Goal: Contribute content: Add original content to the website for others to see

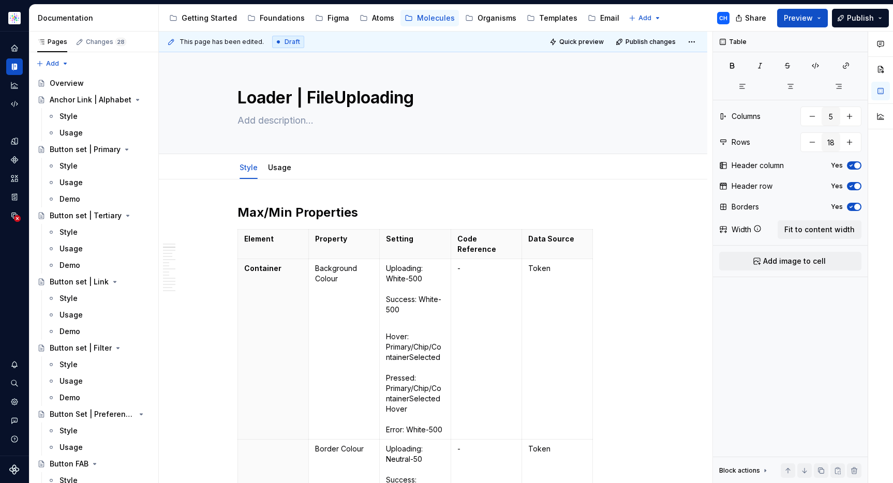
scroll to position [1025, 0]
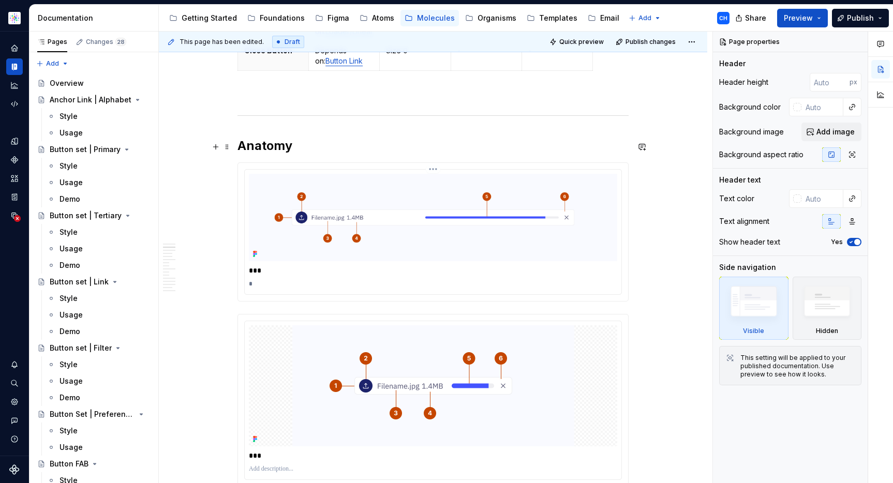
scroll to position [1035, 0]
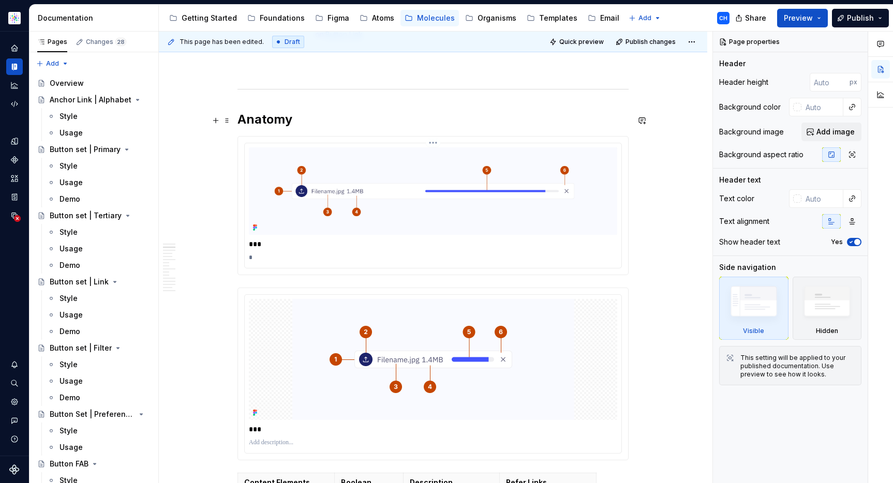
click at [251, 254] on p "*" at bounding box center [433, 258] width 368 height 8
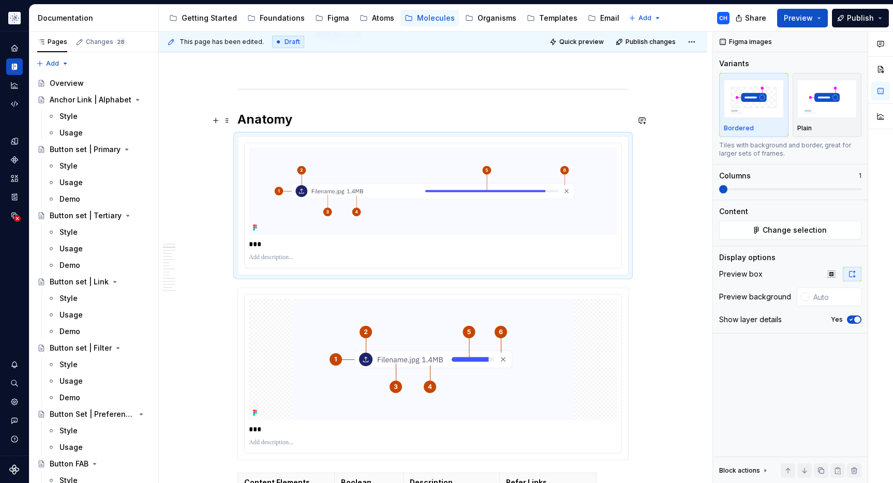
click at [564, 202] on img at bounding box center [433, 190] width 368 height 87
click at [743, 224] on button "Change selection" at bounding box center [790, 230] width 142 height 19
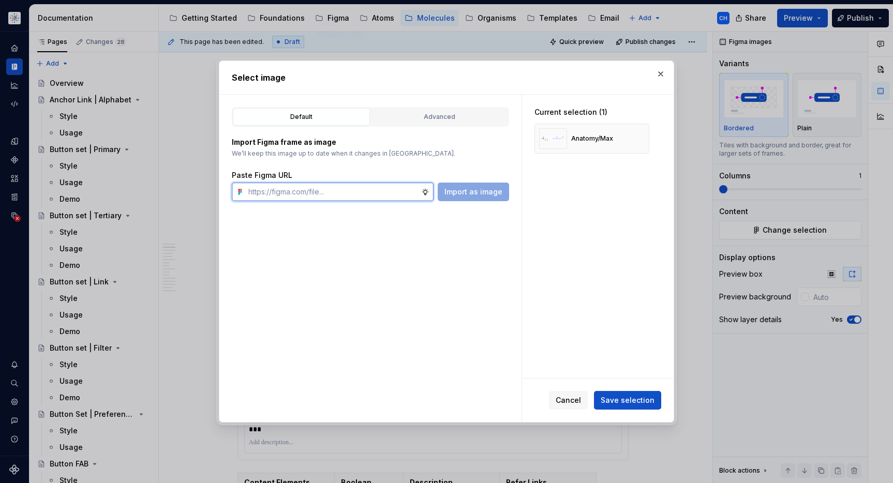
paste input "https://www.figma.com/design/cB0KIDQbWcRl2BGSwEfTYL/Documentation-Molecule?node…"
type input "https://www.figma.com/design/cB0KIDQbWcRl2BGSwEfTYL/Documentation-Molecule?node…"
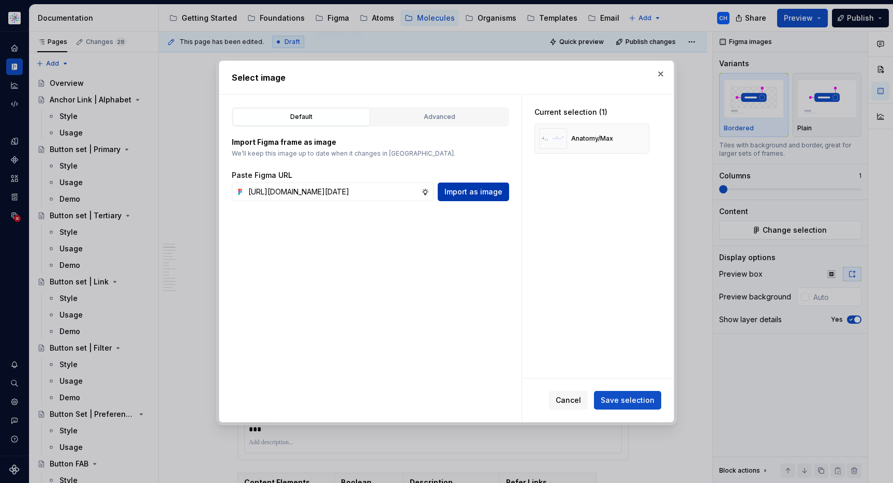
scroll to position [0, 0]
click at [464, 183] on button "Import as image" at bounding box center [473, 192] width 71 height 19
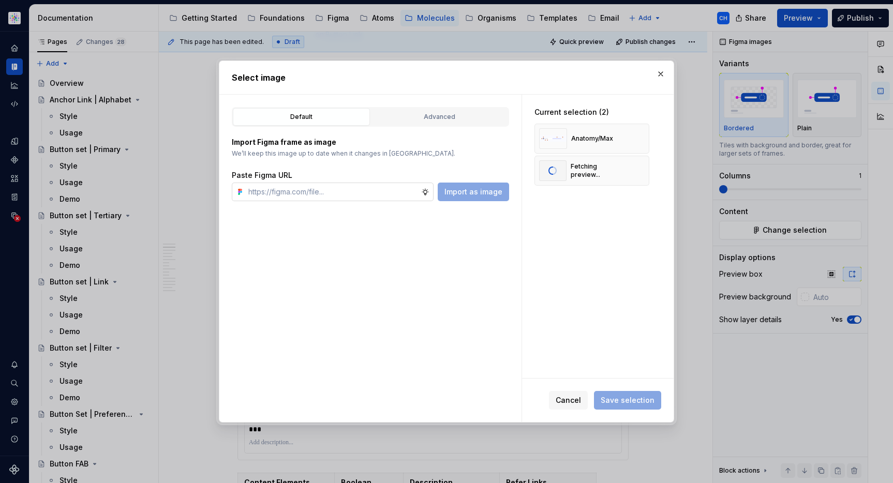
click at [375, 198] on input "text" at bounding box center [332, 192] width 177 height 19
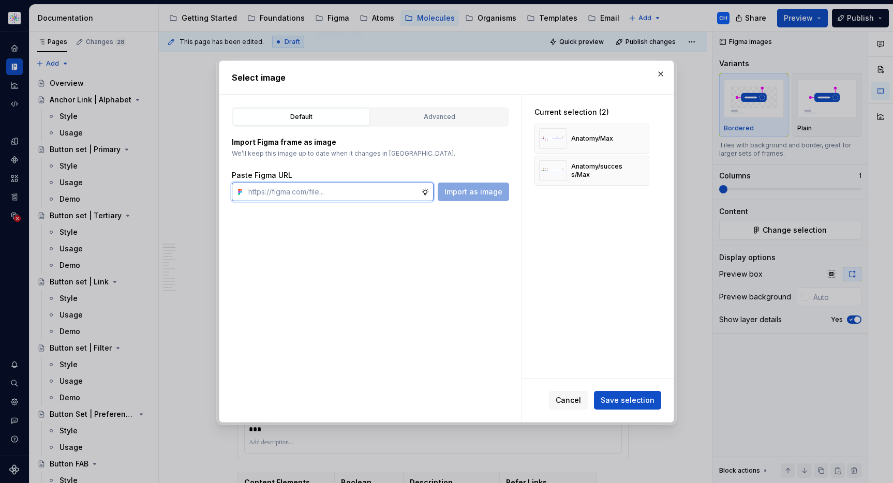
paste input "https://www.figma.com/design/cB0KIDQbWcRl2BGSwEfTYL/Documentation-Molecule?node…"
type input "https://www.figma.com/design/cB0KIDQbWcRl2BGSwEfTYL/Documentation-Molecule?node…"
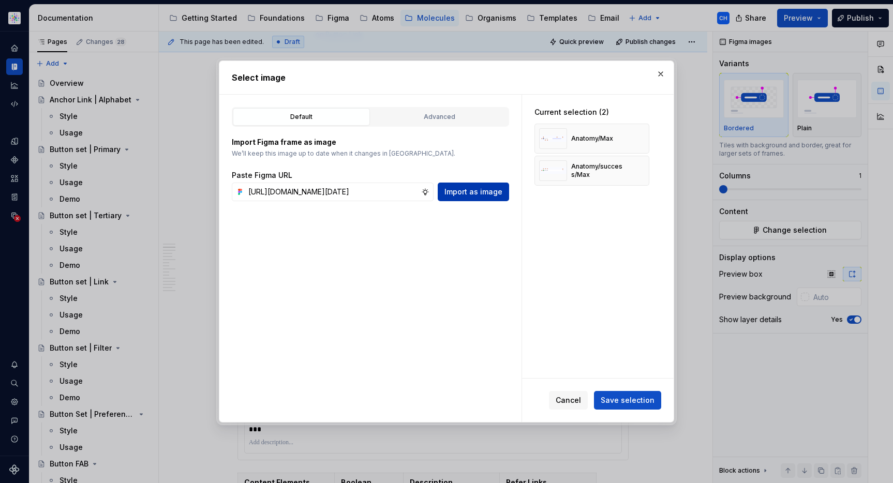
click at [450, 195] on span "Import as image" at bounding box center [473, 192] width 58 height 10
click at [621, 395] on span "Save selection" at bounding box center [628, 400] width 54 height 10
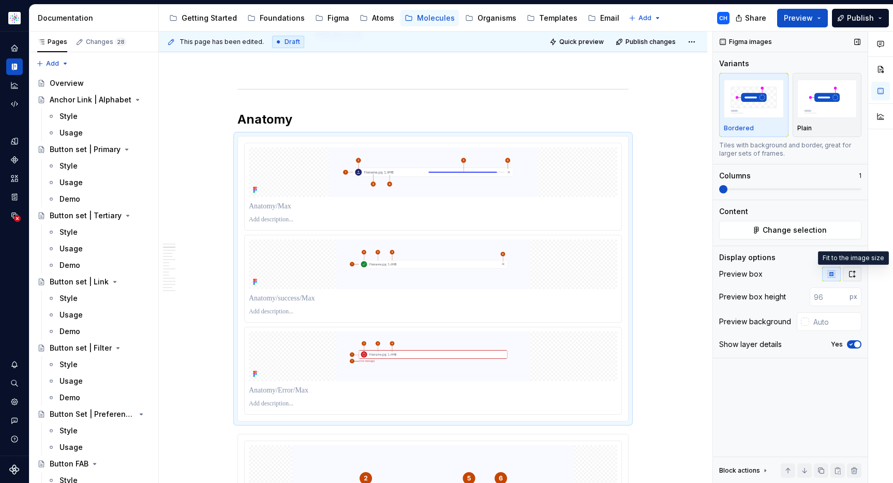
click at [847, 273] on button "button" at bounding box center [852, 274] width 19 height 14
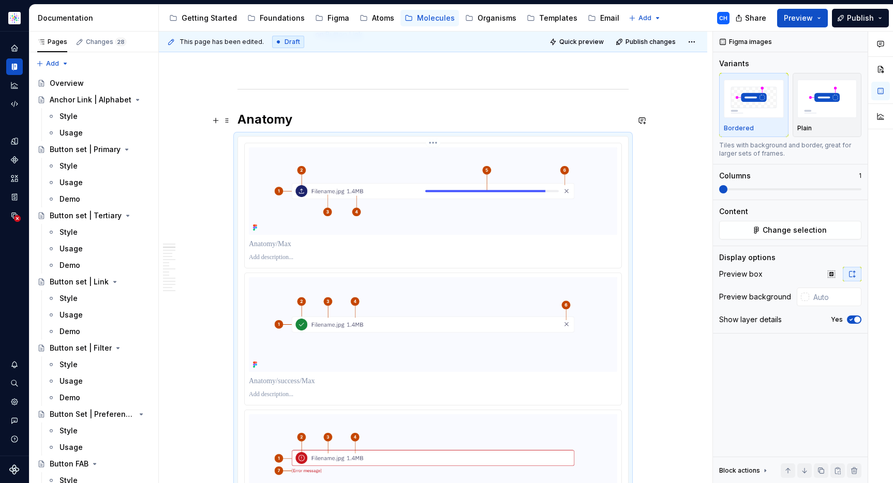
click at [304, 239] on p at bounding box center [433, 244] width 368 height 10
click at [294, 376] on p at bounding box center [433, 381] width 368 height 10
click at [286, 239] on p "***" at bounding box center [433, 244] width 368 height 10
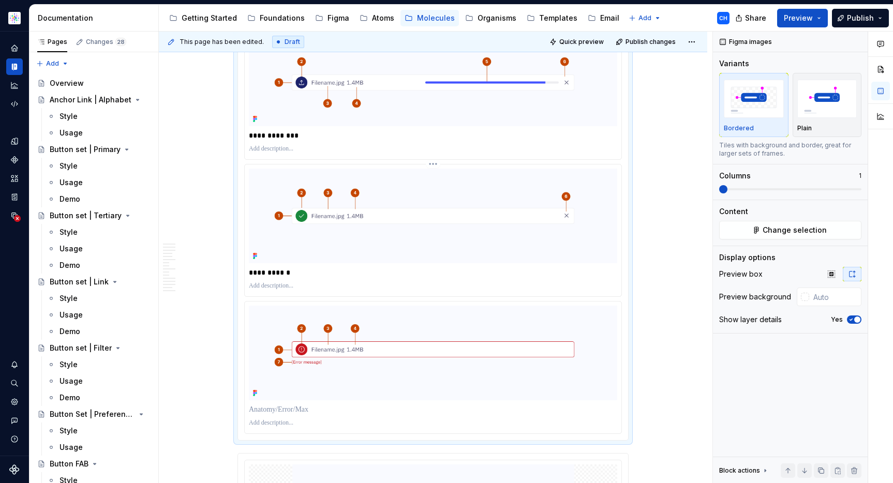
scroll to position [1147, 0]
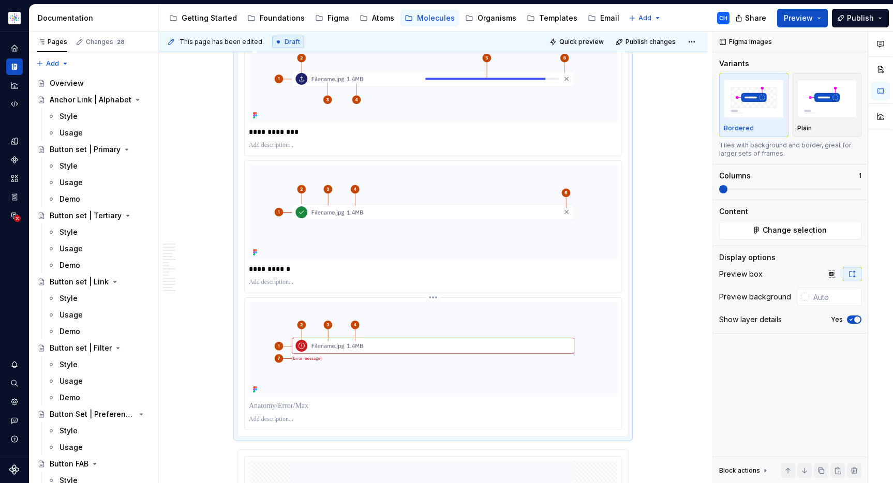
click at [279, 401] on p at bounding box center [433, 406] width 368 height 10
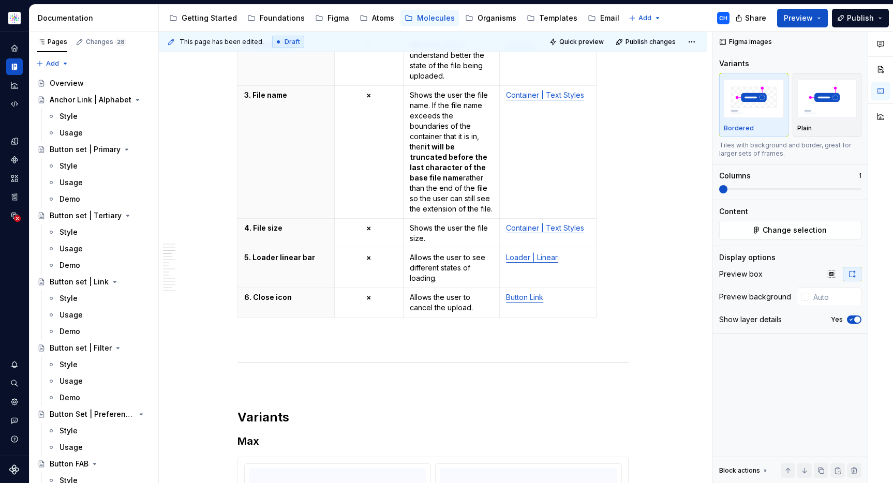
scroll to position [1822, 0]
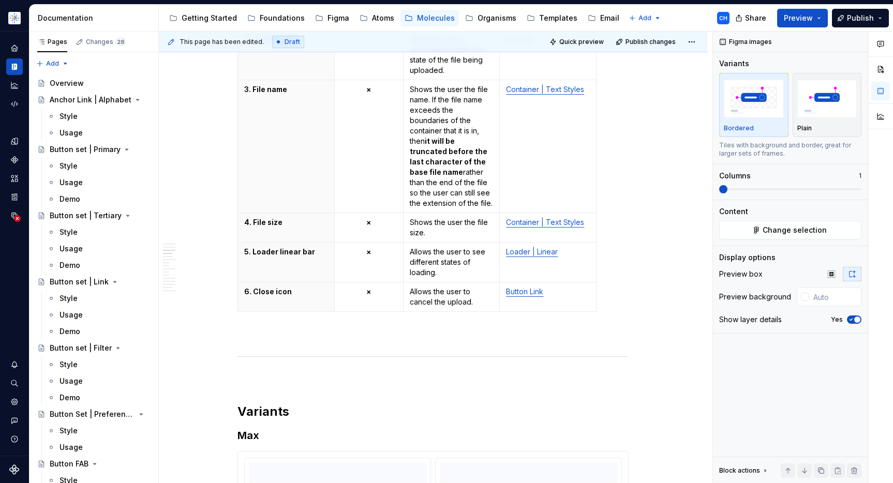
click at [238, 274] on html "Astellas Elements CH Dataset Core Documentation Accessibility guide for tree Pa…" at bounding box center [446, 241] width 893 height 483
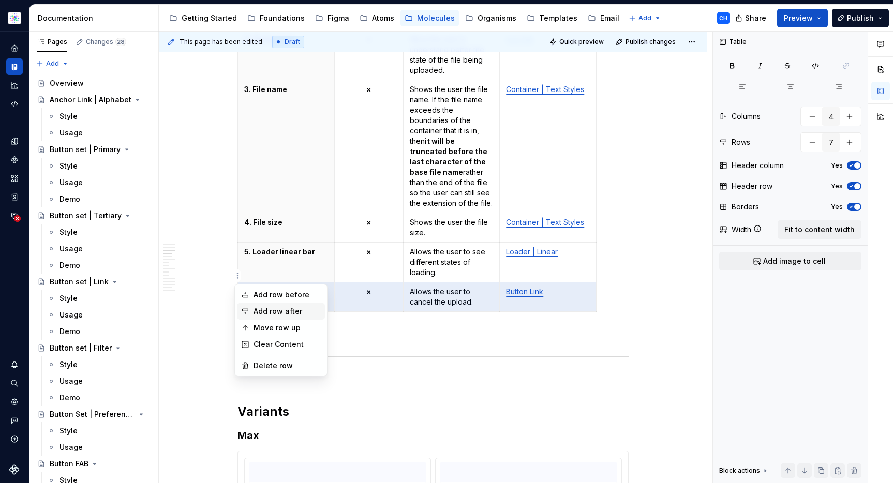
click at [252, 307] on div "Add row after" at bounding box center [281, 311] width 88 height 17
type input "8"
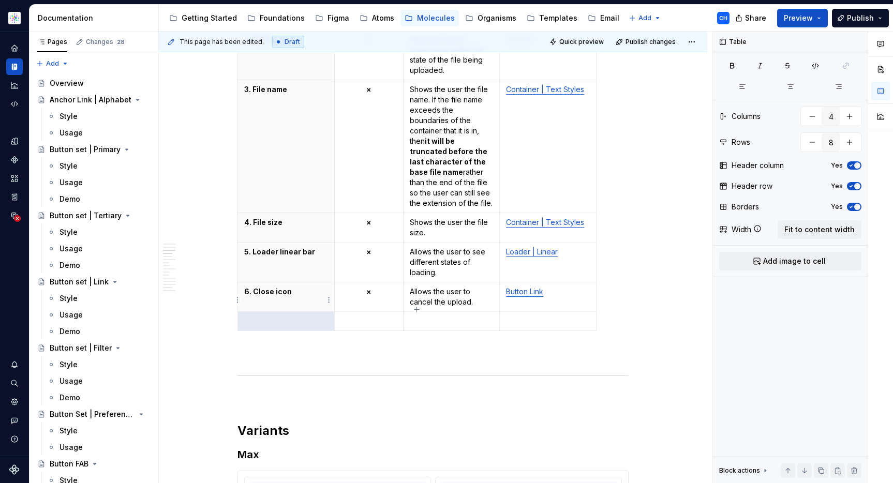
click at [277, 316] on p at bounding box center [286, 321] width 84 height 10
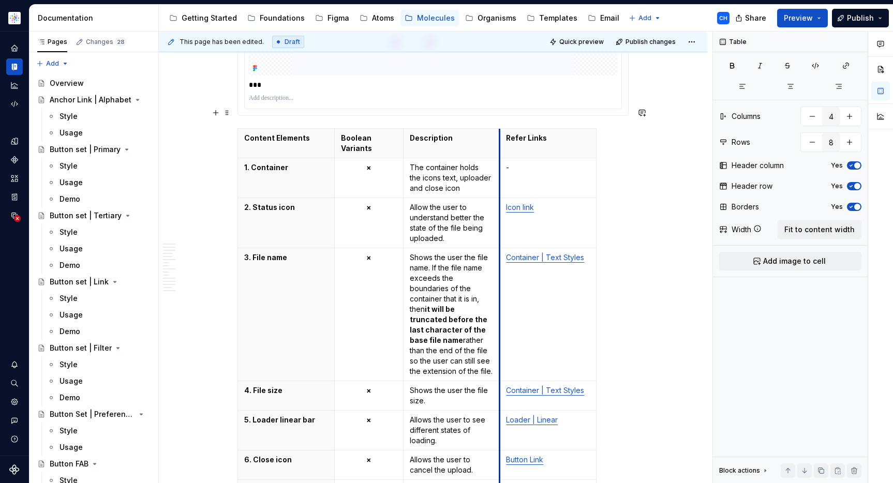
scroll to position [1710, 0]
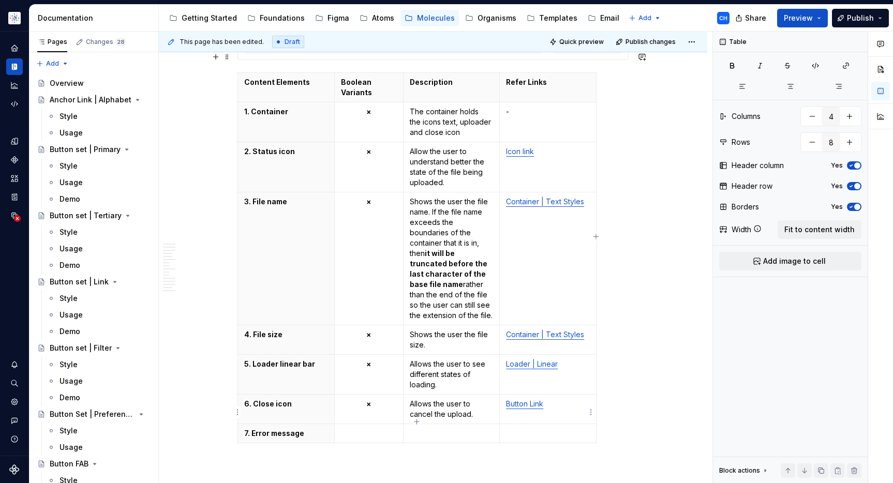
click at [528, 428] on p at bounding box center [548, 433] width 84 height 10
click at [467, 428] on p at bounding box center [452, 433] width 84 height 10
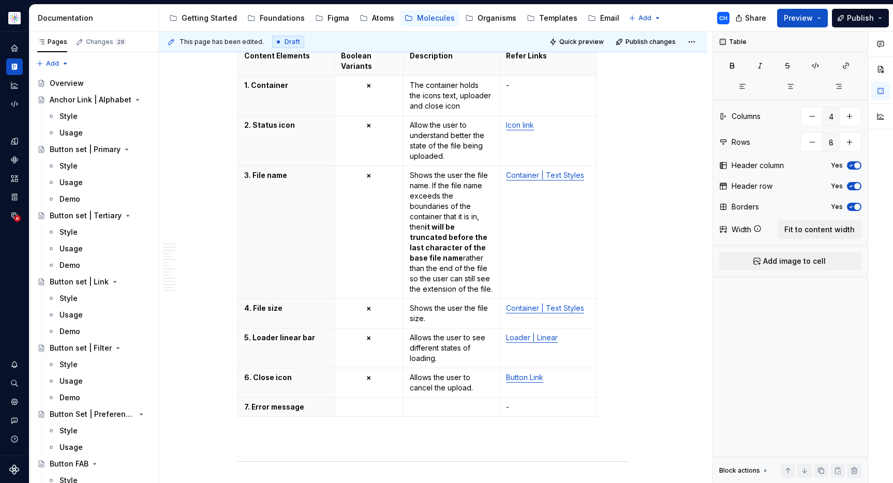
scroll to position [1740, 0]
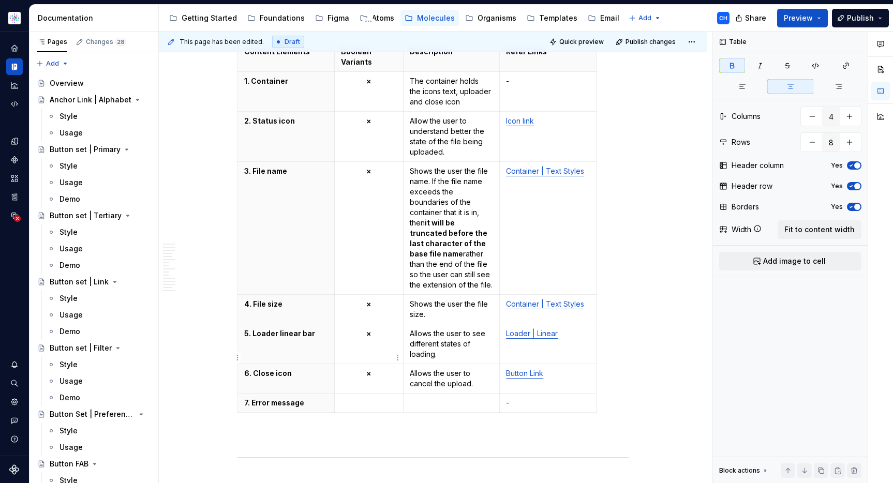
drag, startPoint x: 377, startPoint y: 353, endPoint x: 369, endPoint y: 352, distance: 7.8
click at [369, 368] on p "×" at bounding box center [369, 373] width 56 height 10
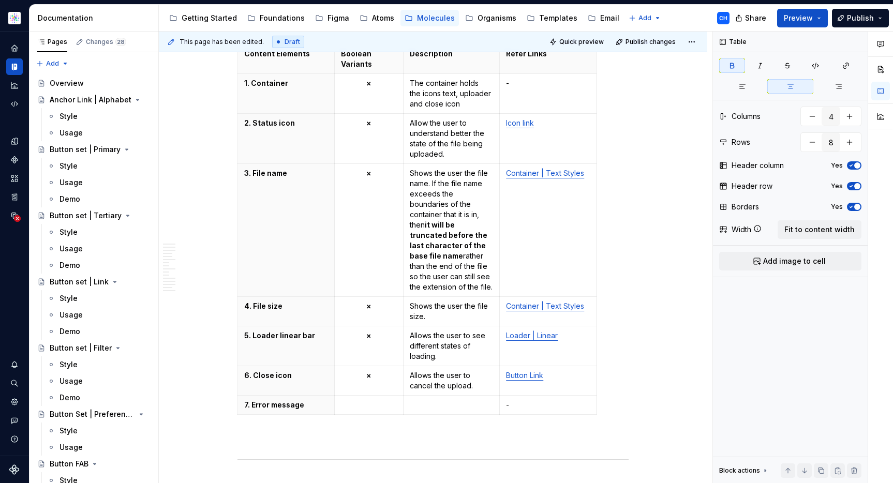
scroll to position [1736, 0]
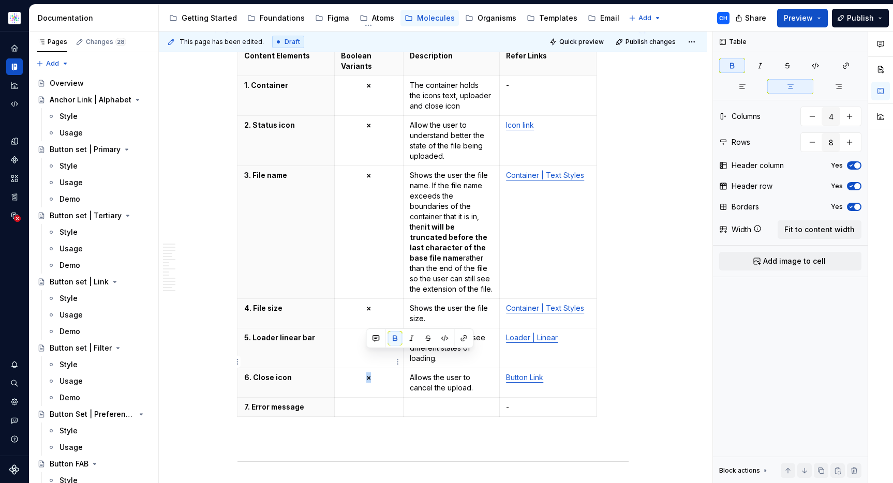
drag, startPoint x: 376, startPoint y: 357, endPoint x: 363, endPoint y: 354, distance: 13.2
click at [363, 373] on p "×" at bounding box center [369, 378] width 56 height 10
copy strong "×"
click at [377, 402] on p at bounding box center [369, 407] width 56 height 10
click at [792, 84] on icon "button" at bounding box center [791, 86] width 8 height 8
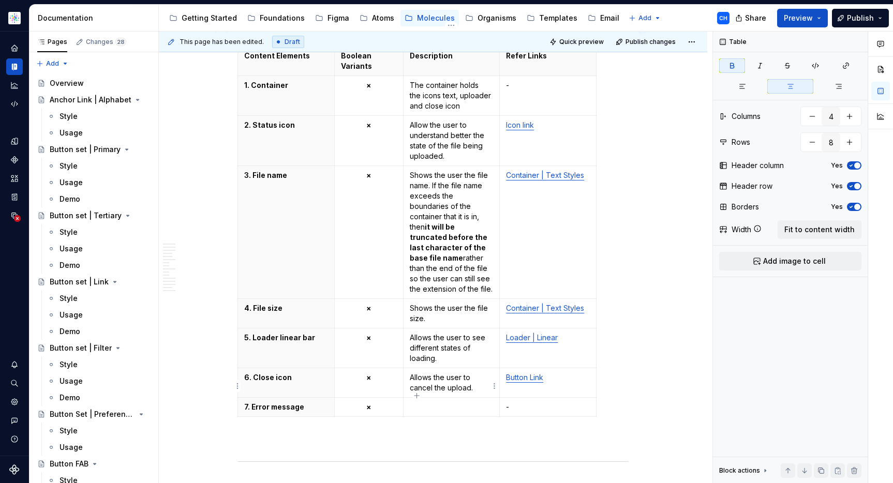
click at [455, 402] on p at bounding box center [452, 407] width 84 height 10
click at [375, 403] on td "×" at bounding box center [368, 417] width 69 height 40
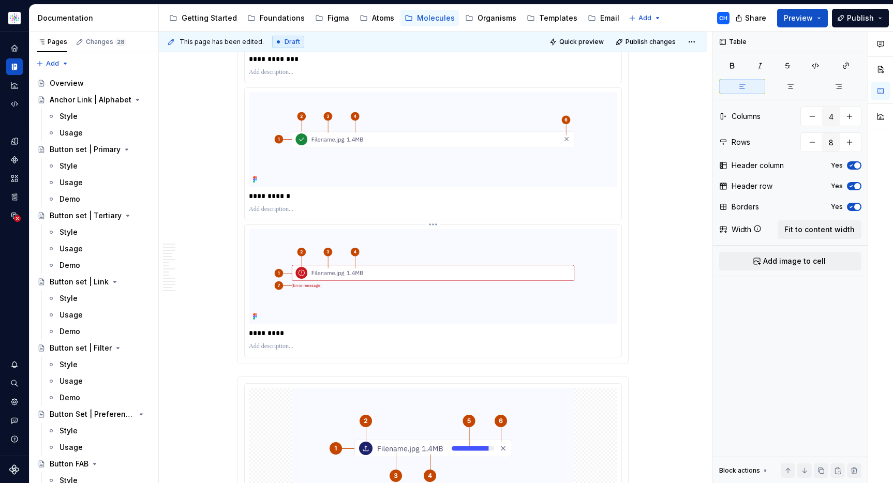
scroll to position [1324, 0]
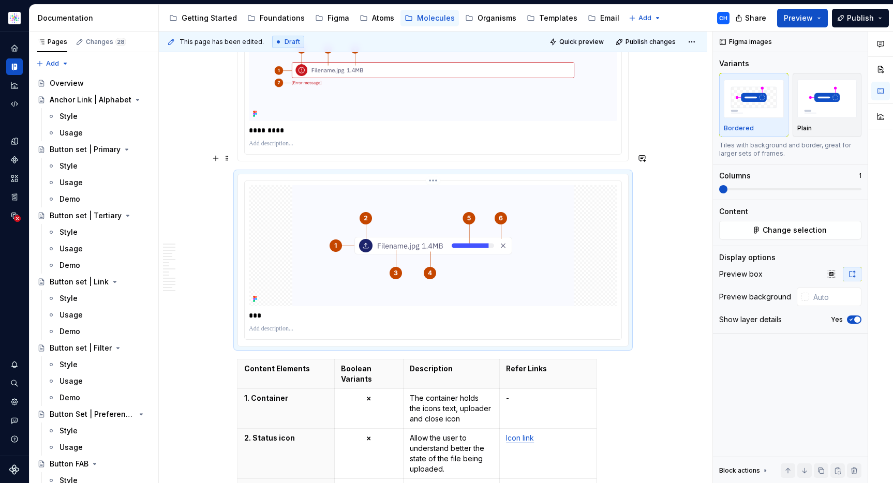
scroll to position [1426, 0]
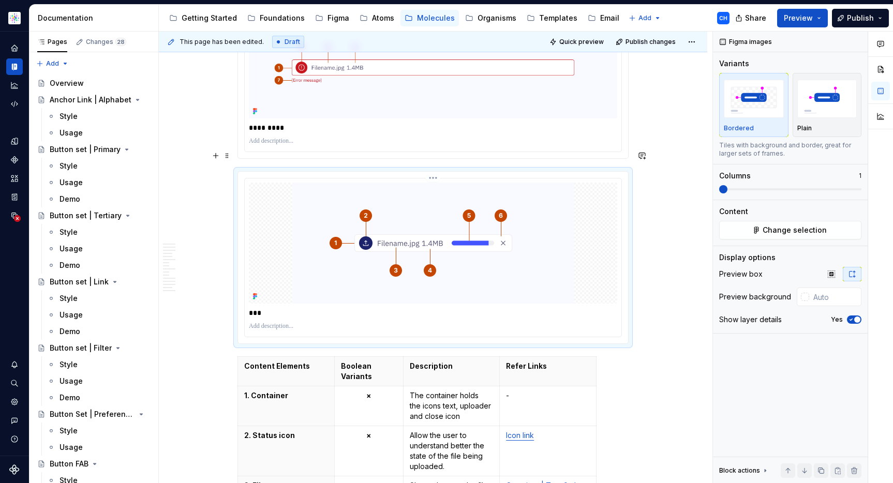
click at [516, 264] on img at bounding box center [433, 243] width 282 height 121
click at [795, 226] on span "Change selection" at bounding box center [795, 230] width 64 height 10
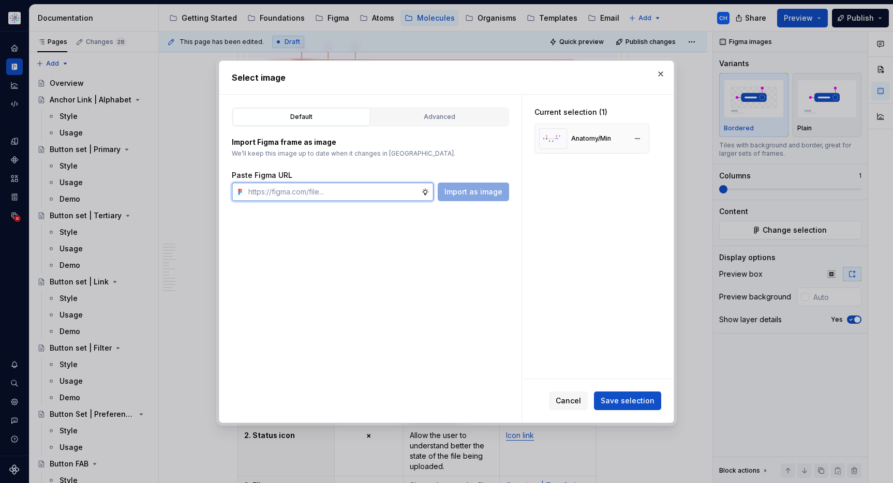
paste input "https://www.figma.com/design/cB0KIDQbWcRl2BGSwEfTYL/Documentation-Molecule?node…"
type input "https://www.figma.com/design/cB0KIDQbWcRl2BGSwEfTYL/Documentation-Molecule?node…"
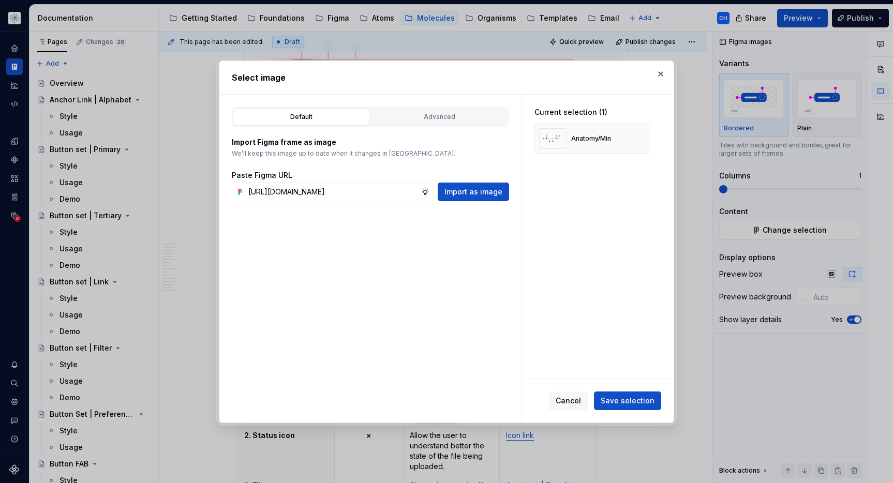
click at [468, 182] on div "Paste Figma URL https://www.figma.com/design/cB0KIDQbWcRl2BGSwEfTYL/Documentati…" at bounding box center [370, 185] width 277 height 31
click at [467, 191] on span "Import as image" at bounding box center [473, 192] width 58 height 10
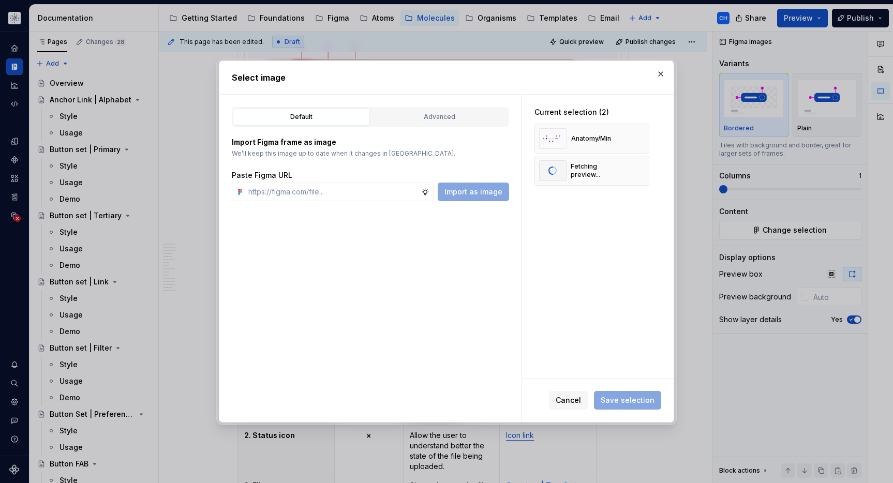
click at [380, 202] on div "Default Advanced Import Figma frame as image We’ll keep this image up to date w…" at bounding box center [370, 259] width 302 height 328
click at [389, 195] on input "text" at bounding box center [332, 192] width 177 height 19
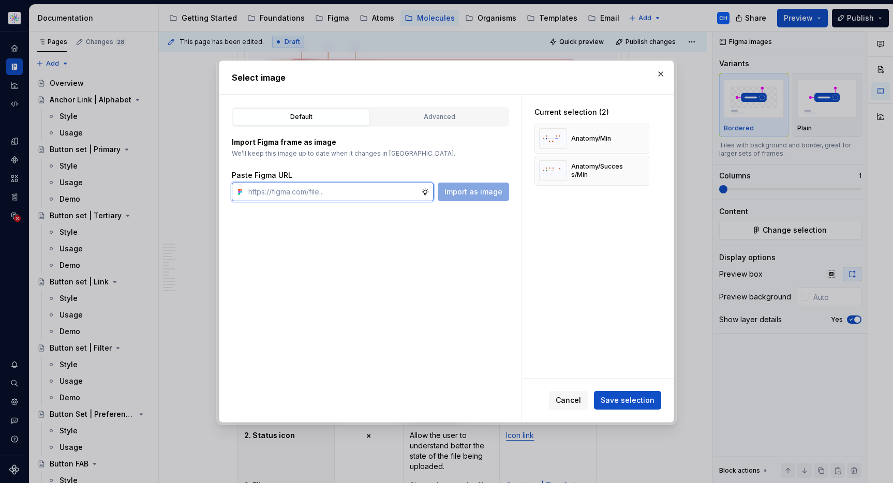
click at [404, 196] on input "text" at bounding box center [332, 192] width 177 height 19
paste input "https://www.figma.com/design/cB0KIDQbWcRl2BGSwEfTYL/Documentation-Molecule?node…"
type input "https://www.figma.com/design/cB0KIDQbWcRl2BGSwEfTYL/Documentation-Molecule?node…"
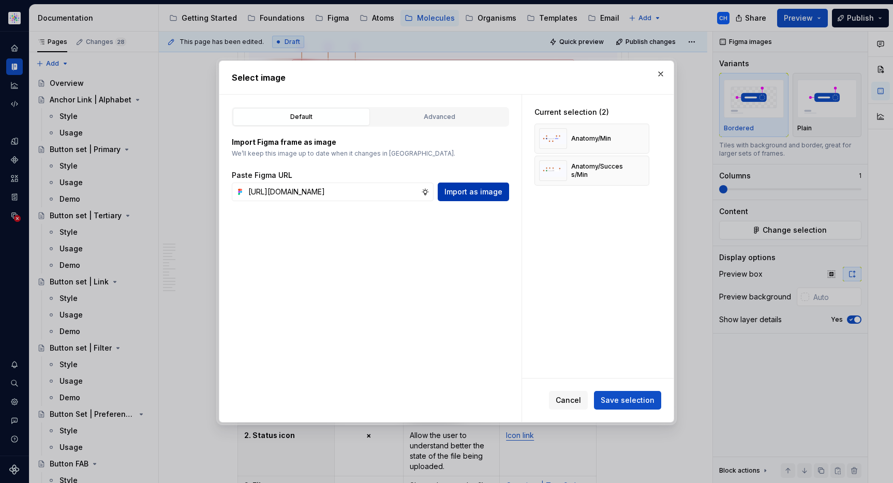
click at [449, 196] on span "Import as image" at bounding box center [473, 192] width 58 height 10
click at [630, 402] on span "Save selection" at bounding box center [628, 400] width 54 height 10
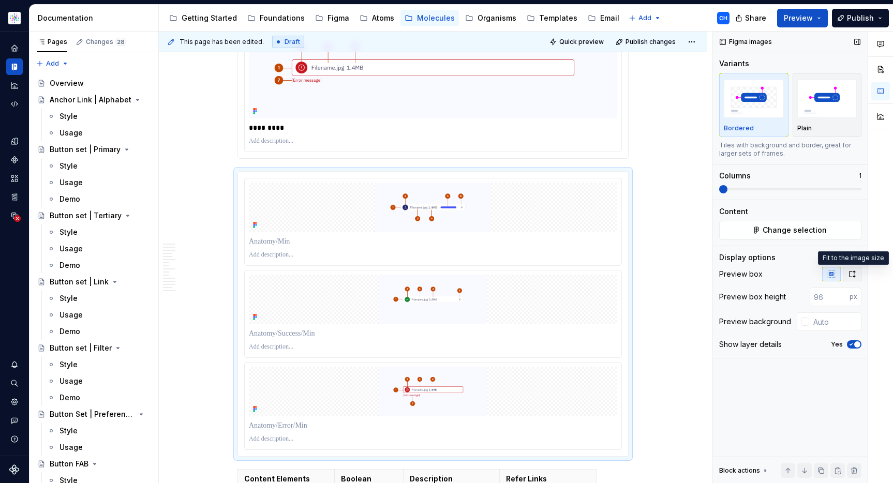
click at [850, 271] on icon "button" at bounding box center [853, 274] width 6 height 6
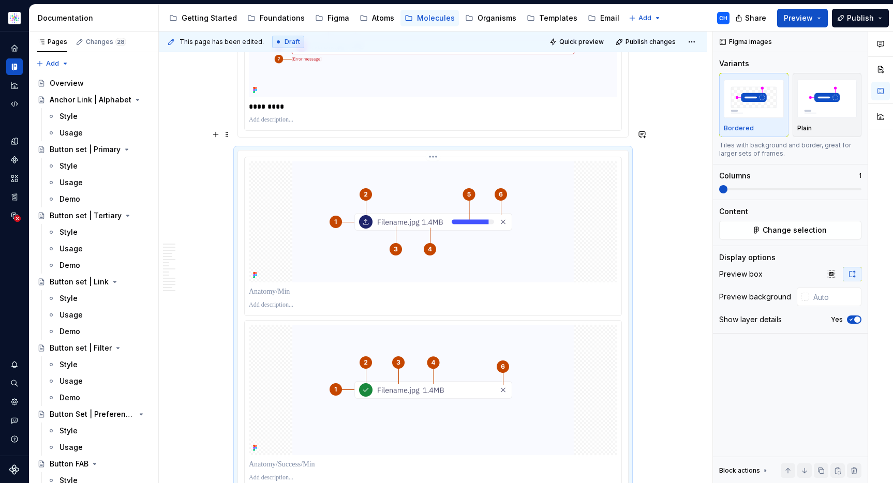
scroll to position [1447, 0]
click at [350, 284] on div at bounding box center [433, 291] width 368 height 14
click at [342, 286] on p at bounding box center [433, 291] width 368 height 10
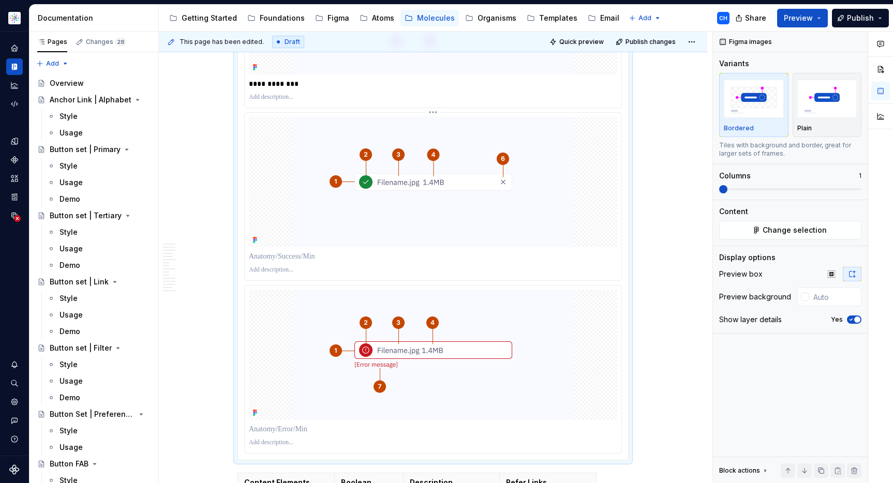
click at [294, 251] on p at bounding box center [433, 256] width 368 height 10
click at [290, 424] on p at bounding box center [433, 429] width 368 height 10
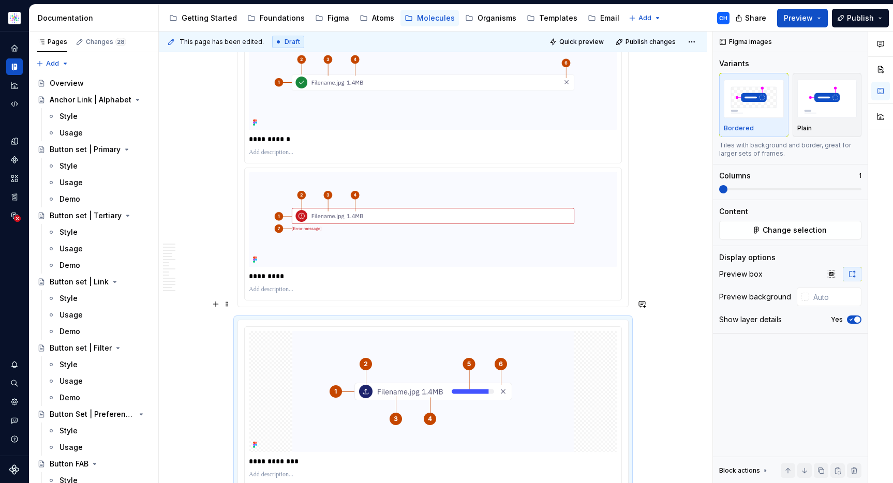
scroll to position [1277, 0]
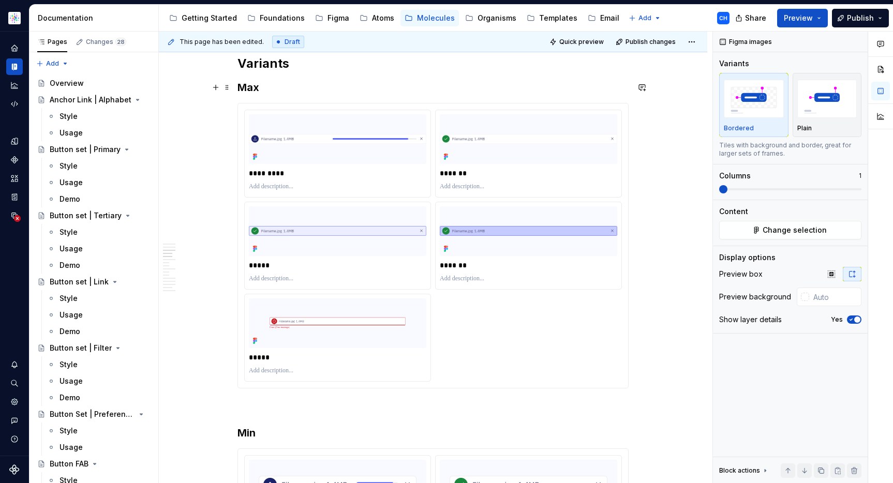
scroll to position [2539, 0]
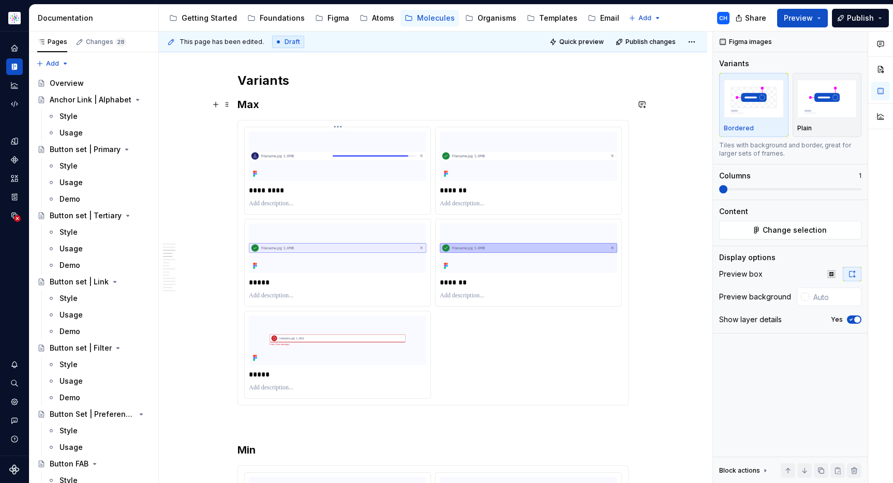
click at [300, 200] on p at bounding box center [337, 204] width 177 height 8
type input "#F9FAFF"
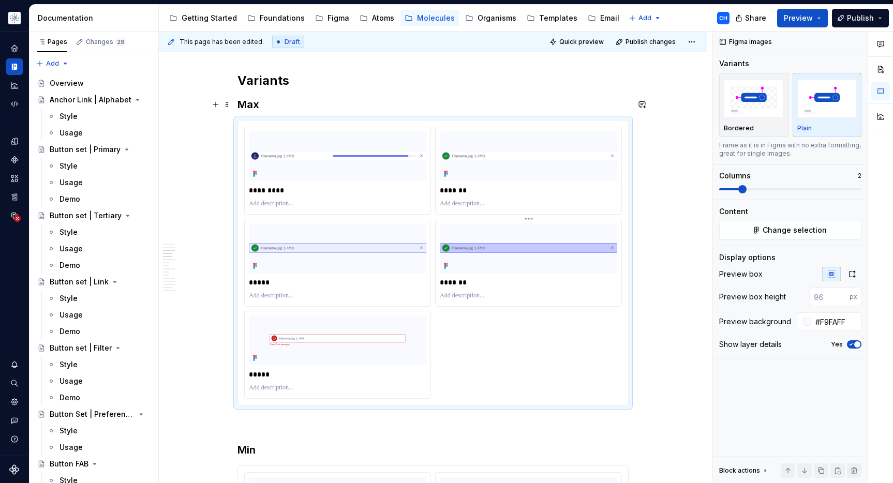
click at [506, 292] on p at bounding box center [528, 296] width 177 height 8
click at [455, 292] on p "**********" at bounding box center [528, 300] width 177 height 17
click at [502, 292] on p "**********" at bounding box center [528, 300] width 177 height 17
click at [509, 292] on p "**********" at bounding box center [528, 300] width 177 height 17
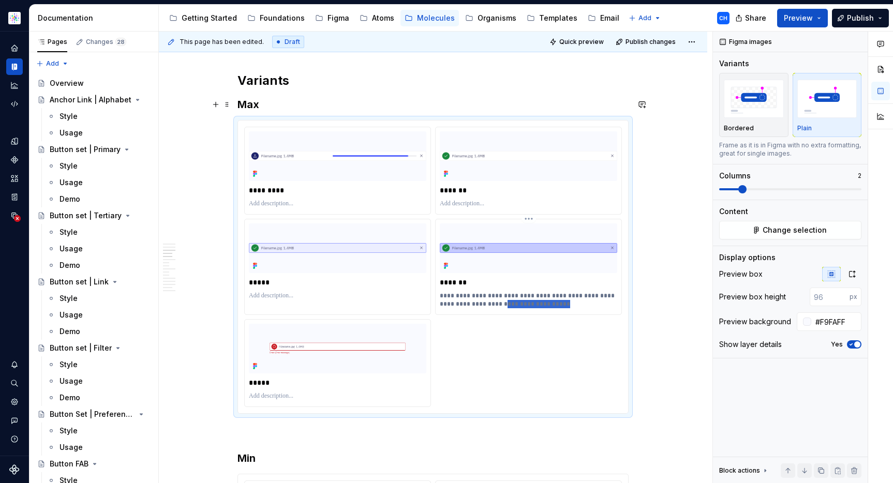
drag, startPoint x: 537, startPoint y: 284, endPoint x: 475, endPoint y: 280, distance: 62.2
click at [475, 292] on p "**********" at bounding box center [528, 300] width 177 height 17
click at [313, 200] on p at bounding box center [337, 204] width 177 height 8
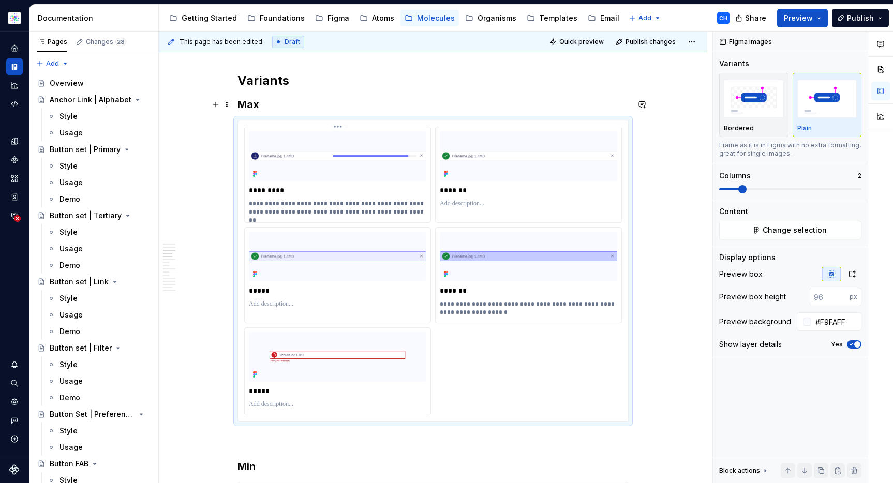
drag, startPoint x: 273, startPoint y: 191, endPoint x: 381, endPoint y: 196, distance: 107.8
click at [381, 198] on div "**********" at bounding box center [337, 208] width 177 height 21
drag, startPoint x: 399, startPoint y: 192, endPoint x: 276, endPoint y: 190, distance: 123.7
click at [276, 200] on p "**********" at bounding box center [337, 208] width 177 height 17
click at [454, 200] on p at bounding box center [528, 204] width 177 height 8
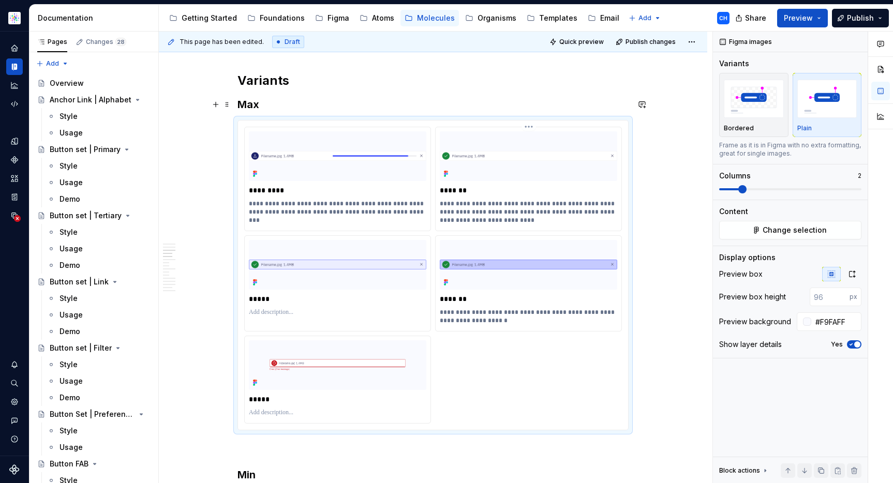
click at [511, 201] on p "**********" at bounding box center [528, 212] width 177 height 25
click at [271, 308] on p at bounding box center [337, 312] width 177 height 8
click at [286, 409] on p at bounding box center [337, 413] width 177 height 8
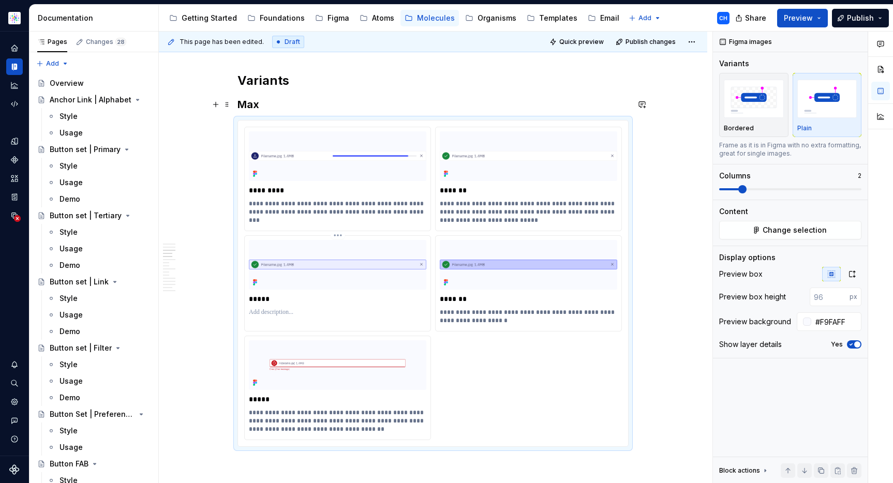
click at [320, 308] on p at bounding box center [337, 312] width 177 height 8
click at [315, 306] on div "**********" at bounding box center [337, 312] width 177 height 12
click at [315, 308] on p "**********" at bounding box center [337, 312] width 177 height 8
click at [410, 308] on p "**********" at bounding box center [337, 312] width 177 height 8
click at [365, 308] on p "**********" at bounding box center [337, 316] width 177 height 17
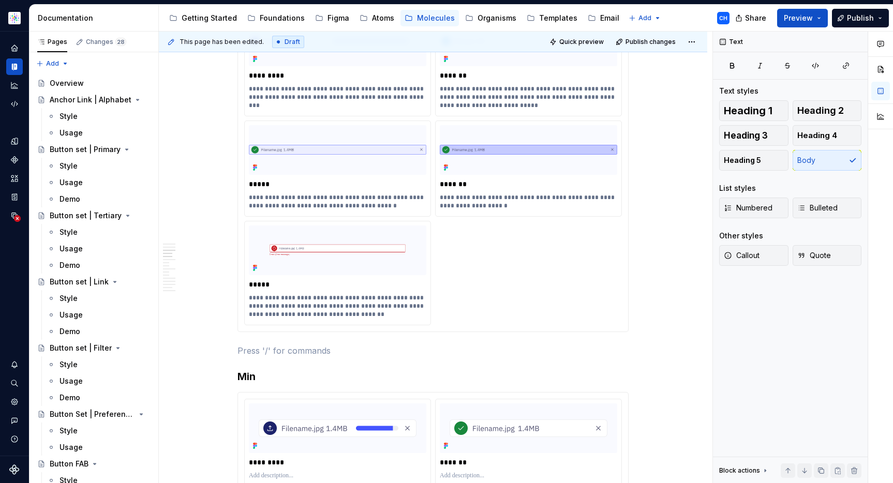
scroll to position [2544, 0]
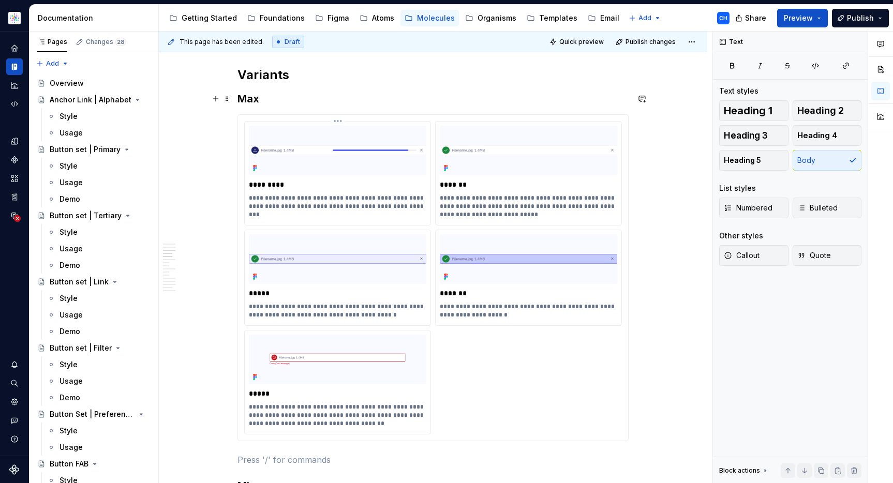
click at [313, 194] on p "**********" at bounding box center [337, 202] width 177 height 17
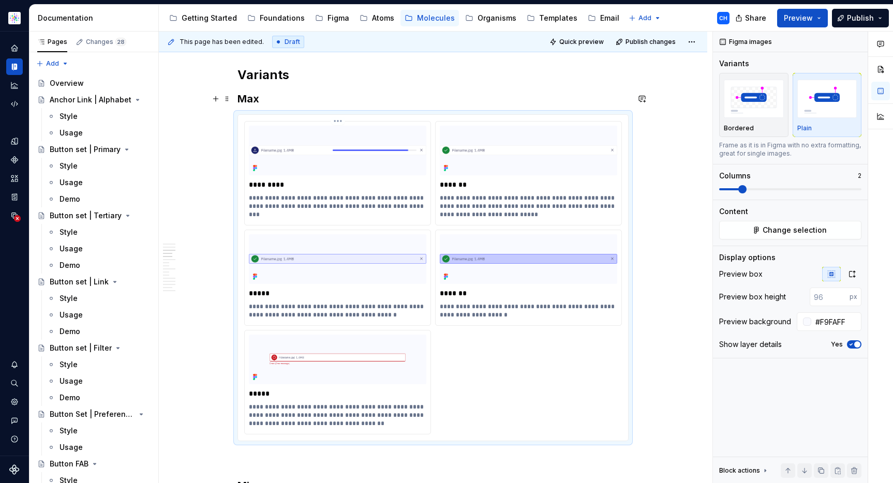
click at [313, 194] on p "**********" at bounding box center [337, 202] width 177 height 17
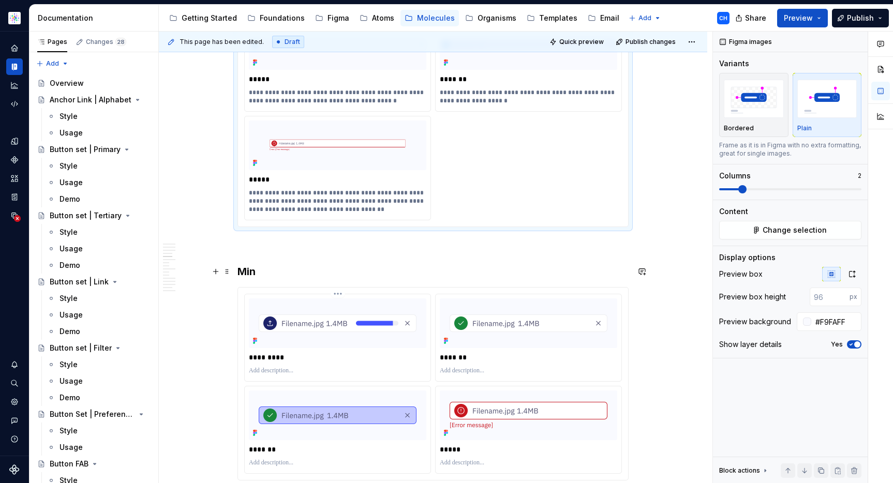
click at [285, 367] on p at bounding box center [337, 371] width 177 height 8
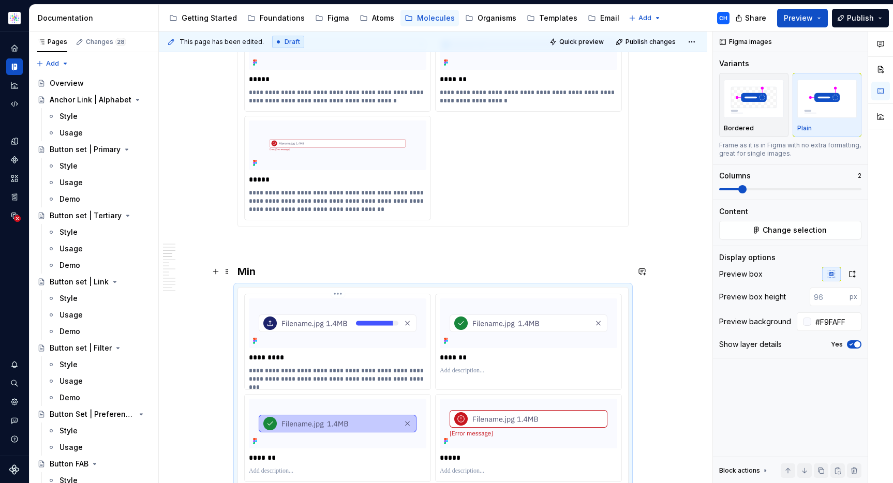
scroll to position [2546, 0]
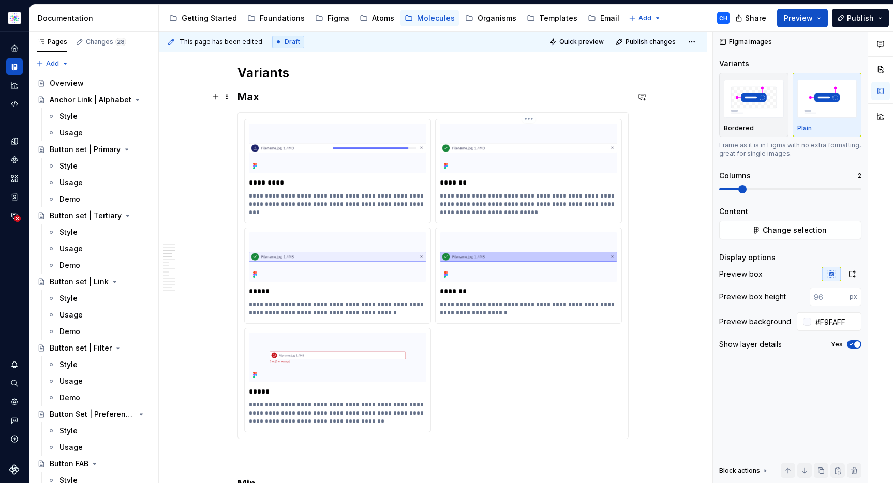
click at [465, 192] on p "**********" at bounding box center [528, 204] width 177 height 25
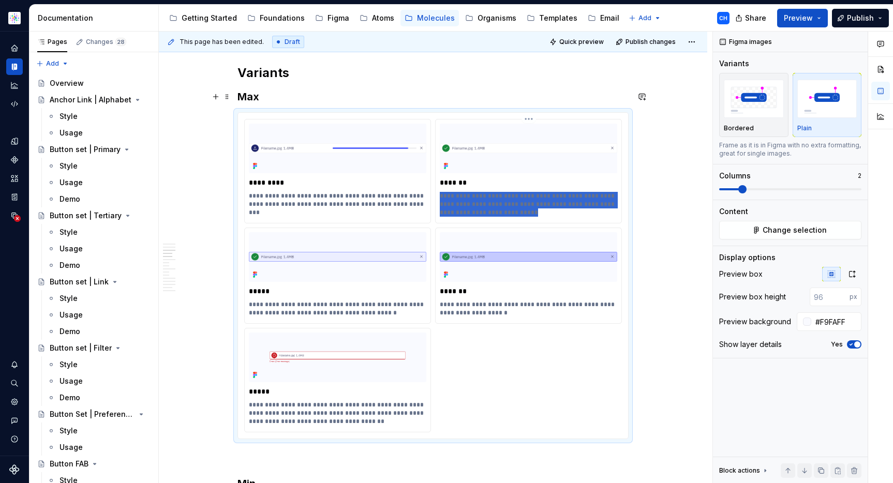
click at [465, 192] on p "**********" at bounding box center [528, 204] width 177 height 25
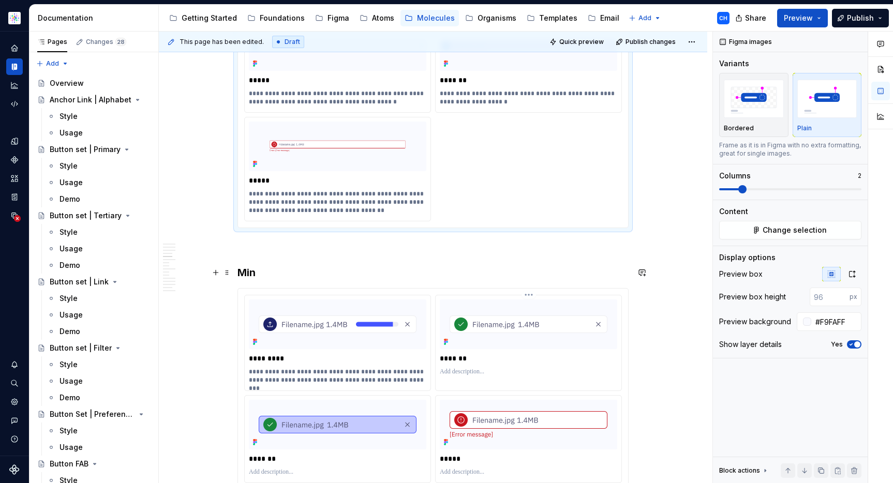
click at [469, 368] on p at bounding box center [528, 372] width 177 height 8
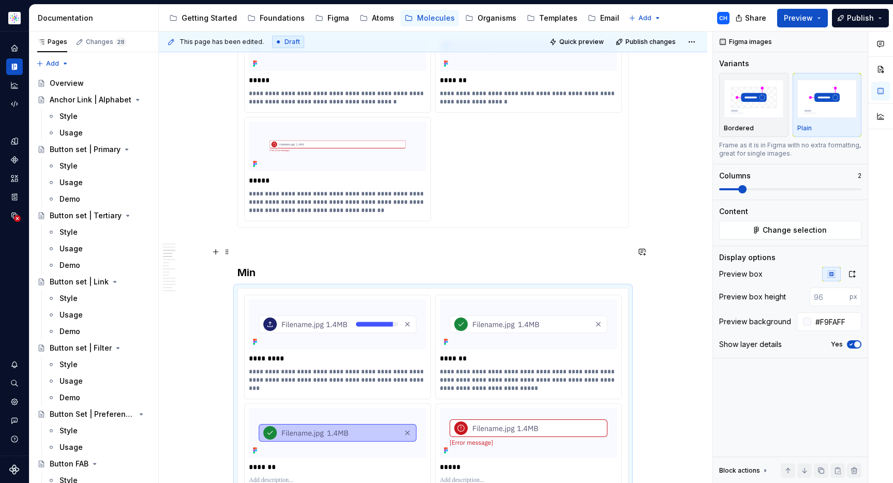
scroll to position [2537, 0]
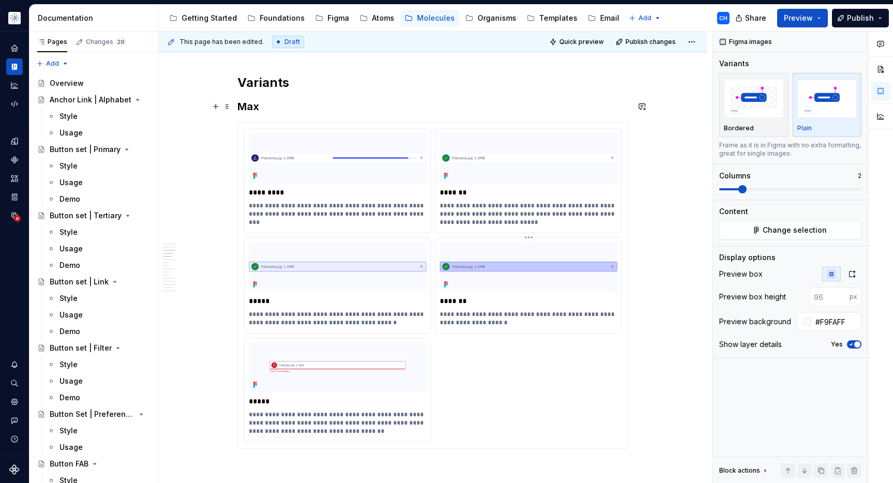
click at [456, 310] on p "**********" at bounding box center [528, 318] width 177 height 17
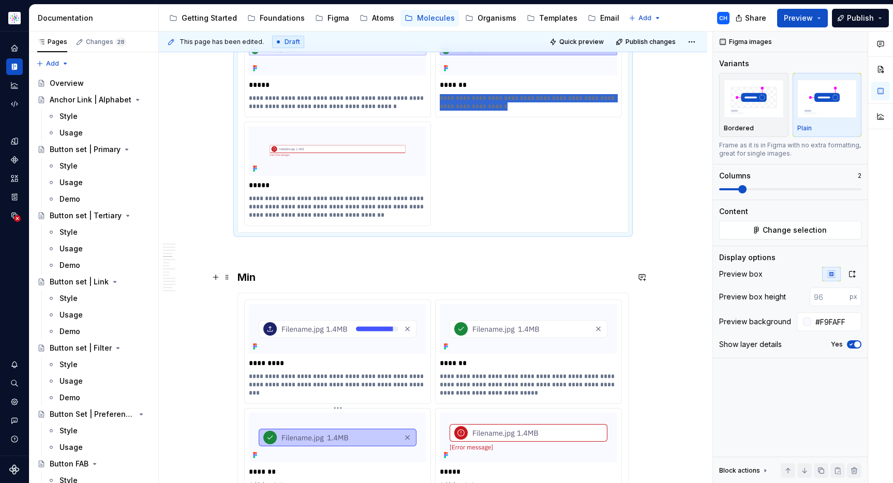
scroll to position [2853, 0]
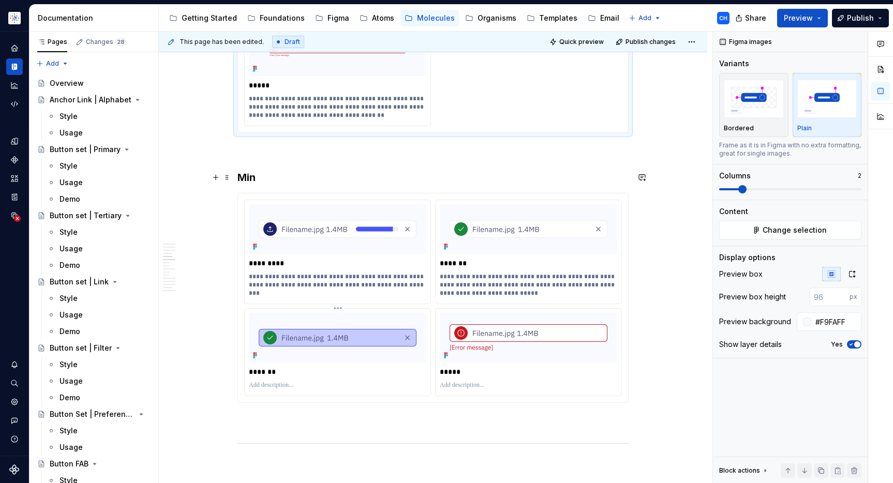
click at [296, 381] on p at bounding box center [337, 385] width 177 height 8
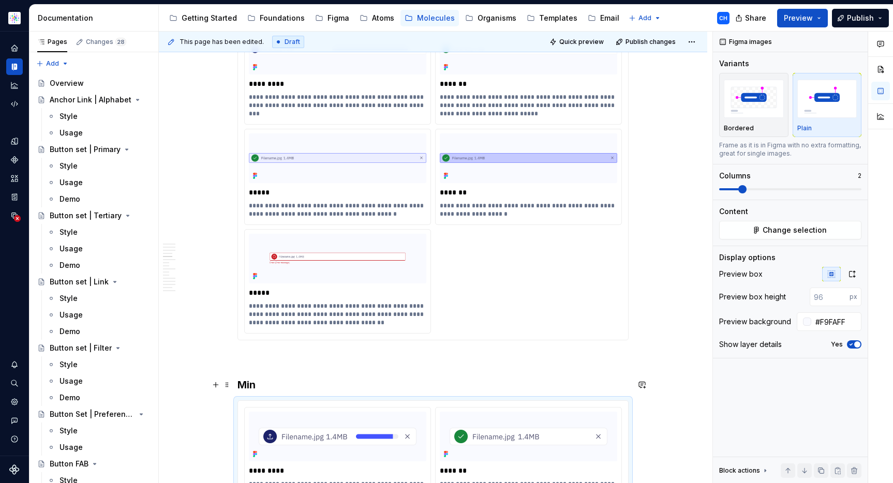
scroll to position [2645, 0]
click at [324, 303] on p "**********" at bounding box center [337, 315] width 177 height 25
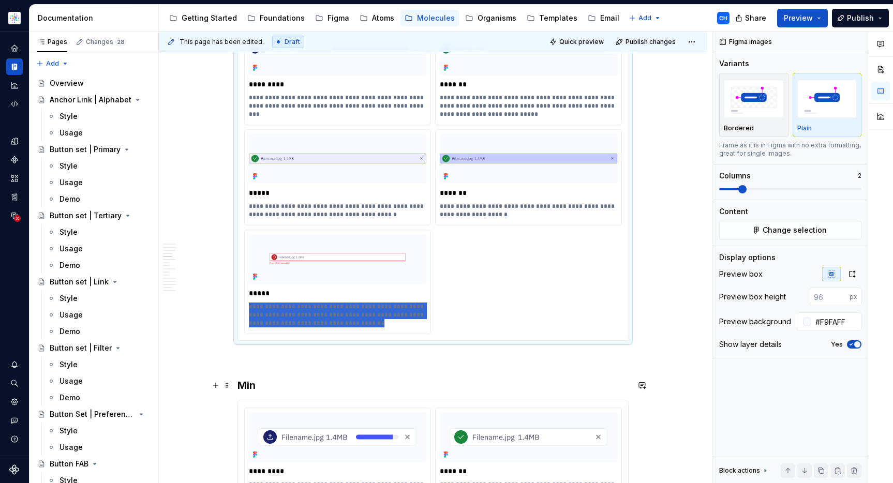
scroll to position [2863, 0]
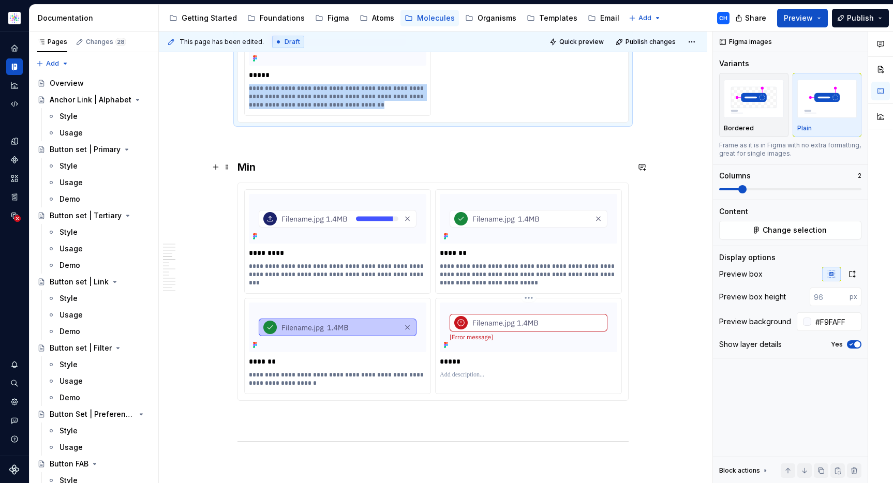
click at [458, 371] on p at bounding box center [528, 375] width 177 height 8
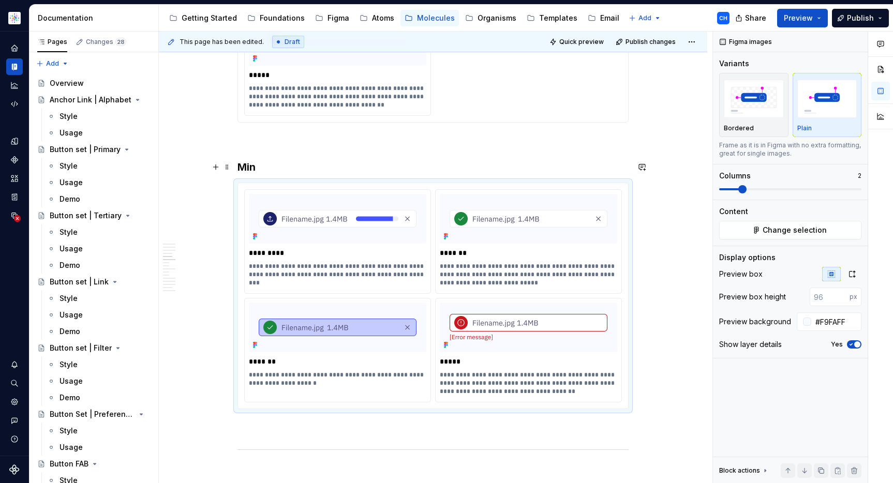
click at [661, 352] on div "Max/Min Properties Element Property Setting Code Reference Data Source Containe…" at bounding box center [433, 345] width 548 height 6056
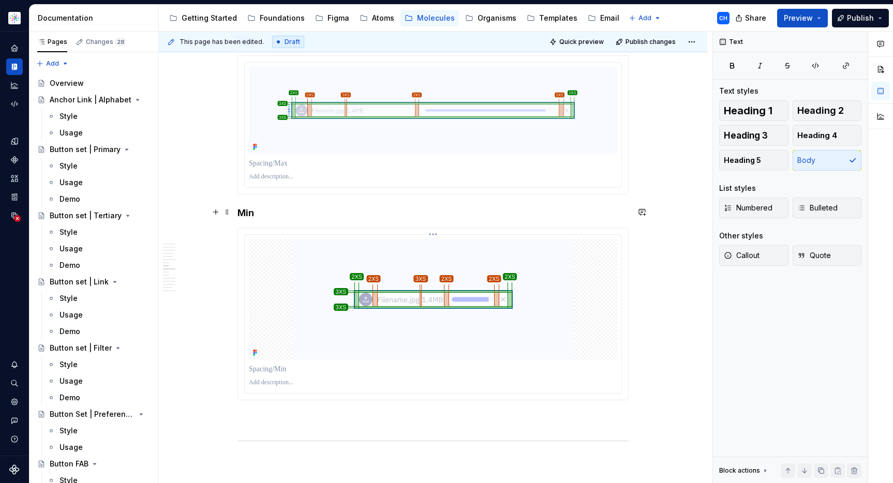
scroll to position [3150, 0]
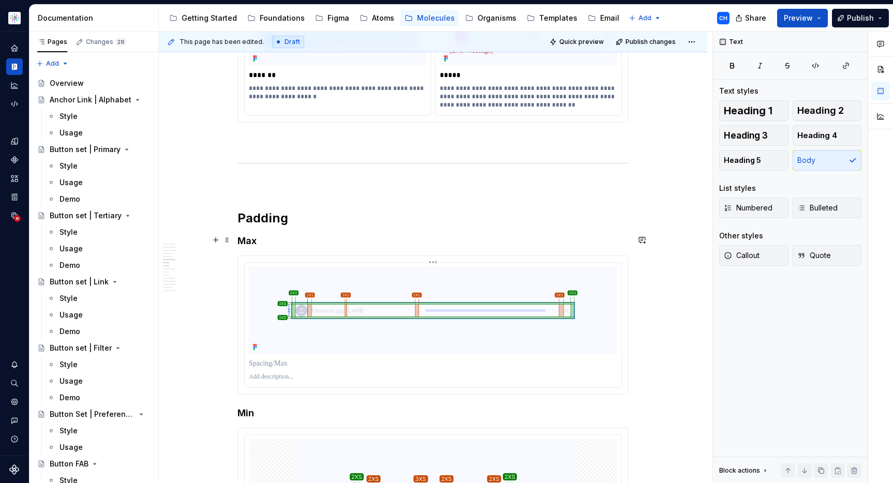
click at [437, 359] on p at bounding box center [433, 364] width 368 height 10
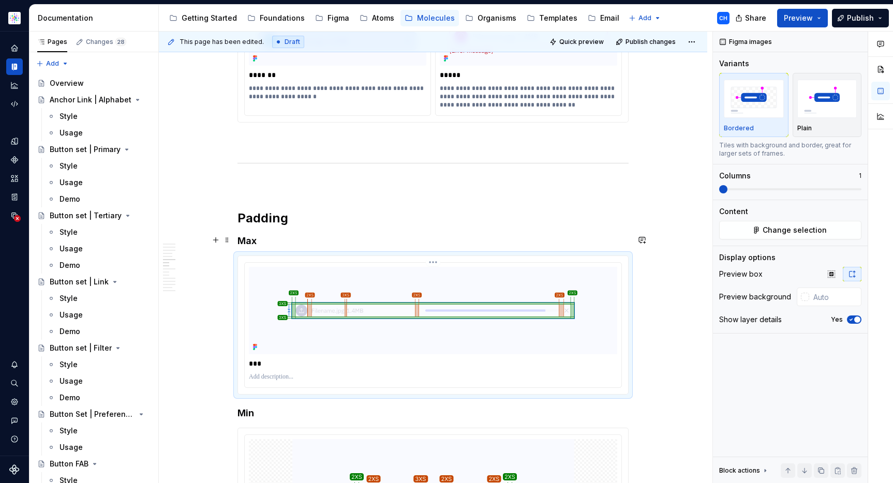
scroll to position [3368, 0]
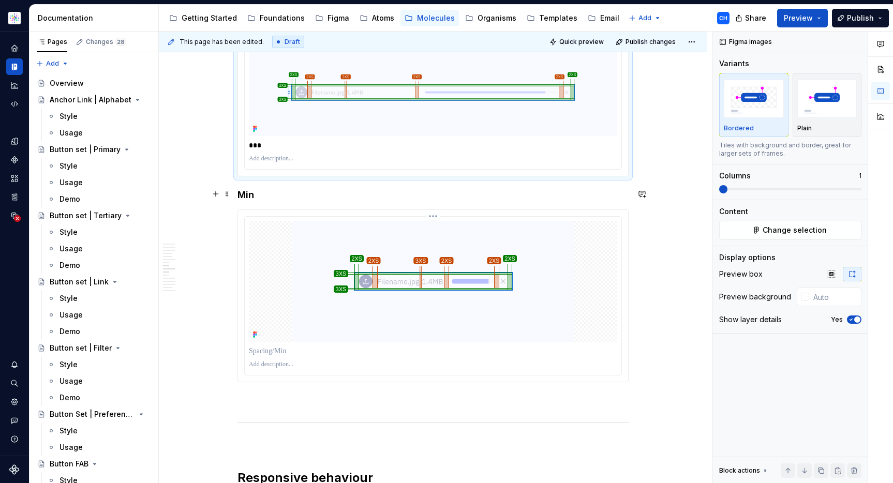
click at [376, 344] on div at bounding box center [433, 351] width 368 height 14
click at [380, 346] on p at bounding box center [433, 351] width 368 height 10
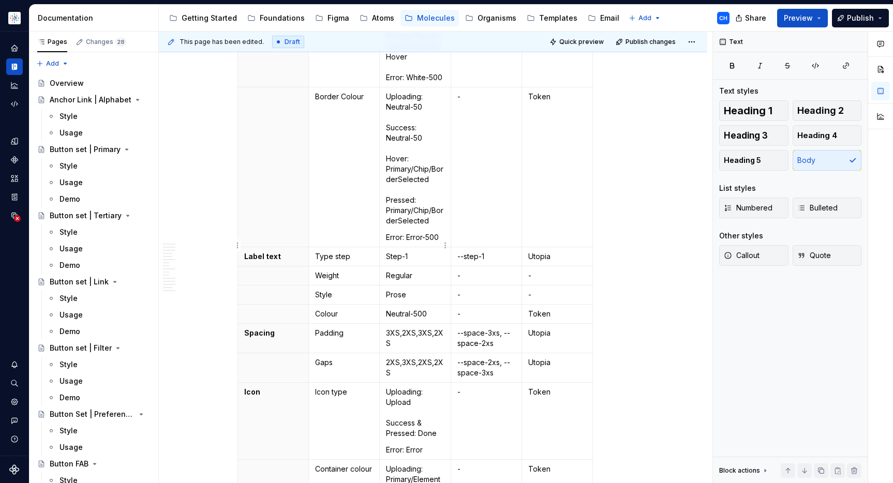
scroll to position [0, 0]
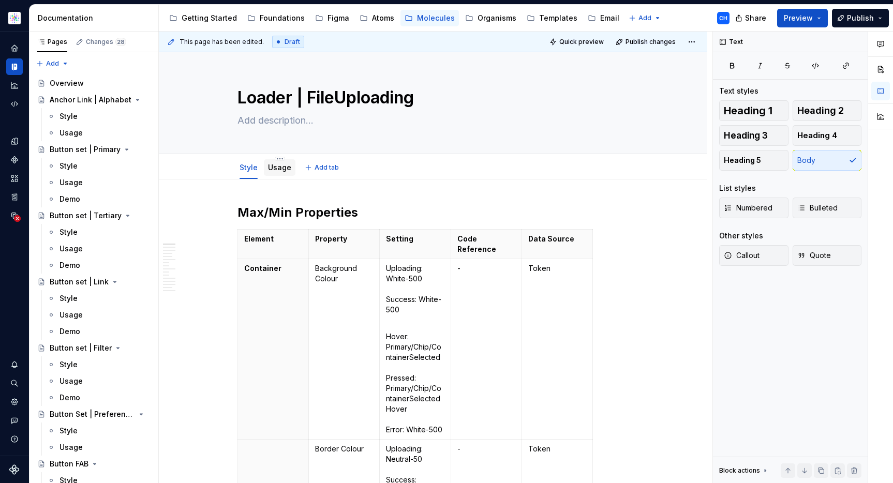
click at [270, 166] on link "Usage" at bounding box center [279, 167] width 23 height 9
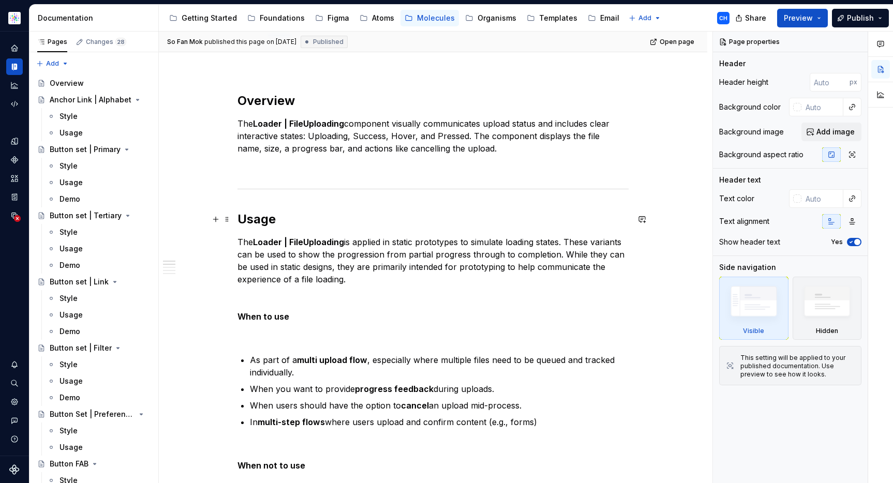
scroll to position [47, 0]
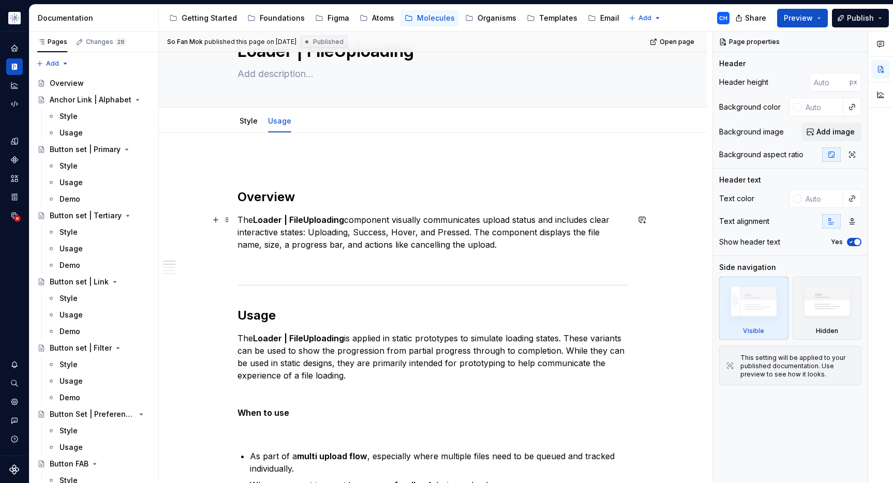
click at [478, 243] on p "The Loader | FileUploading component visually communicates upload status and in…" at bounding box center [433, 232] width 391 height 37
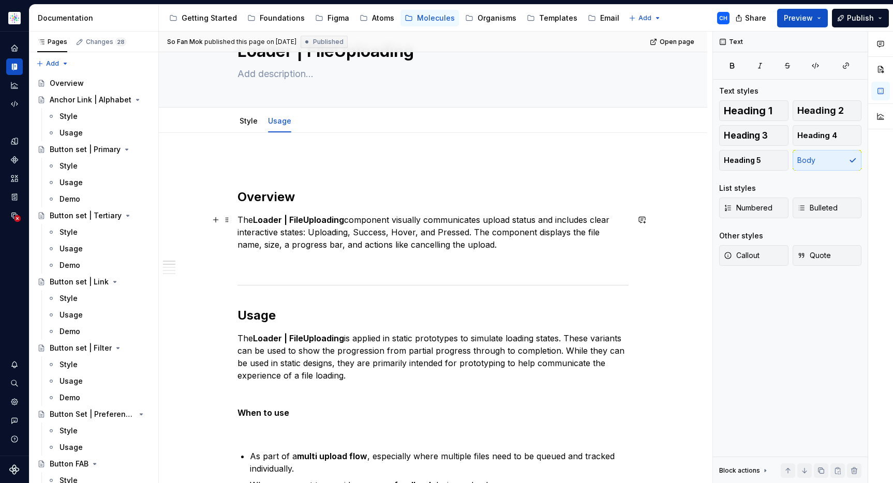
click at [434, 232] on p "The Loader | FileUploading component visually communicates upload status and in…" at bounding box center [433, 232] width 391 height 37
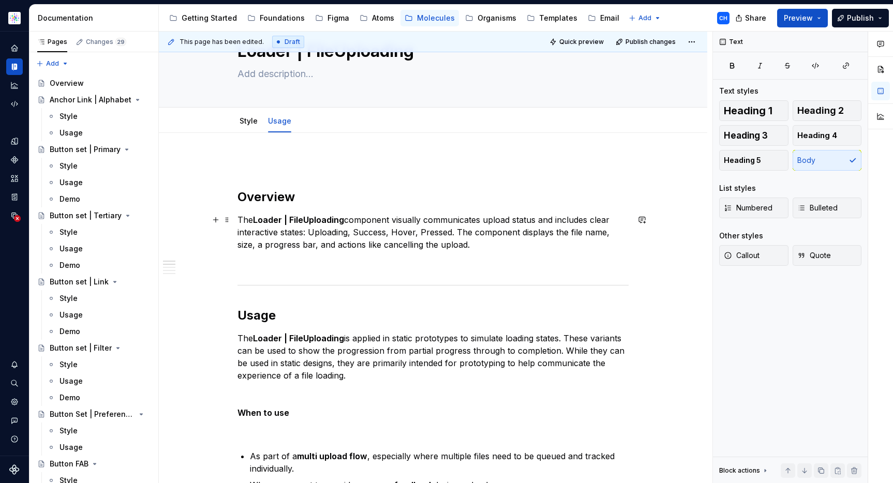
click at [450, 233] on p "The Loader | FileUploading component visually communicates upload status and in…" at bounding box center [433, 232] width 391 height 37
click at [508, 241] on p "The Loader | FileUploading component visually communicates upload status and in…" at bounding box center [433, 232] width 391 height 37
click at [516, 243] on p "The Loader | FileUploading component visually communicates upload status and in…" at bounding box center [433, 232] width 391 height 37
click at [439, 244] on p "The Loader | FileUploading component visually communicates upload status and in…" at bounding box center [433, 232] width 391 height 37
click at [494, 244] on p "The Loader | FileUploading component visually communicates upload status and in…" at bounding box center [433, 232] width 391 height 37
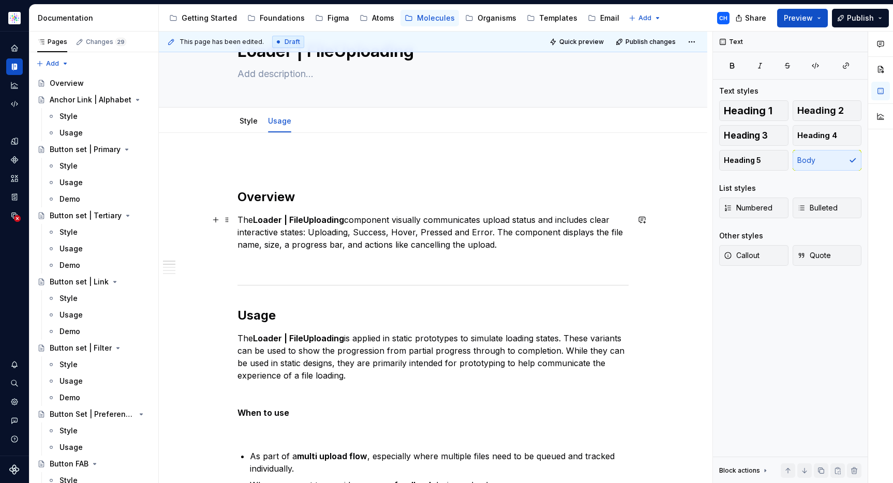
click at [405, 226] on p "The Loader | FileUploading component visually communicates upload status and in…" at bounding box center [433, 232] width 391 height 37
click at [407, 233] on p "The Loader | FileUploading component visually communicates upload status and in…" at bounding box center [433, 232] width 391 height 37
click at [375, 244] on p "The Loader | FileUploading component visually communicates upload status and in…" at bounding box center [433, 232] width 391 height 37
click at [397, 236] on p "The Loader | FileUploading component visually communicates upload status and in…" at bounding box center [433, 232] width 391 height 37
click at [396, 223] on p "The Loader | FileUploading component visually communicates upload status and in…" at bounding box center [433, 232] width 391 height 37
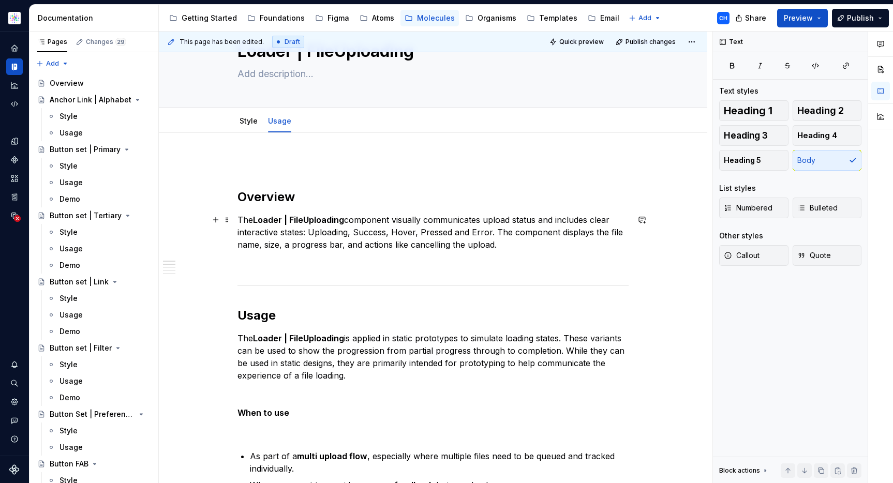
click at [387, 228] on p "The Loader | FileUploading component visually communicates upload status and in…" at bounding box center [433, 232] width 391 height 37
click at [388, 217] on p "The Loader | FileUploading component visually communicates upload status and in…" at bounding box center [433, 232] width 391 height 37
click at [242, 127] on div "Style" at bounding box center [248, 121] width 26 height 17
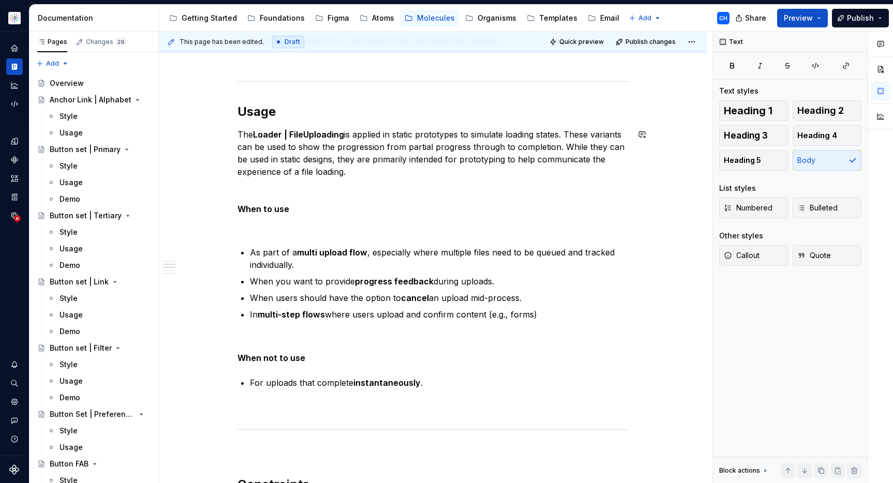
scroll to position [0, 0]
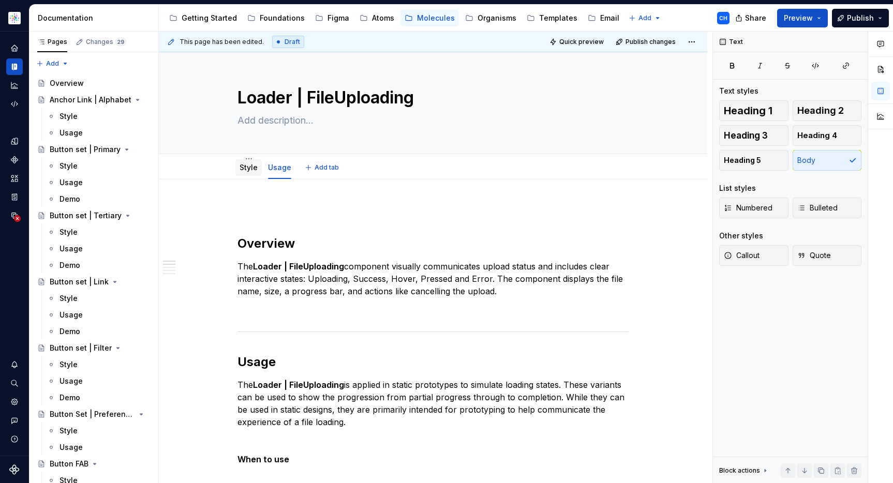
click at [246, 172] on link "Style" at bounding box center [249, 167] width 18 height 9
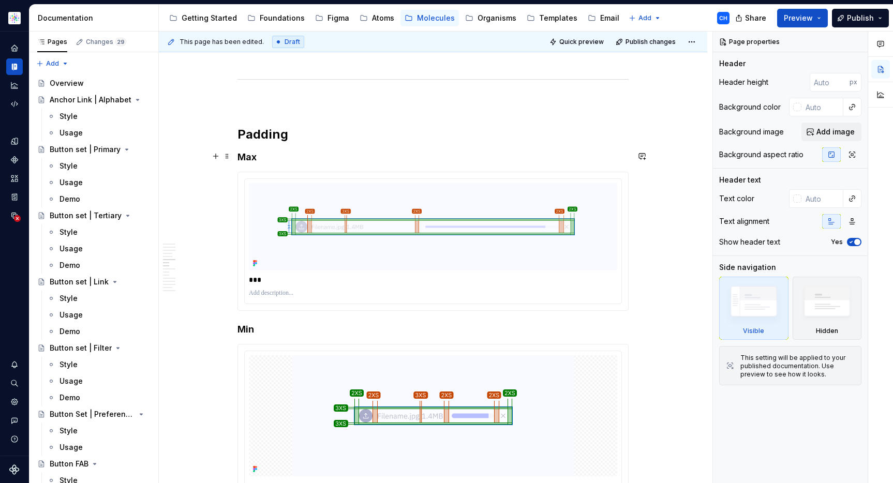
scroll to position [3248, 0]
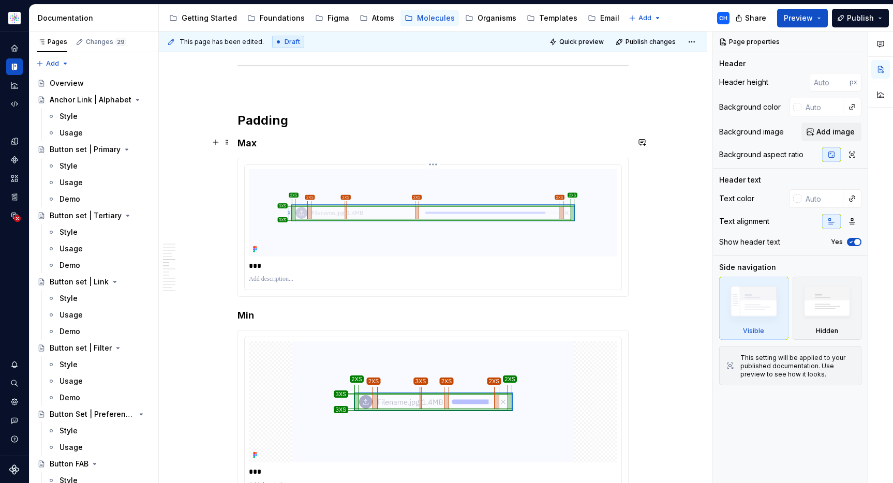
click at [583, 217] on img at bounding box center [433, 212] width 368 height 87
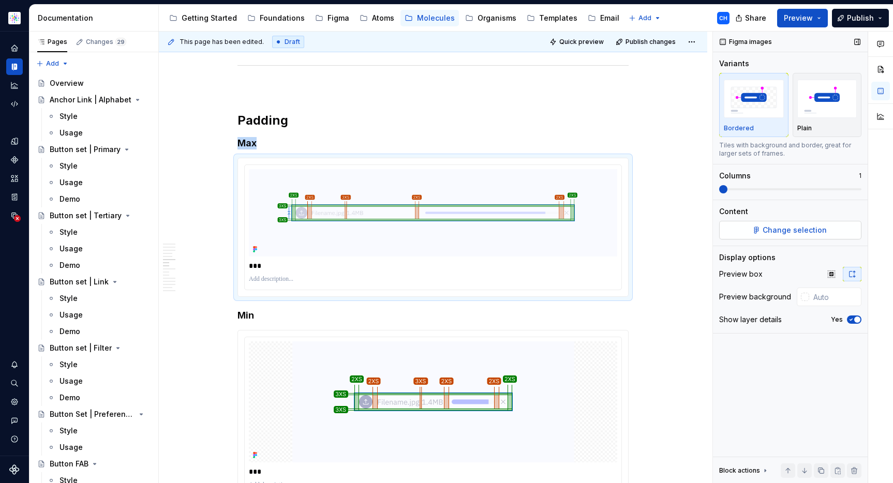
click at [820, 227] on span "Change selection" at bounding box center [795, 230] width 64 height 10
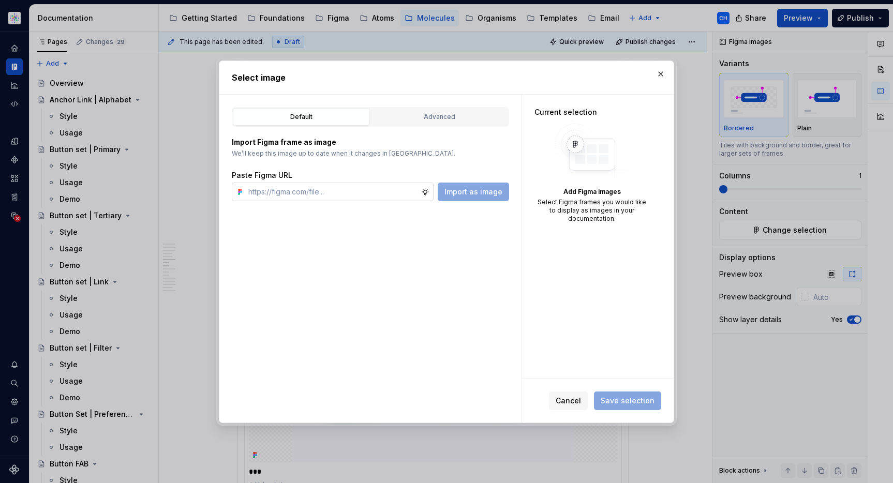
click at [405, 189] on input "text" at bounding box center [332, 192] width 177 height 19
click at [395, 190] on input "text" at bounding box center [332, 192] width 177 height 19
paste input "https://www.figma.com/design/cB0KIDQbWcRl2BGSwEfTYL/Documentation-Molecule?node…"
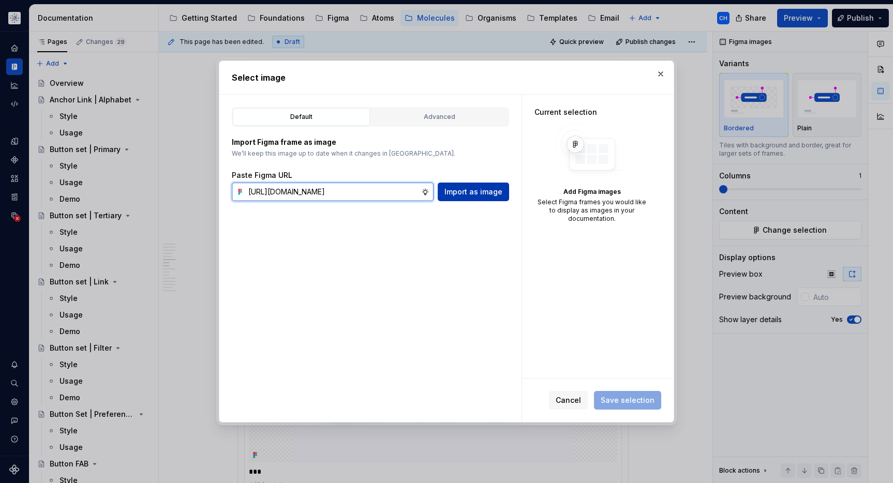
type input "https://www.figma.com/design/cB0KIDQbWcRl2BGSwEfTYL/Documentation-Molecule?node…"
click at [479, 196] on span "Import as image" at bounding box center [473, 192] width 58 height 10
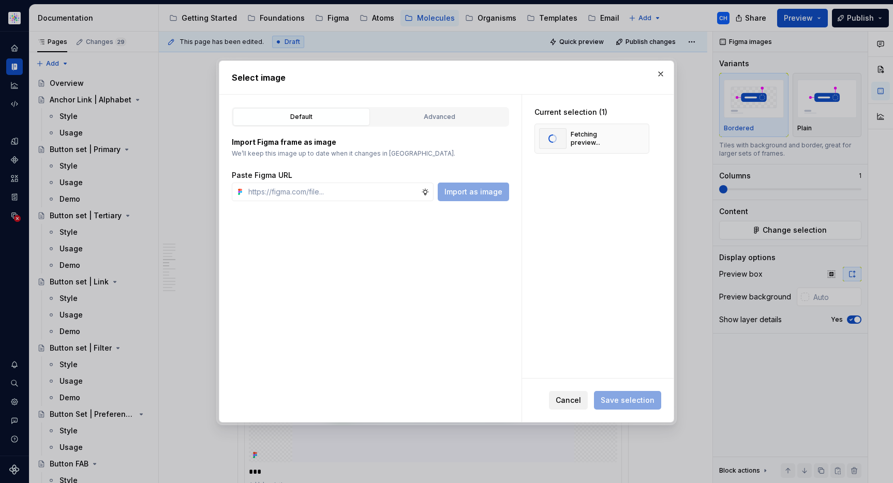
click at [575, 399] on span "Cancel" at bounding box center [568, 400] width 25 height 10
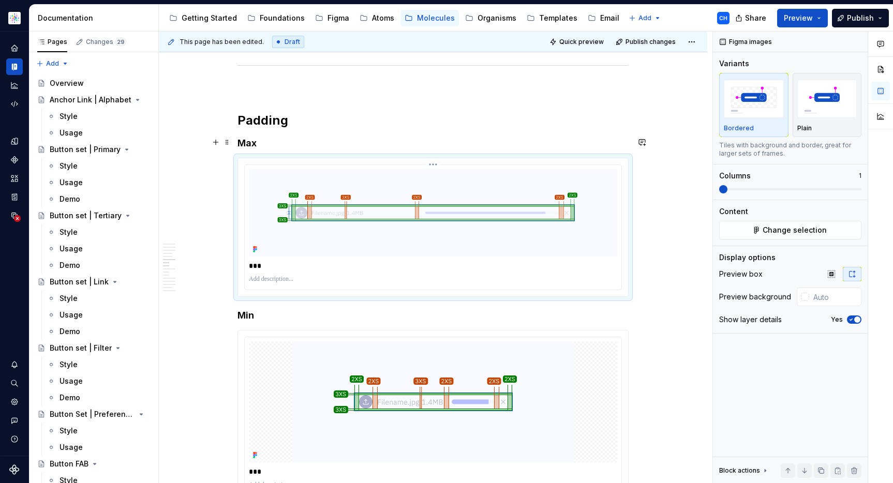
click at [498, 207] on img at bounding box center [433, 212] width 368 height 87
click at [799, 234] on span "Change selection" at bounding box center [795, 230] width 64 height 10
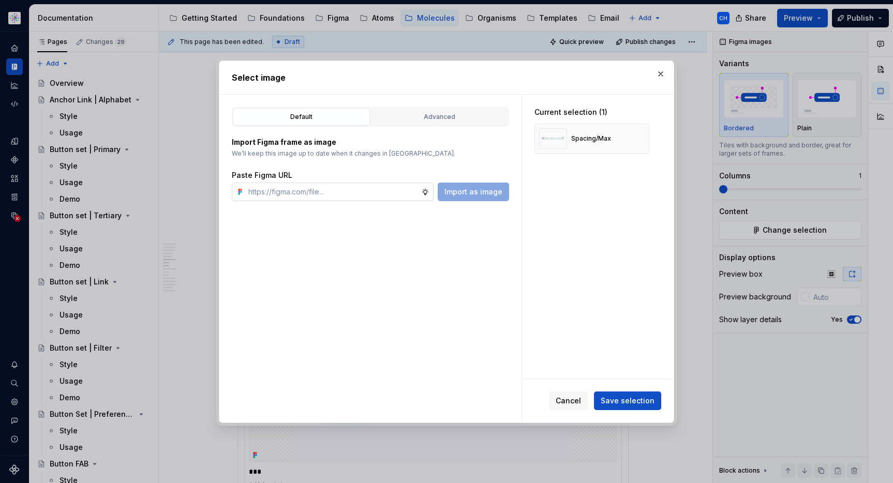
click at [393, 192] on input "text" at bounding box center [332, 192] width 177 height 19
type input "https://www.figma.com/design/cB0KIDQbWcRl2BGSwEfTYL/Documentation-Molecule?node…"
click at [456, 195] on span "Import as image" at bounding box center [473, 192] width 58 height 10
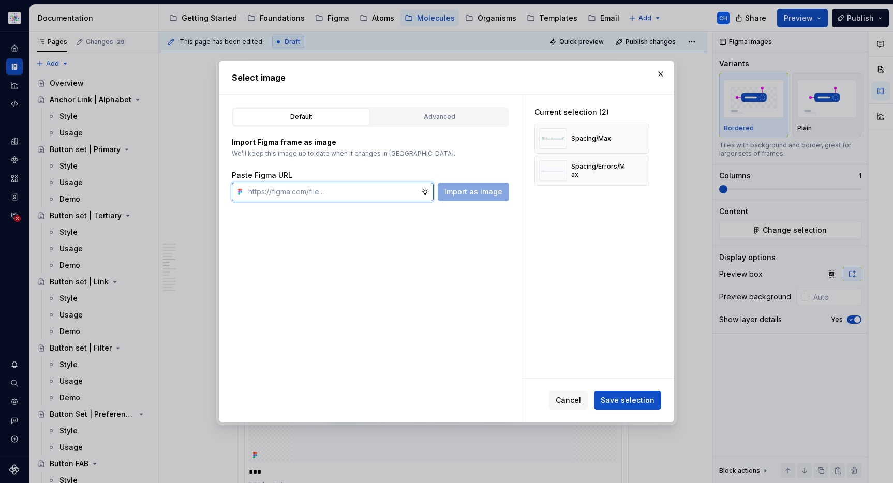
click at [374, 195] on input "text" at bounding box center [332, 192] width 177 height 19
paste input "https://www.figma.com/design/cB0KIDQbWcRl2BGSwEfTYL/Documentation-Molecule?node…"
type input "https://www.figma.com/design/cB0KIDQbWcRl2BGSwEfTYL/Documentation-Molecule?node…"
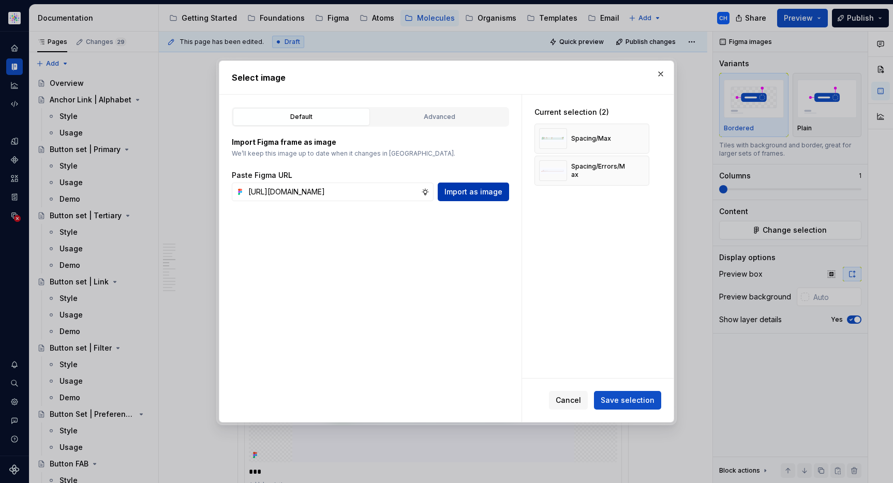
click at [470, 192] on span "Import as image" at bounding box center [473, 192] width 58 height 10
click at [613, 399] on span "Save selection" at bounding box center [628, 400] width 54 height 10
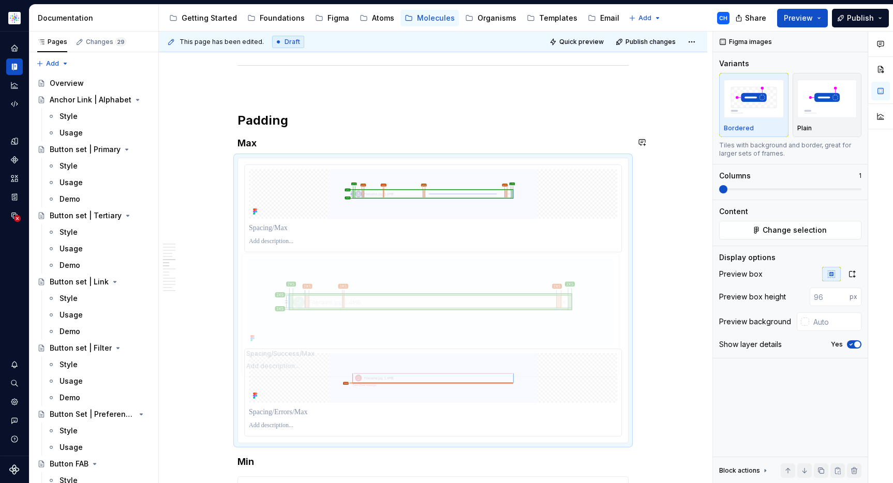
drag, startPoint x: 358, startPoint y: 375, endPoint x: 356, endPoint y: 298, distance: 77.1
click at [356, 298] on body "Astellas Elements CH Dataset Core Documentation Accessibility guide for tree Pa…" at bounding box center [446, 241] width 893 height 483
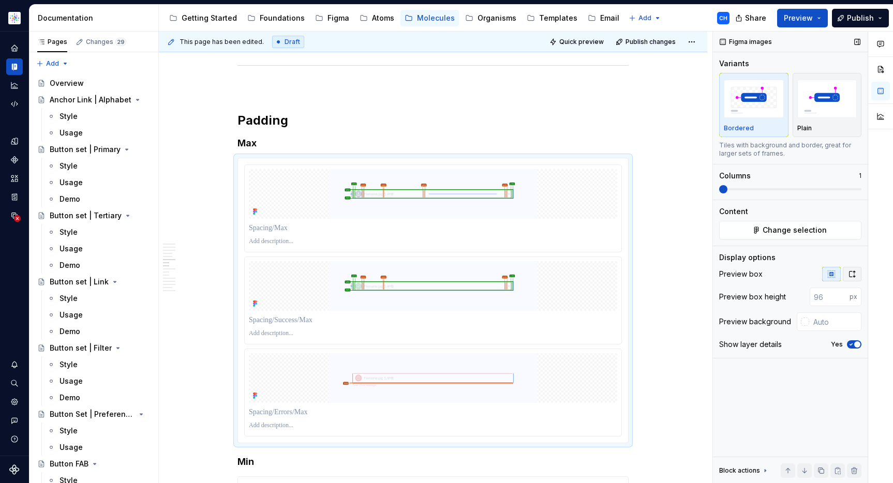
click at [856, 272] on button "button" at bounding box center [852, 274] width 19 height 14
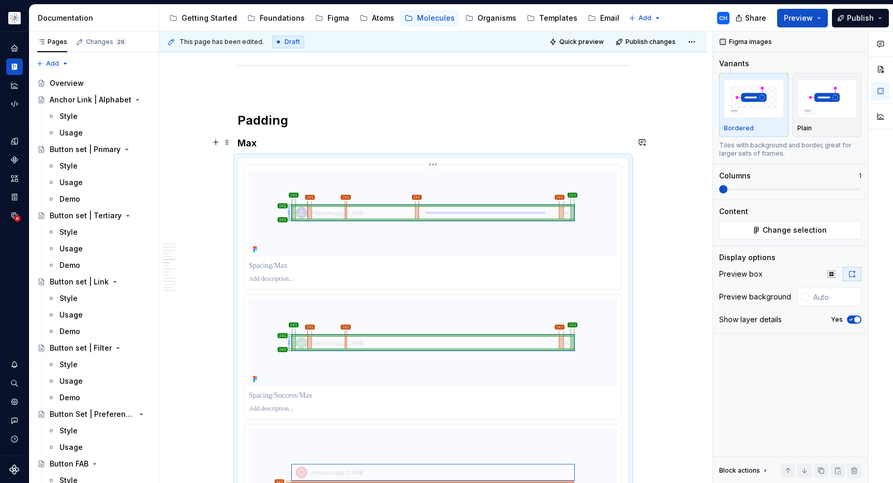
click at [412, 261] on p at bounding box center [433, 266] width 368 height 10
click at [285, 261] on p "**********" at bounding box center [433, 266] width 368 height 10
click at [292, 391] on p at bounding box center [433, 396] width 368 height 10
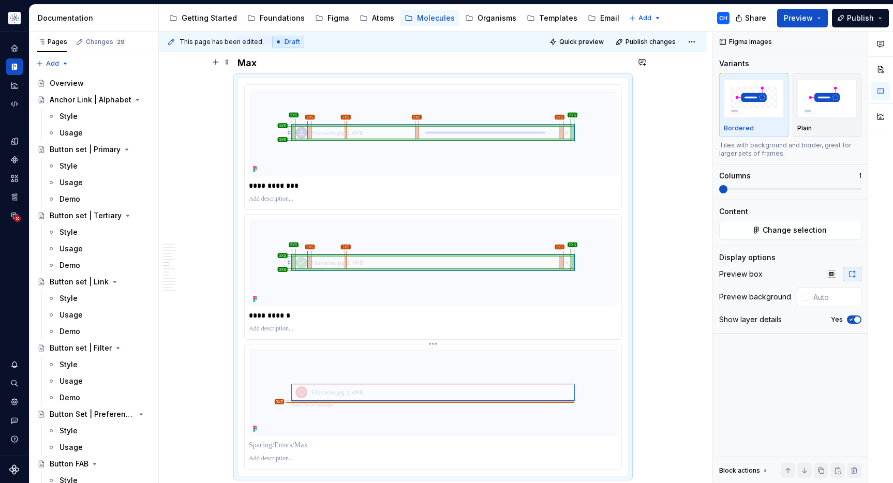
scroll to position [3428, 0]
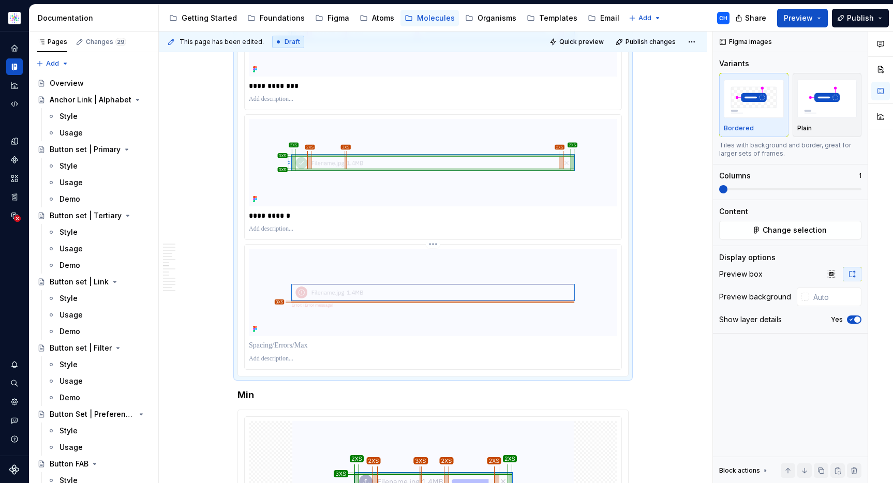
click at [295, 340] on p at bounding box center [433, 345] width 368 height 10
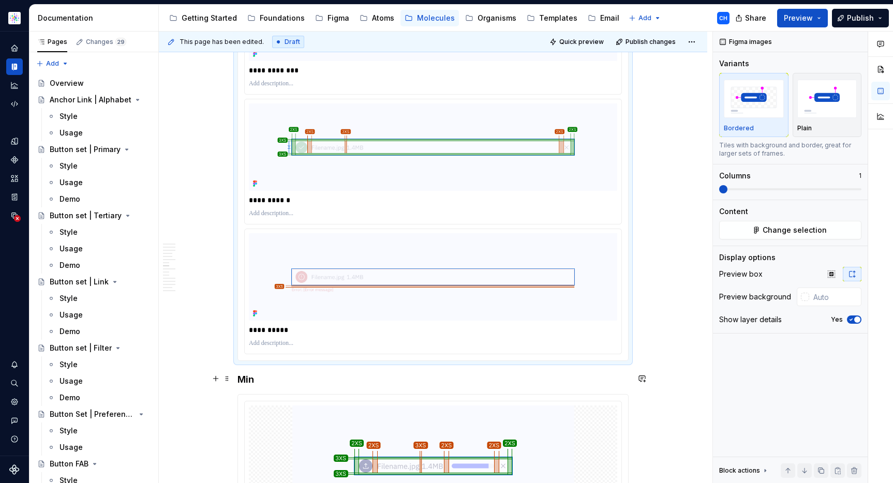
scroll to position [3445, 0]
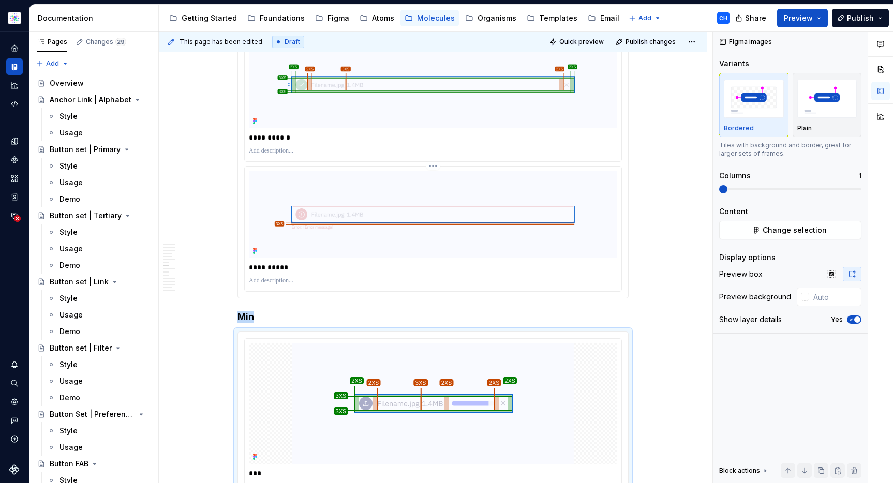
click at [434, 144] on html "Astellas Elements CH Dataset Core Documentation Accessibility guide for tree Pa…" at bounding box center [446, 241] width 893 height 483
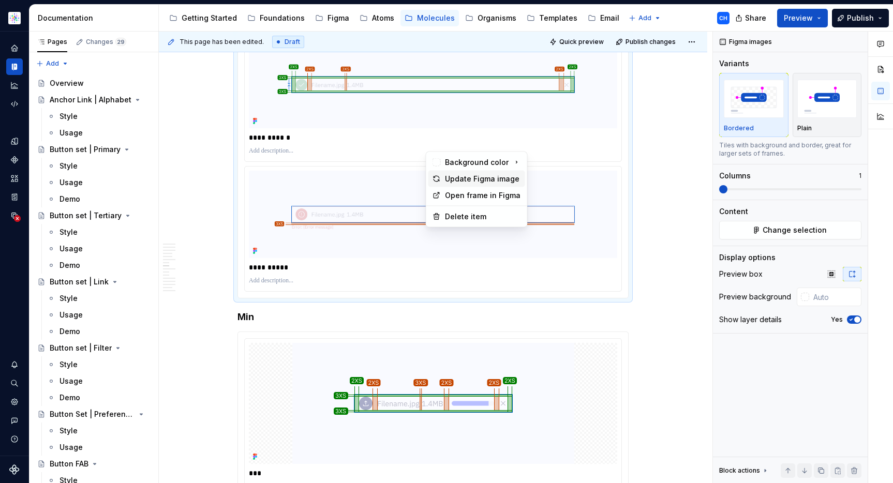
click at [456, 177] on div "Update Figma image" at bounding box center [483, 179] width 76 height 10
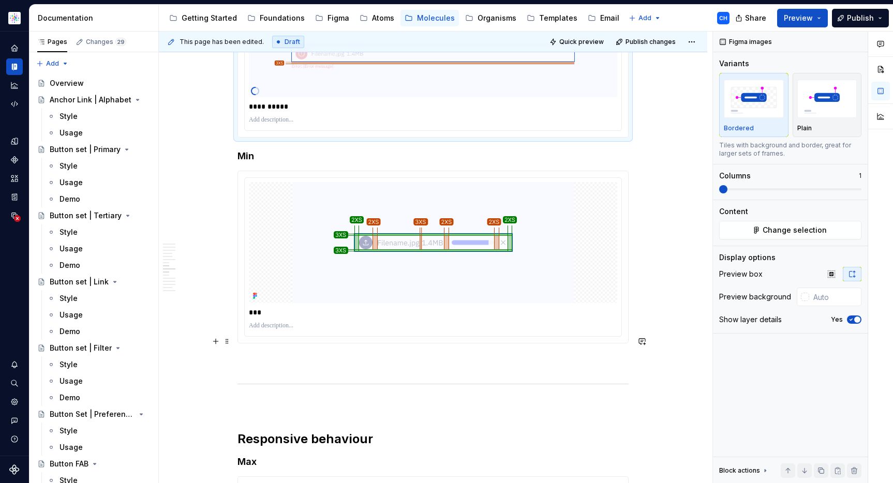
scroll to position [3700, 0]
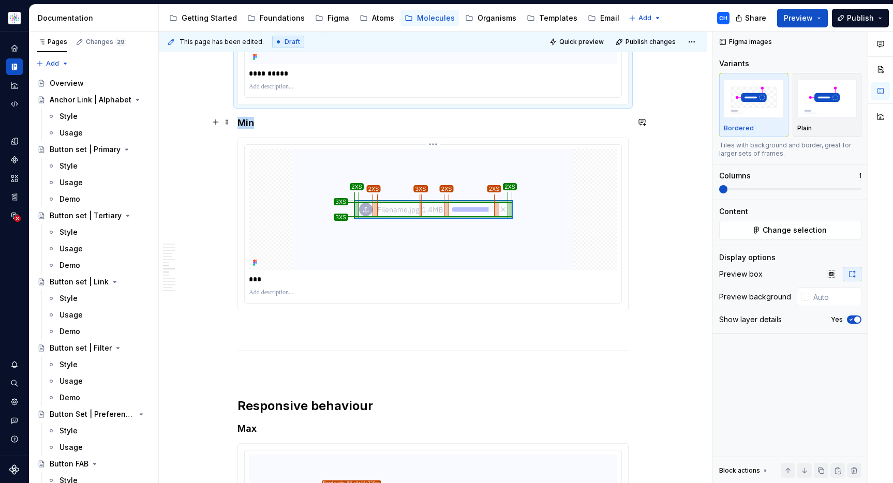
click at [395, 230] on img at bounding box center [433, 209] width 282 height 121
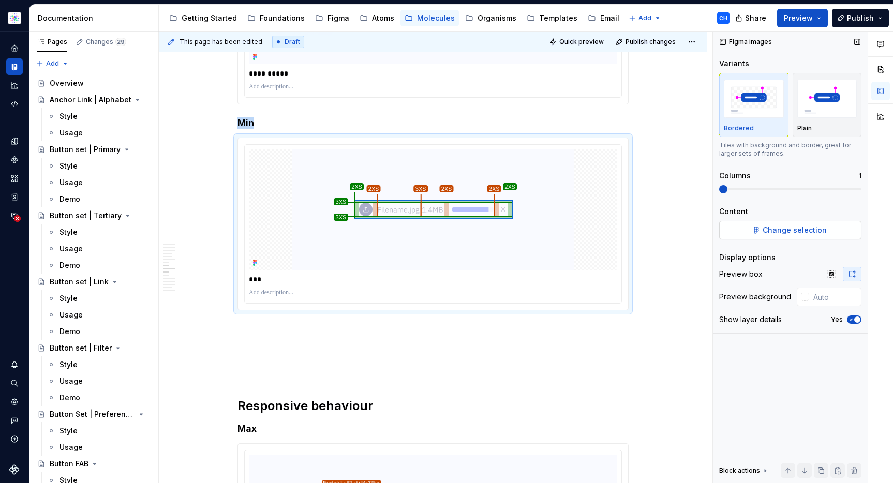
click at [743, 230] on button "Change selection" at bounding box center [790, 230] width 142 height 19
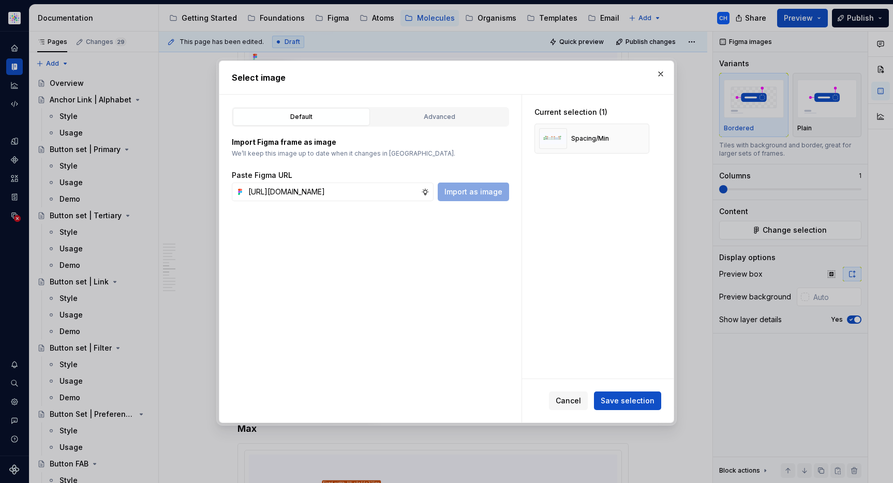
scroll to position [0, 285]
type input "https://www.figma.com/design/cB0KIDQbWcRl2BGSwEfTYL/Documentation-Molecule?node…"
click at [490, 199] on button "Import as image" at bounding box center [473, 192] width 71 height 19
click at [367, 194] on input "text" at bounding box center [332, 192] width 177 height 19
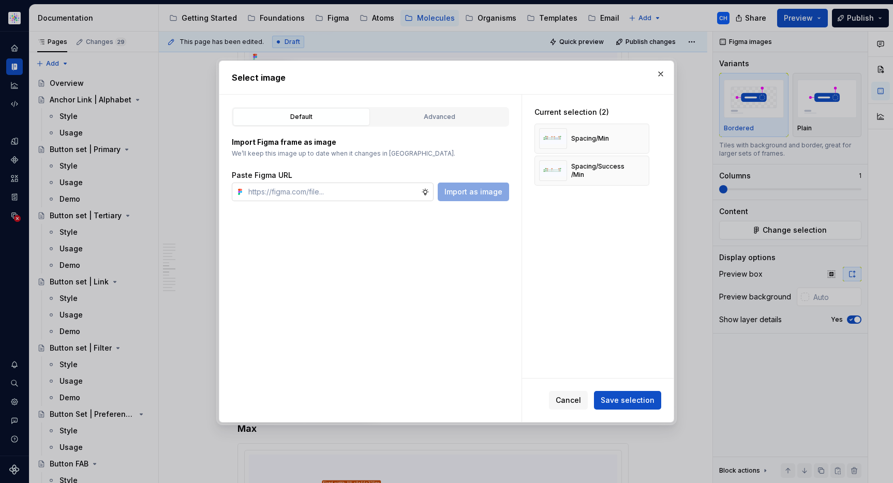
click at [367, 194] on input "text" at bounding box center [332, 192] width 177 height 19
paste input "https://www.figma.com/design/cB0KIDQbWcRl2BGSwEfTYL/Documentation-Molecule?node…"
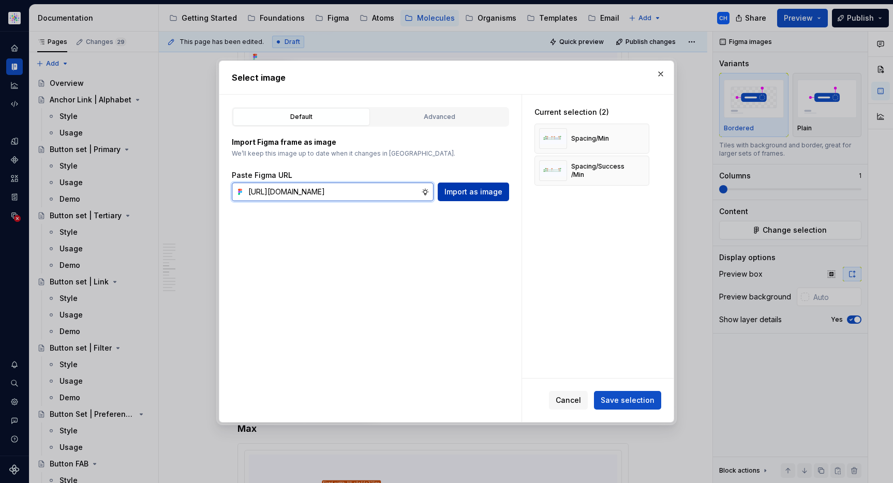
type input "https://www.figma.com/design/cB0KIDQbWcRl2BGSwEfTYL/Documentation-Molecule?node…"
click at [470, 198] on button "Import as image" at bounding box center [473, 192] width 71 height 19
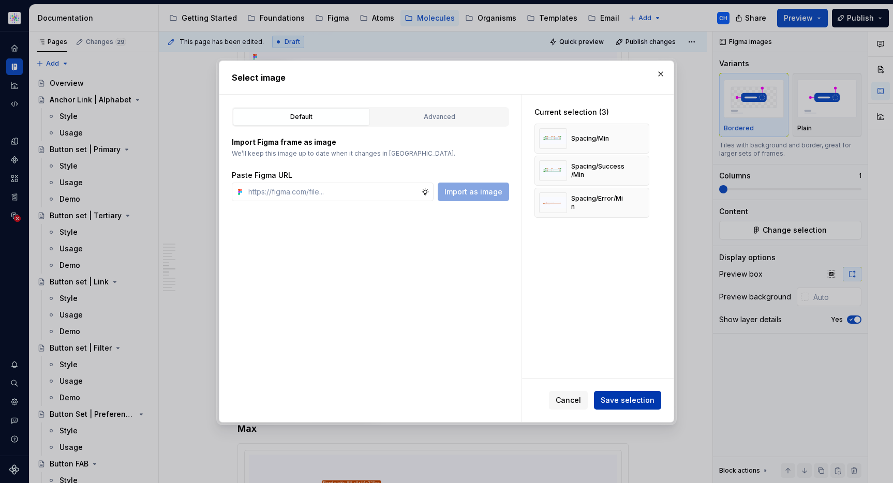
click at [635, 404] on span "Save selection" at bounding box center [628, 400] width 54 height 10
click at [635, 404] on div "Cancel Save selection" at bounding box center [605, 400] width 112 height 19
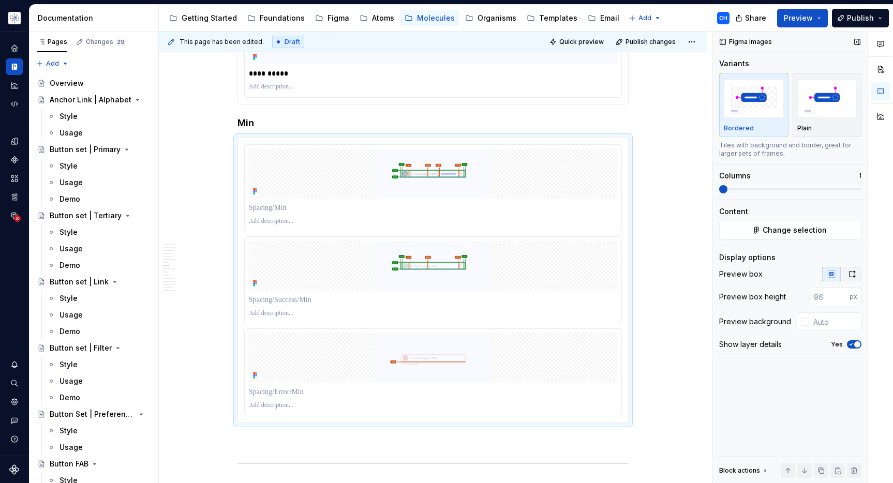
click at [855, 275] on icon "button" at bounding box center [852, 274] width 8 height 8
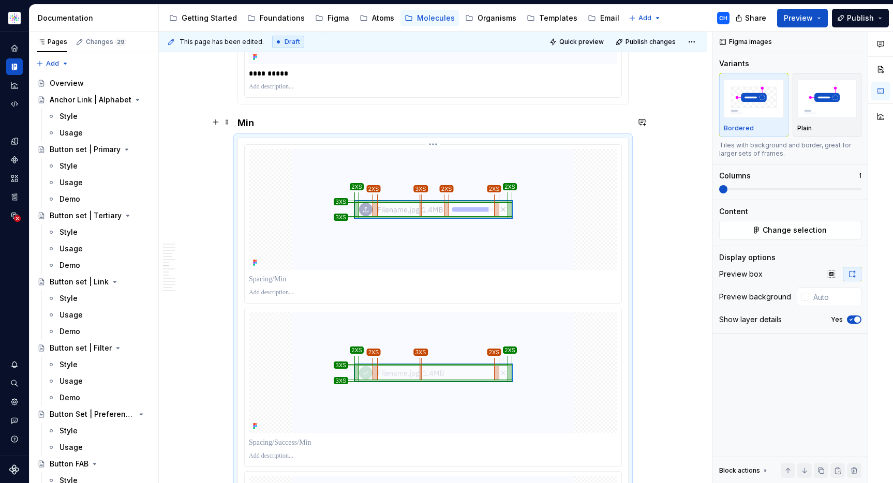
click at [439, 274] on p at bounding box center [433, 279] width 368 height 10
click at [285, 274] on p "**********" at bounding box center [433, 279] width 368 height 10
drag, startPoint x: 301, startPoint y: 257, endPoint x: 231, endPoint y: 255, distance: 69.9
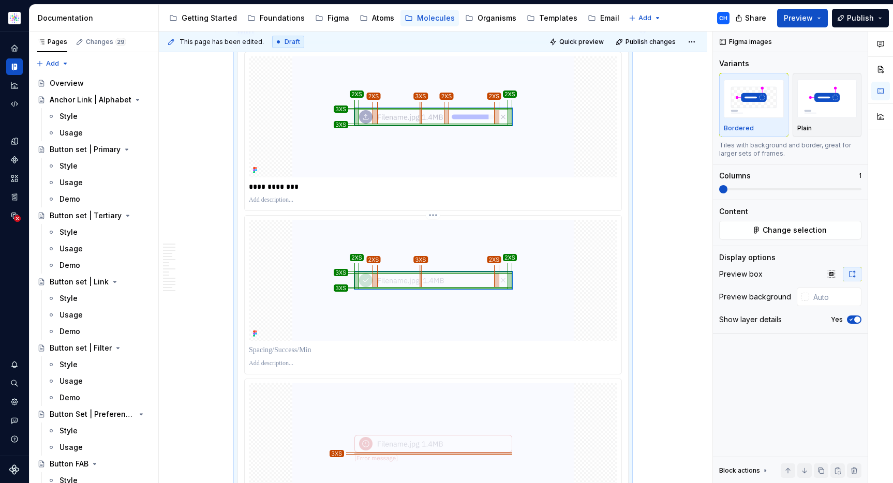
click at [299, 345] on p at bounding box center [433, 350] width 368 height 10
paste div
click at [290, 345] on p "**********" at bounding box center [433, 350] width 368 height 10
drag, startPoint x: 265, startPoint y: 328, endPoint x: 207, endPoint y: 318, distance: 59.2
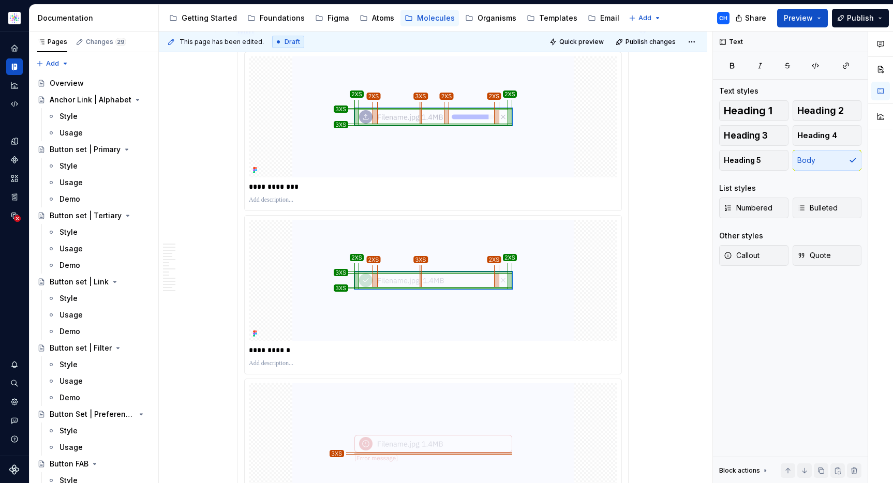
scroll to position [3859, 0]
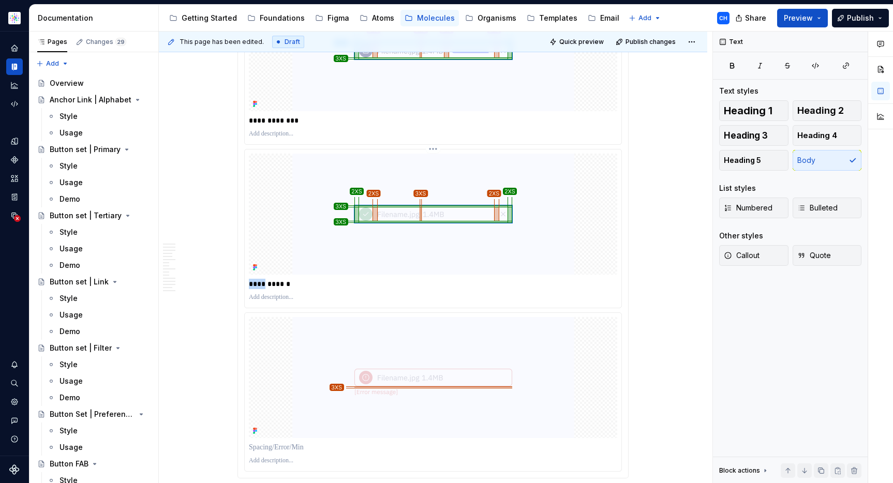
drag, startPoint x: 264, startPoint y: 262, endPoint x: 249, endPoint y: 262, distance: 14.5
click at [249, 279] on p "**********" at bounding box center [433, 284] width 368 height 10
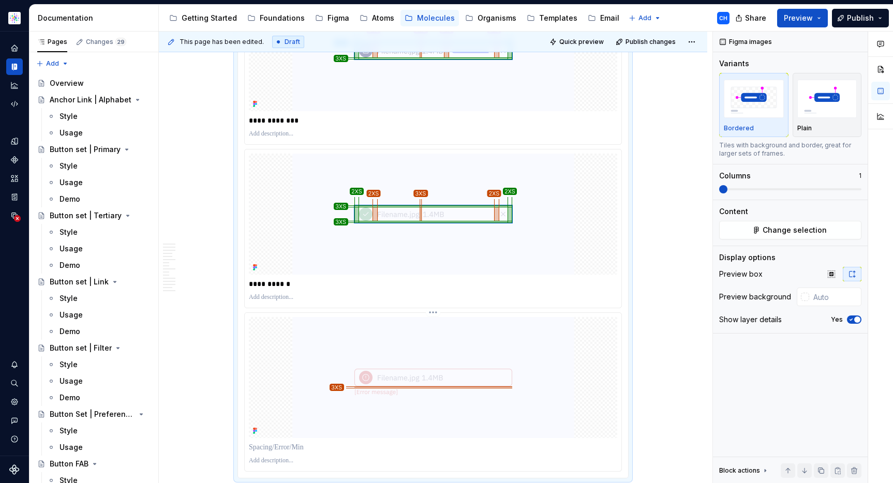
click at [281, 442] on p at bounding box center [433, 447] width 368 height 10
paste div
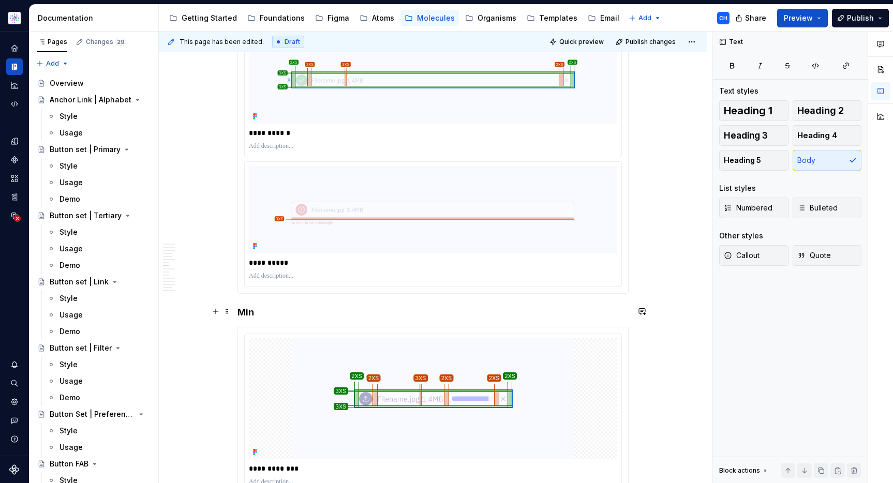
scroll to position [3505, 0]
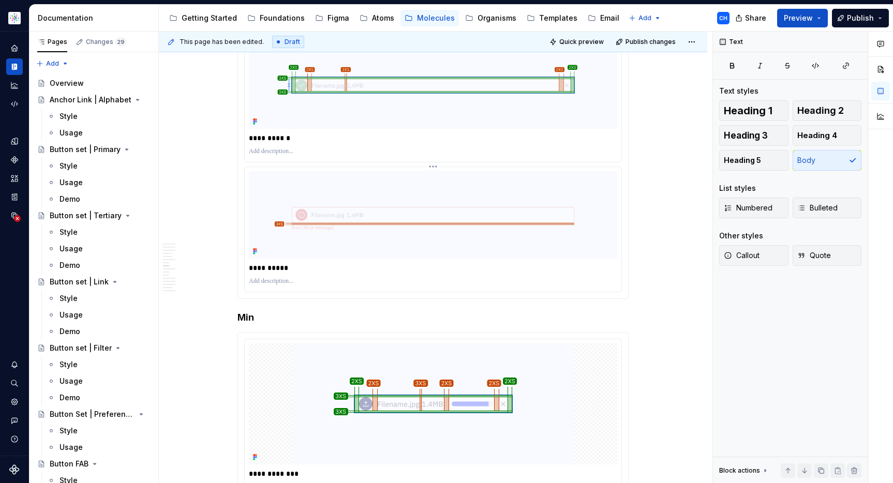
click at [300, 263] on p "**********" at bounding box center [433, 268] width 368 height 10
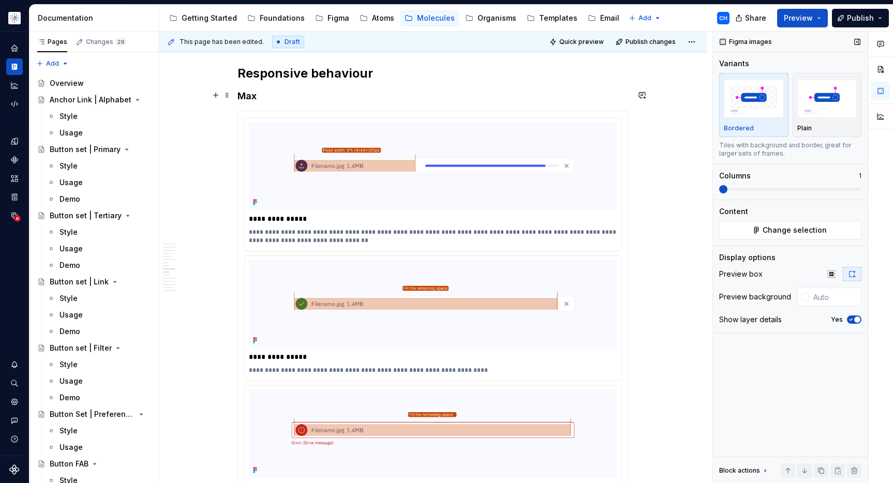
scroll to position [4359, 0]
click at [550, 229] on p "**********" at bounding box center [433, 237] width 368 height 17
drag, startPoint x: 559, startPoint y: 212, endPoint x: 575, endPoint y: 212, distance: 16.0
click at [575, 229] on p "**********" at bounding box center [433, 237] width 368 height 17
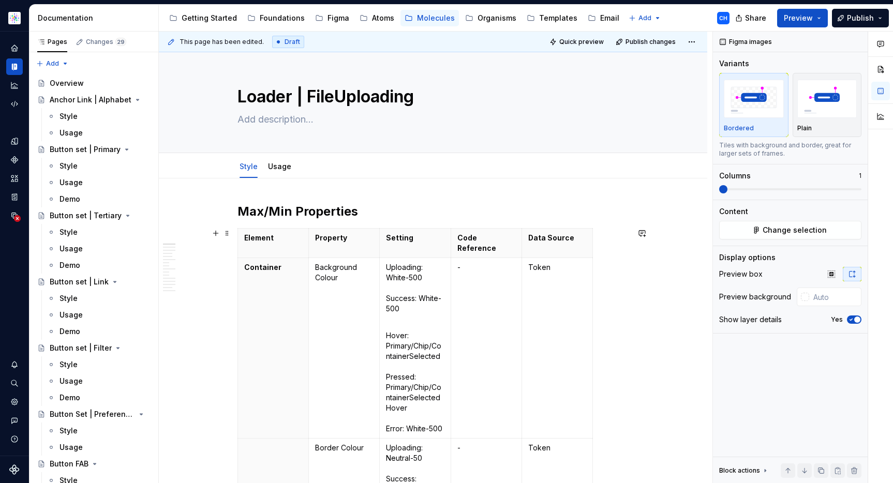
scroll to position [0, 0]
click at [273, 169] on link "Usage" at bounding box center [279, 167] width 23 height 9
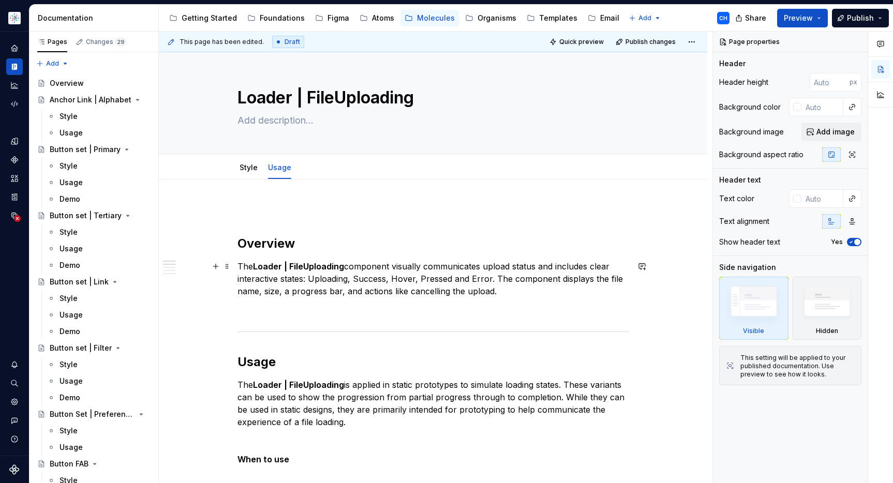
click at [492, 292] on p "The Loader | FileUploading component visually communicates upload status and in…" at bounding box center [433, 278] width 391 height 37
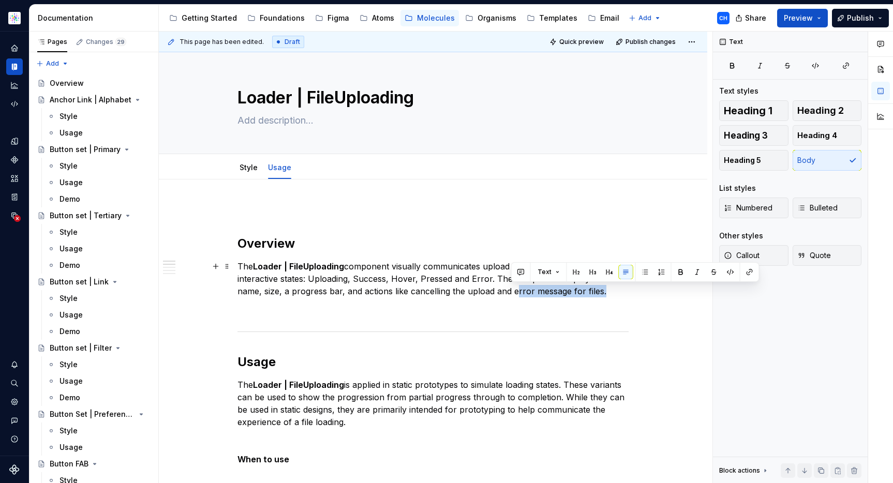
drag, startPoint x: 600, startPoint y: 290, endPoint x: 512, endPoint y: 289, distance: 87.5
click at [512, 289] on p "The Loader | FileUploading component visually communicates upload status and in…" at bounding box center [433, 278] width 391 height 37
copy p "error message for files"
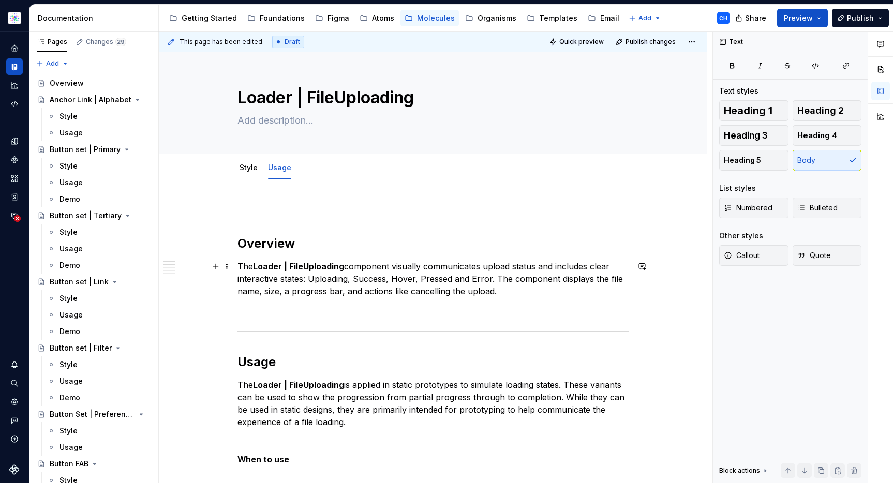
click at [343, 291] on p "The Loader | FileUploading component visually communicates upload status and in…" at bounding box center [433, 278] width 391 height 37
drag, startPoint x: 392, startPoint y: 287, endPoint x: 409, endPoint y: 289, distance: 16.6
click at [392, 287] on p "The Loader | FileUploading component visually communicates upload status and in…" at bounding box center [433, 278] width 391 height 37
click at [511, 290] on p "The Loader | FileUploading component visually communicates upload status and in…" at bounding box center [433, 278] width 391 height 37
drag, startPoint x: 552, startPoint y: 294, endPoint x: 564, endPoint y: 293, distance: 11.9
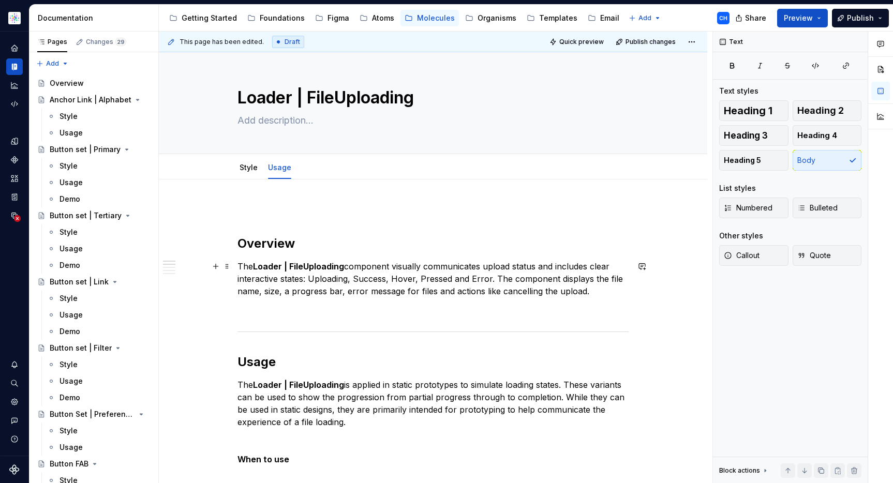
click at [553, 294] on p "The Loader | FileUploading component visually communicates upload status and in…" at bounding box center [433, 278] width 391 height 37
click at [604, 291] on p "The Loader | FileUploading component visually communicates upload status and in…" at bounding box center [433, 278] width 391 height 37
click at [338, 98] on textarea "Loader | FileUploading" at bounding box center [430, 97] width 391 height 25
click at [249, 170] on link "Style" at bounding box center [249, 167] width 18 height 9
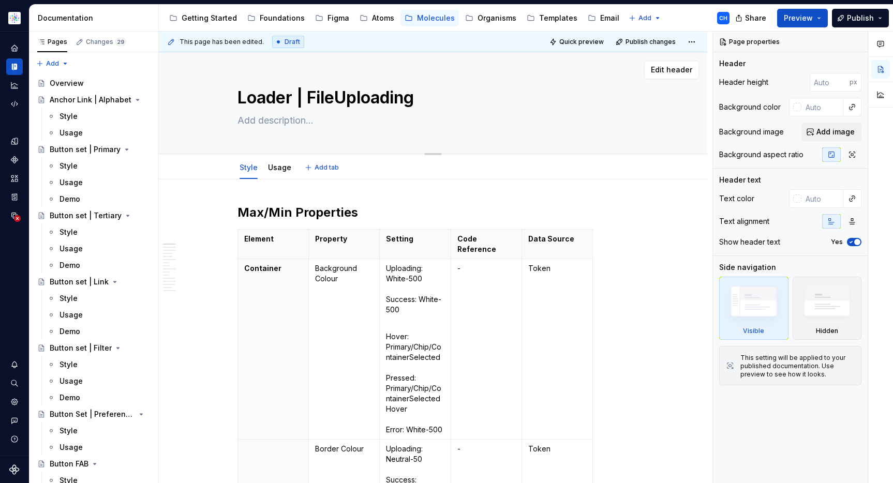
click at [302, 94] on textarea "Loader | FileUploading" at bounding box center [430, 97] width 391 height 25
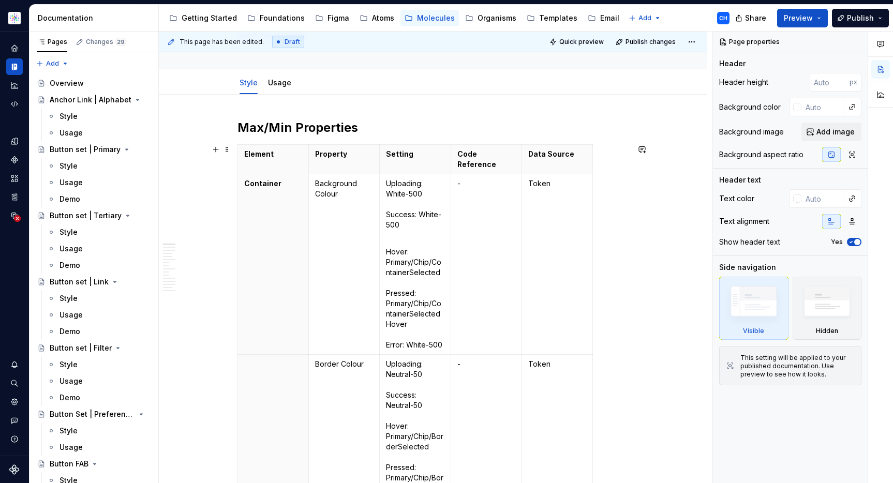
scroll to position [91, 0]
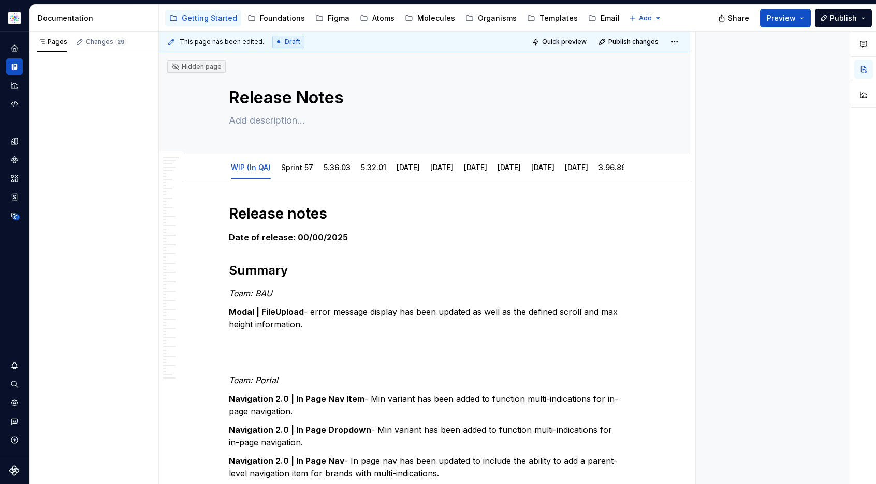
type textarea "*"
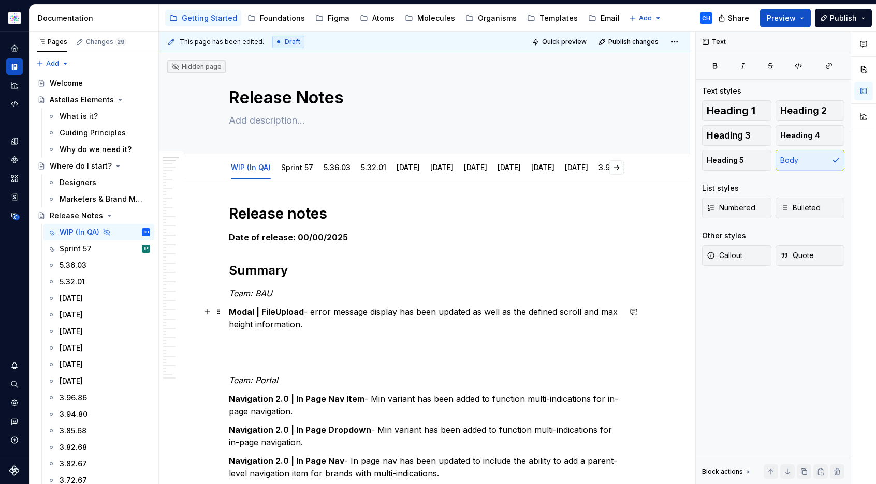
click at [346, 319] on p "Modal | FileUpload - error message display has been updated as well as the defi…" at bounding box center [424, 318] width 391 height 25
type textarea "*"
click at [357, 316] on p "Modal | FileUpload - error message display has been updated as well as the defi…" at bounding box center [424, 318] width 391 height 25
click at [357, 322] on p "Modal | FileUpload - error message display has been updated as well as the defi…" at bounding box center [424, 318] width 391 height 25
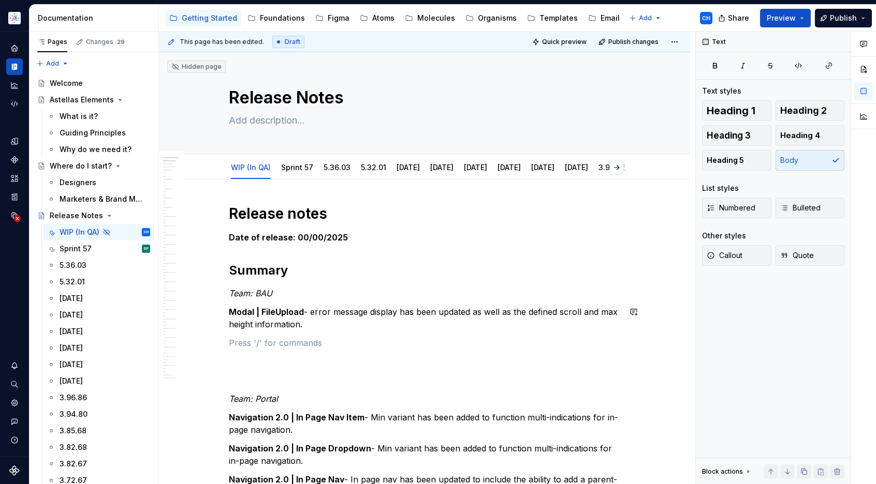
paste div
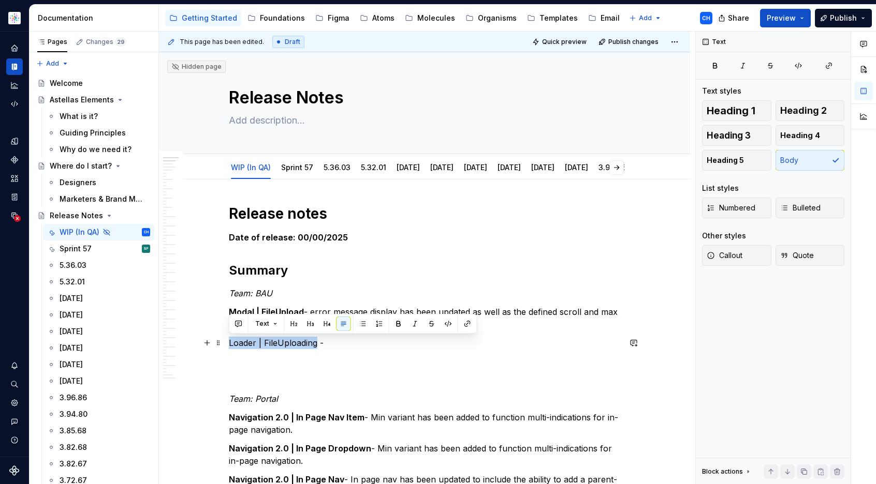
drag, startPoint x: 316, startPoint y: 343, endPoint x: 225, endPoint y: 343, distance: 91.1
click at [395, 324] on button "button" at bounding box center [398, 324] width 14 height 14
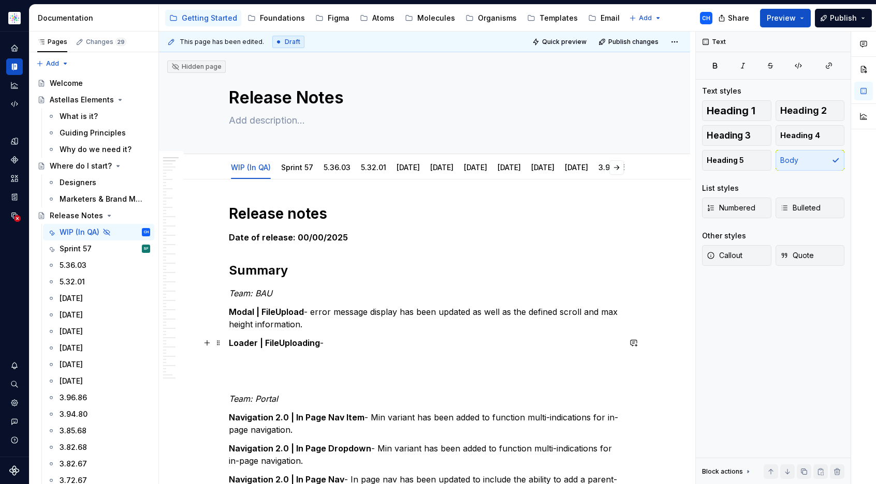
click at [332, 348] on p "Loader | FileUploading -" at bounding box center [424, 343] width 391 height 12
drag, startPoint x: 511, startPoint y: 336, endPoint x: 528, endPoint y: 347, distance: 20.0
click at [523, 342] on p "Loader | FileUploading - Error message state has been added and defined" at bounding box center [424, 343] width 391 height 12
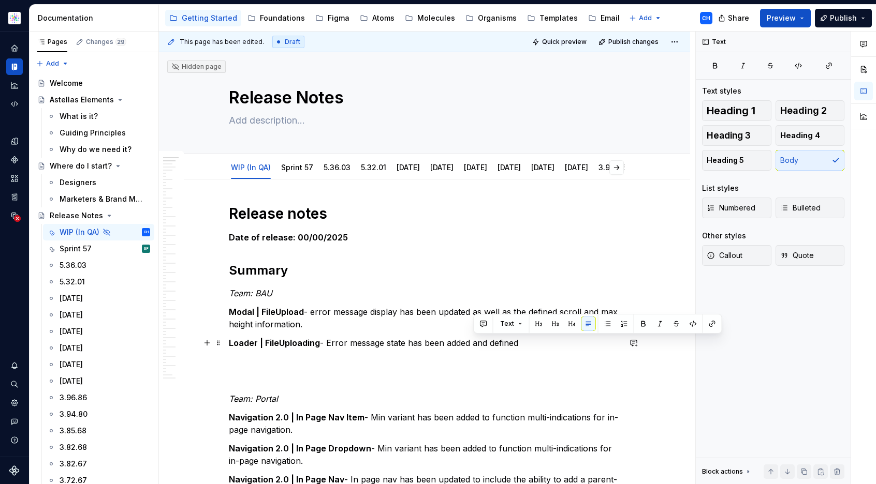
drag, startPoint x: 512, startPoint y: 345, endPoint x: 474, endPoint y: 343, distance: 37.8
click at [474, 343] on p "Loader | FileUploading - Error message state has been added and defined" at bounding box center [424, 343] width 391 height 12
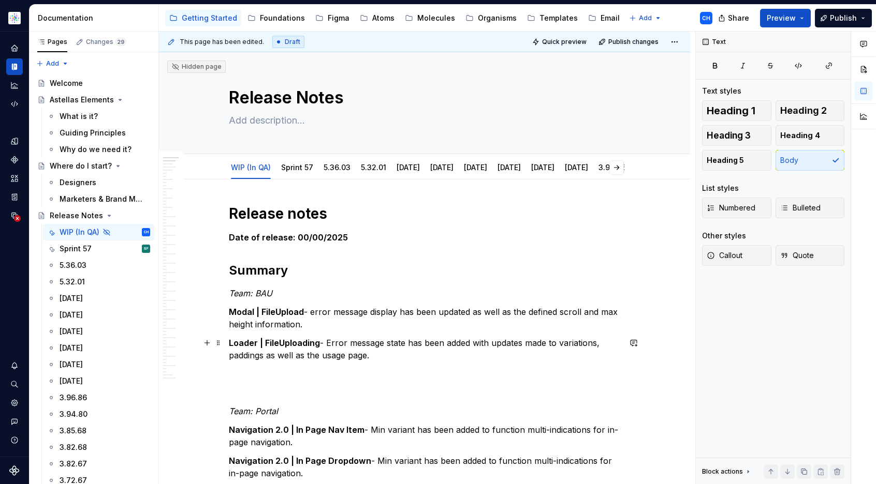
click at [284, 357] on p "Loader | FileUploading - Error message state has been added with updates made t…" at bounding box center [424, 349] width 391 height 25
click at [559, 340] on p "Loader | FileUploading - Error message state has been added with updates made t…" at bounding box center [424, 349] width 391 height 25
click at [331, 352] on p "Loader | FileUploading - Error message state has been added with updates made t…" at bounding box center [424, 349] width 391 height 25
click at [366, 353] on p "Loader | FileUploading - Error message state has been added with updates made t…" at bounding box center [424, 349] width 391 height 25
drag, startPoint x: 354, startPoint y: 352, endPoint x: 369, endPoint y: 354, distance: 15.1
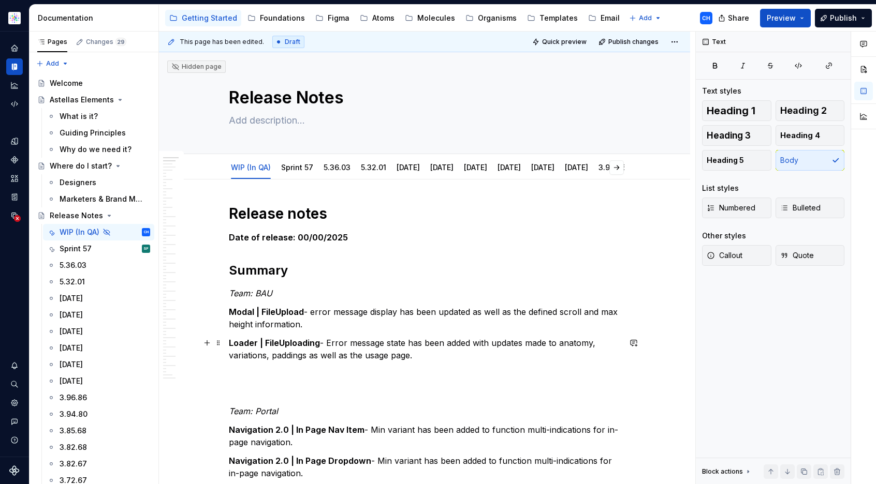
click at [354, 352] on p "Loader | FileUploading - Error message state has been added with updates made t…" at bounding box center [424, 349] width 391 height 25
click at [363, 354] on p "Loader | FileUploading - Error message state has been added with updates made t…" at bounding box center [424, 349] width 391 height 25
click at [351, 355] on p "Loader | FileUploading - Error message state has been added with updates made t…" at bounding box center [424, 349] width 391 height 25
click at [487, 352] on p "Loader | FileUploading - Error message state has been added with updates made t…" at bounding box center [424, 349] width 391 height 25
drag, startPoint x: 478, startPoint y: 358, endPoint x: 225, endPoint y: 340, distance: 253.6
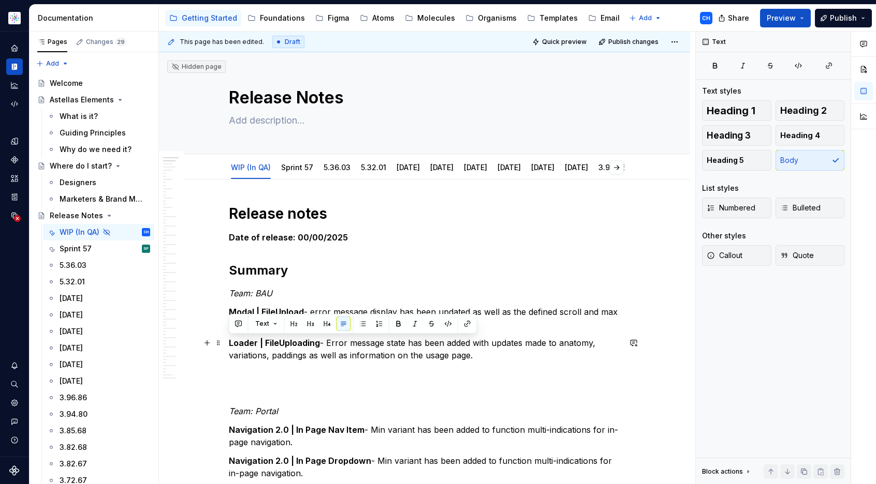
copy p "Loader | FileUploading - Error message state has been added with updates made t…"
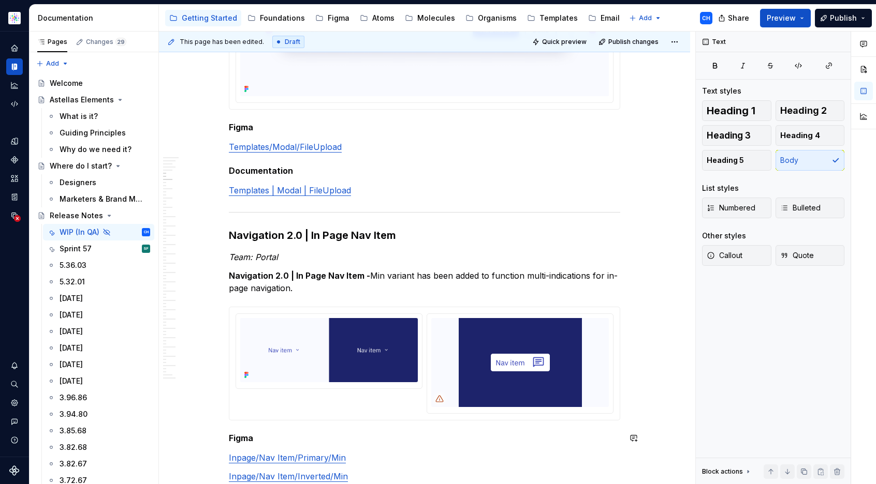
scroll to position [1402, 0]
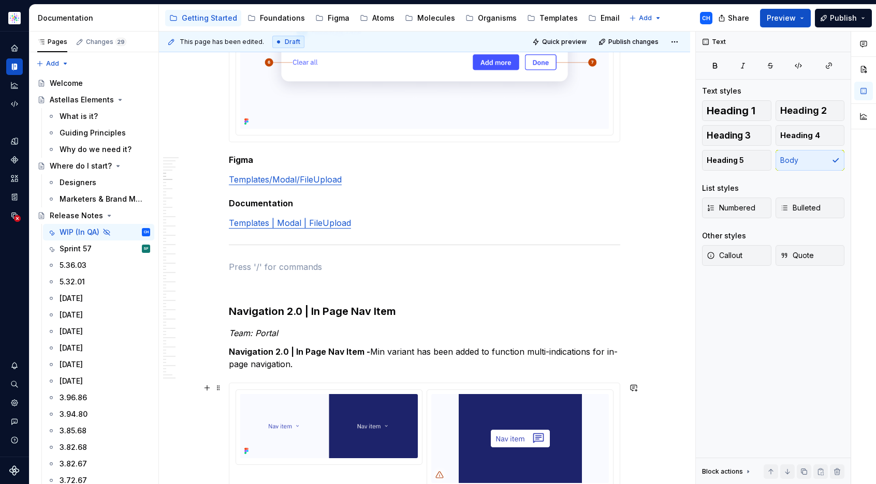
scroll to position [1519, 0]
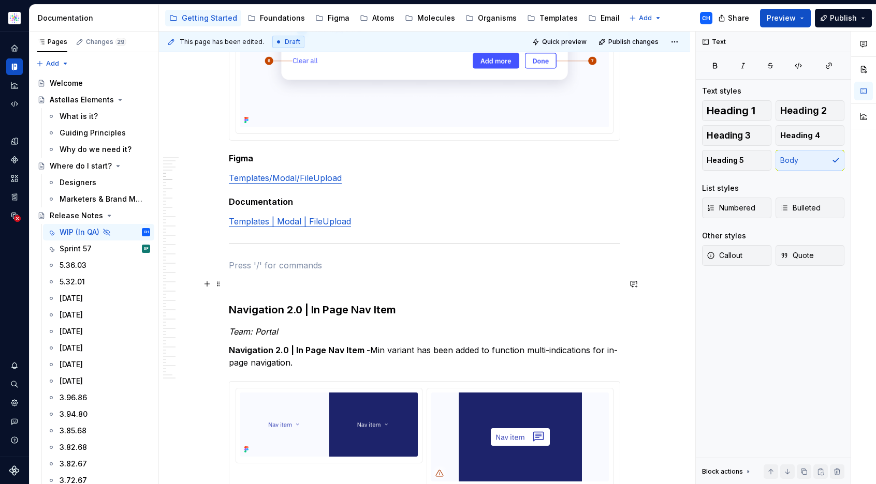
click at [246, 285] on p at bounding box center [424, 284] width 391 height 12
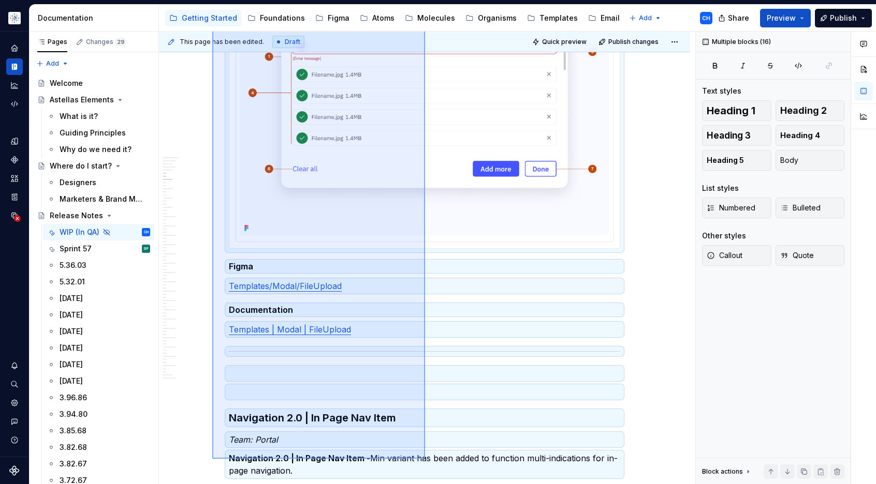
scroll to position [1445, 0]
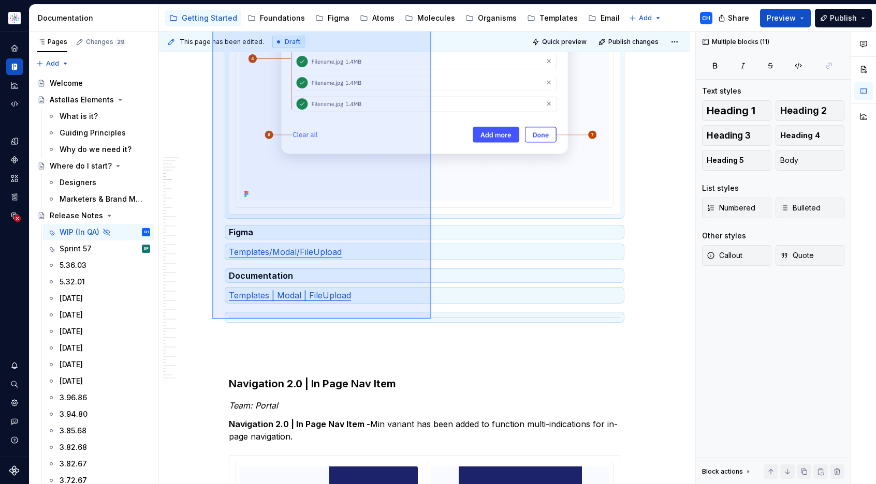
drag, startPoint x: 212, startPoint y: 159, endPoint x: 431, endPoint y: 319, distance: 271.4
click at [431, 319] on div "This page has been edited. Draft Quick preview Publish changes Hidden page Rele…" at bounding box center [427, 258] width 536 height 453
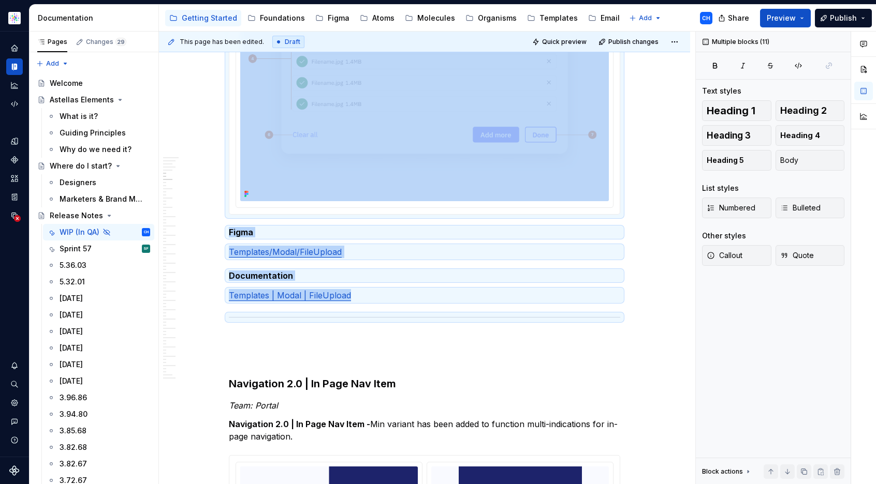
copy div "Component Modal | FileUpload Team: BAU Modal | FileUpload Information surroundi…"
click at [346, 337] on p at bounding box center [424, 339] width 391 height 12
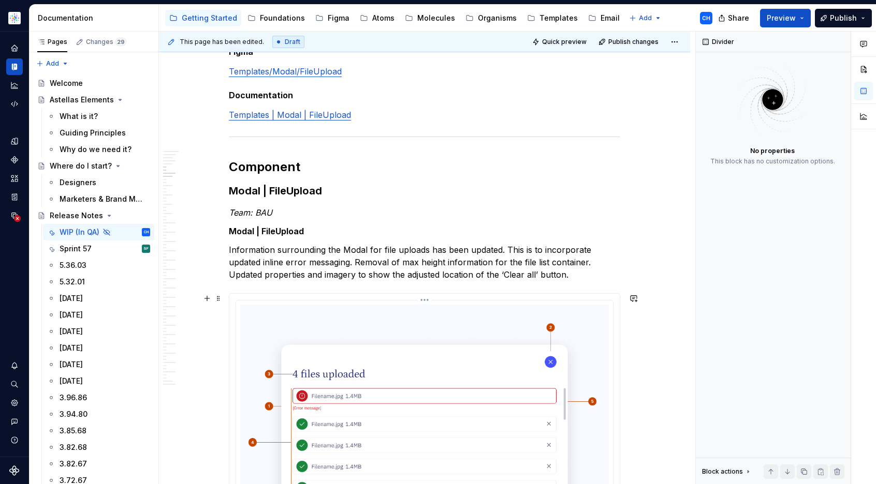
scroll to position [1562, 0]
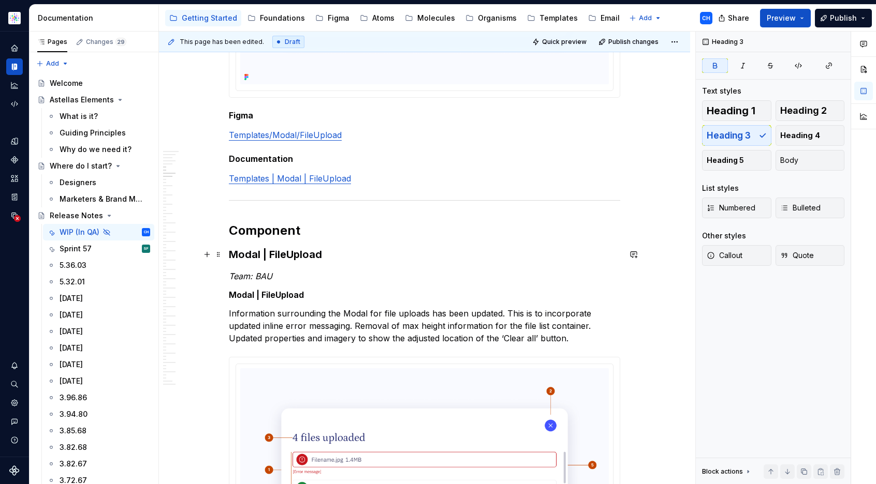
click at [248, 251] on strong "Modal | FileUpload" at bounding box center [275, 254] width 93 height 12
click at [269, 248] on strong "Modal | FileUpload" at bounding box center [275, 254] width 93 height 12
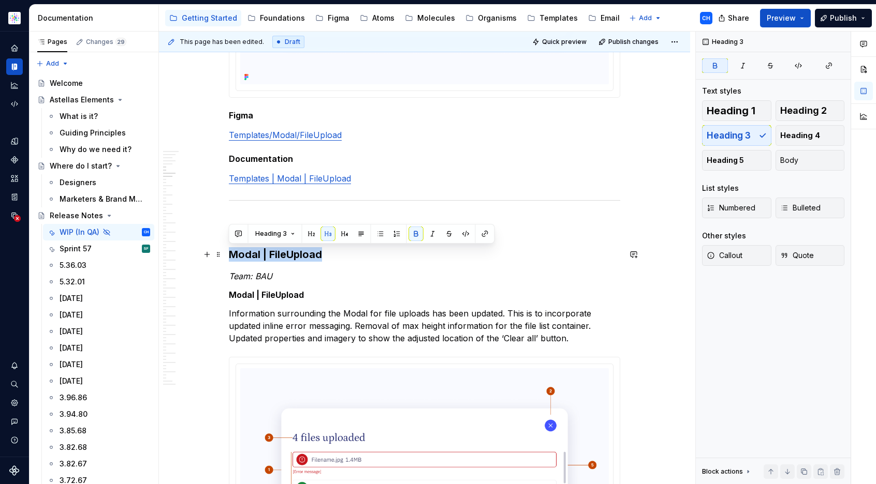
click at [269, 248] on strong "Modal | FileUpload" at bounding box center [275, 254] width 93 height 12
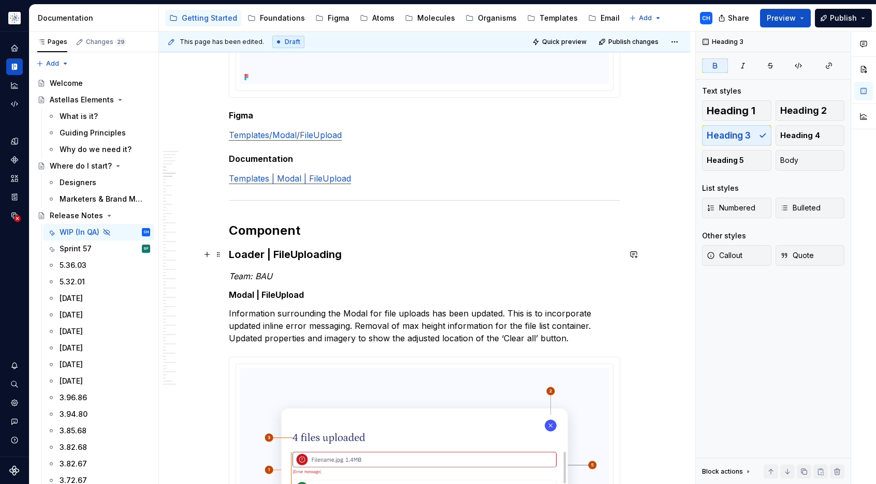
click at [258, 257] on strong "Loader | FileUploading" at bounding box center [285, 254] width 113 height 12
click at [259, 256] on strong "Loader | FileUploading" at bounding box center [285, 254] width 113 height 12
click at [257, 294] on strong "Modal | FileUpload" at bounding box center [266, 295] width 75 height 10
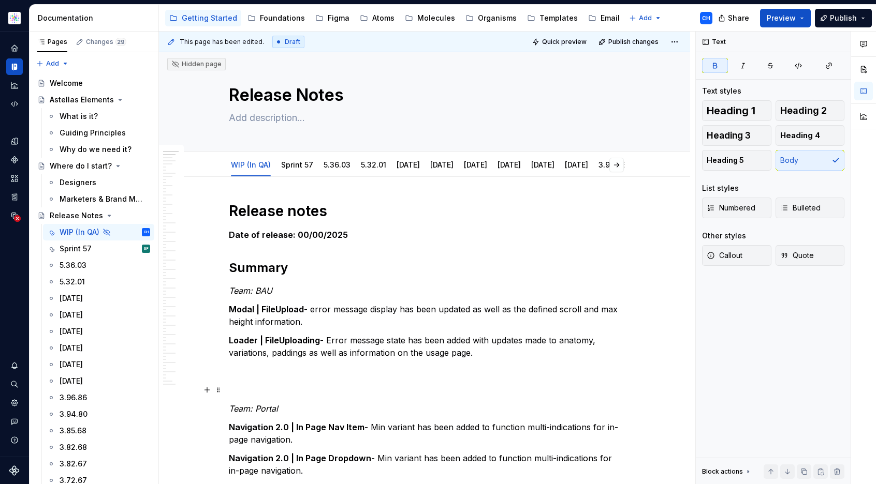
scroll to position [0, 0]
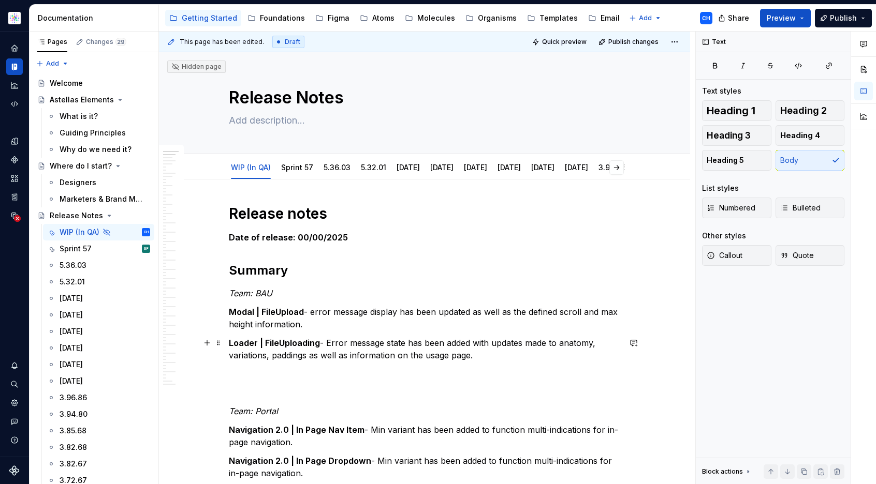
click at [328, 352] on p "Loader | FileUploading - Error message state has been added with updates made t…" at bounding box center [424, 349] width 391 height 25
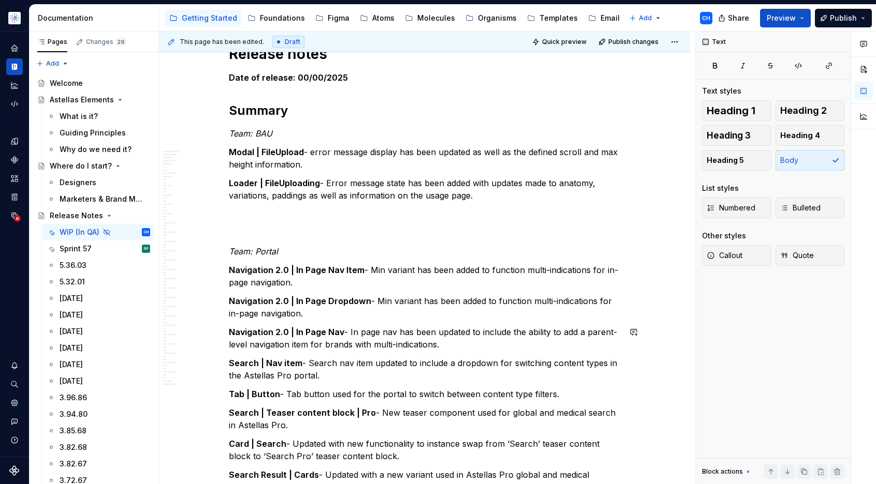
scroll to position [71, 0]
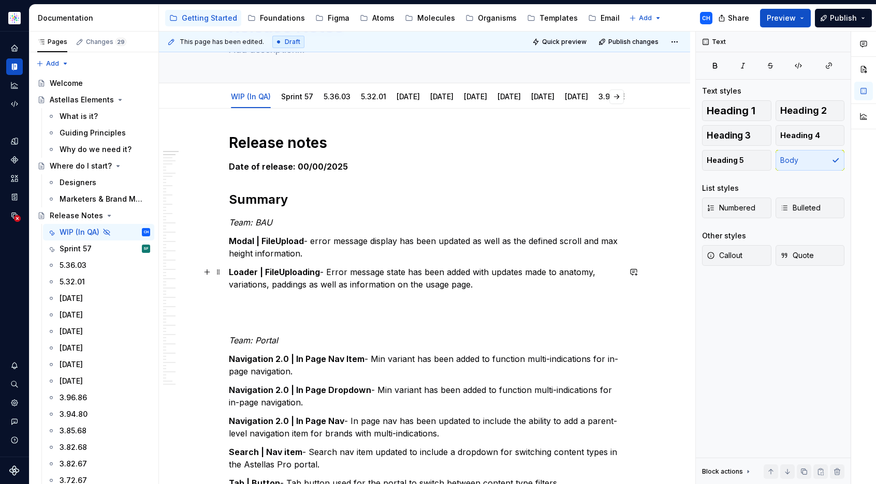
click at [355, 269] on p "Loader | FileUploading - Error message state has been added with updates made t…" at bounding box center [424, 278] width 391 height 25
drag, startPoint x: 417, startPoint y: 278, endPoint x: 432, endPoint y: 280, distance: 14.6
click at [418, 278] on p "Loader | FileUploading - Error message state has been added with updates made t…" at bounding box center [424, 278] width 391 height 25
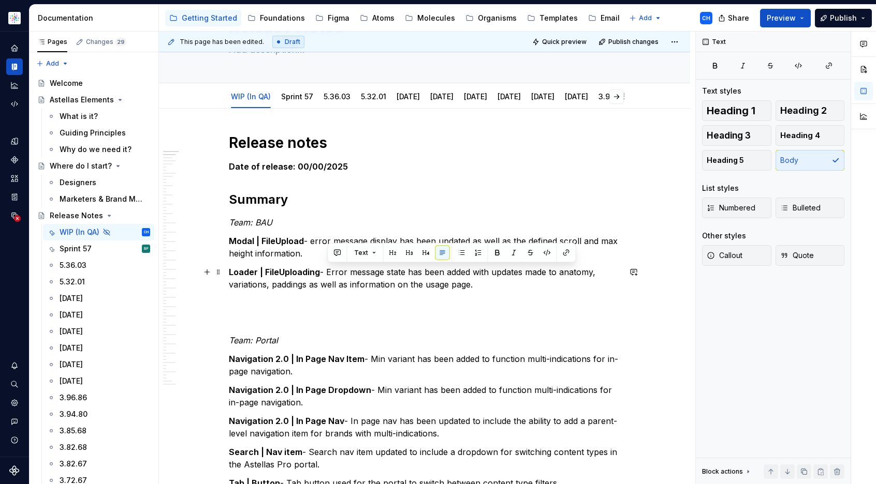
drag, startPoint x: 475, startPoint y: 283, endPoint x: 327, endPoint y: 268, distance: 149.3
click at [327, 268] on p "Loader | FileUploading - Error message state has been added with updates made t…" at bounding box center [424, 278] width 391 height 25
copy p "Error message state has been added with updates made to anatomy, variations, pa…"
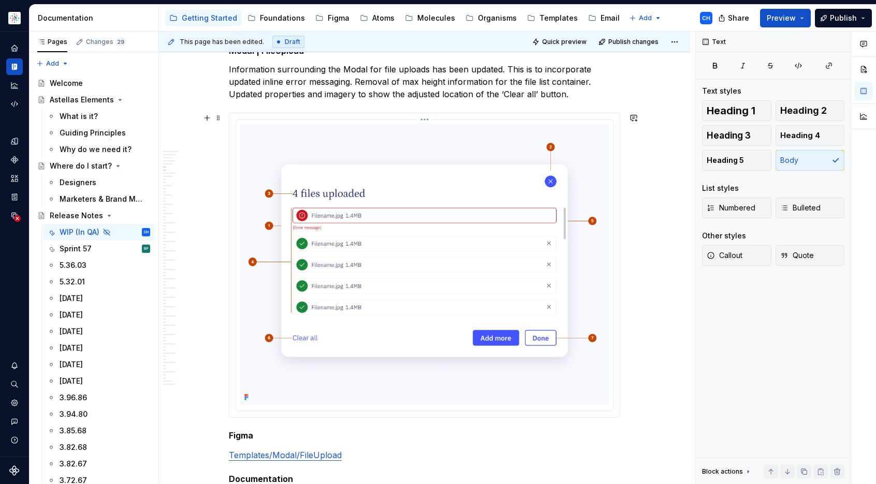
scroll to position [1141, 0]
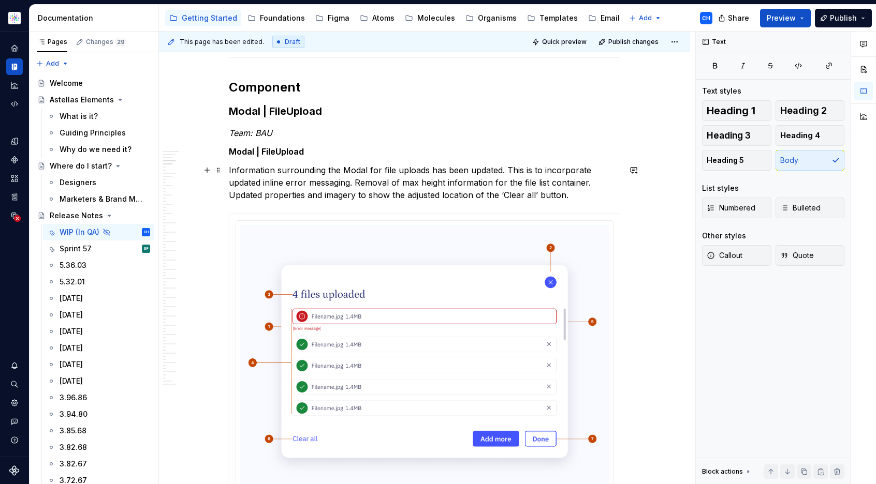
click at [435, 184] on p "Information surrounding the Modal for file uploads has been updated. This is to…" at bounding box center [424, 182] width 391 height 37
click at [460, 184] on p "Information surrounding the Modal for file uploads has been updated. This is to…" at bounding box center [424, 182] width 391 height 37
drag, startPoint x: 423, startPoint y: 193, endPoint x: 224, endPoint y: 171, distance: 199.9
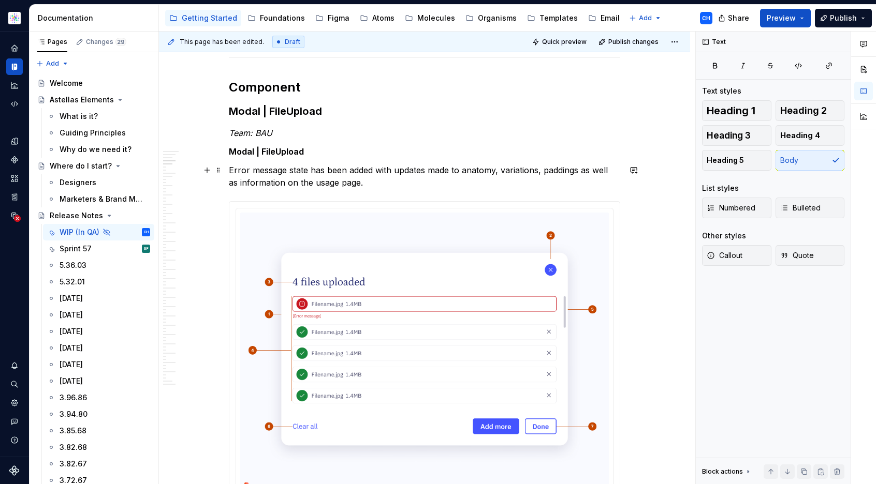
click at [376, 169] on p "Error message state has been added with updates made to anatomy, variations, pa…" at bounding box center [424, 176] width 391 height 25
click at [458, 170] on p "Error message state has been added with updates made to anatomy, variations, pa…" at bounding box center [424, 176] width 391 height 25
click at [288, 165] on p "Error message state has been added with updates made to the documentation anato…" at bounding box center [424, 176] width 391 height 25
click at [307, 166] on p "Error message state has been added with updates made to the documentation anato…" at bounding box center [424, 176] width 391 height 25
click at [345, 168] on p "Error message state has been added with updates made to the documentation anato…" at bounding box center [424, 176] width 391 height 25
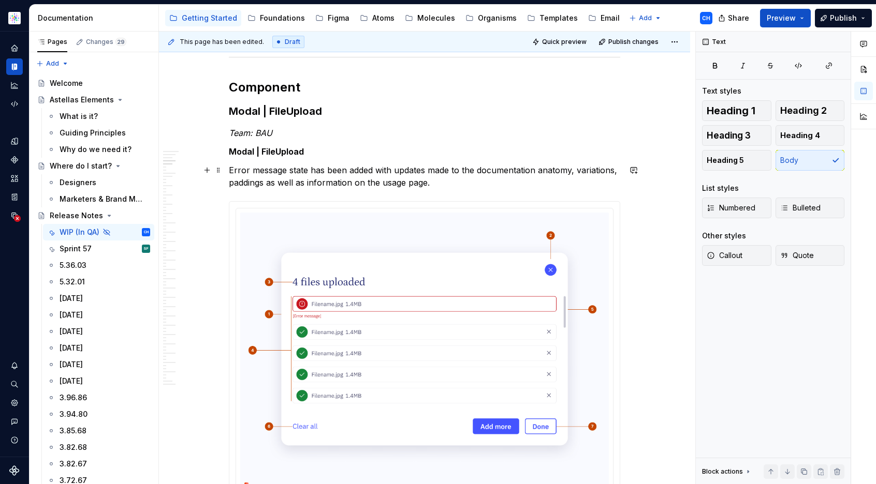
click at [308, 170] on p "Error message state has been added with updates made to the documentation anato…" at bounding box center [424, 176] width 391 height 25
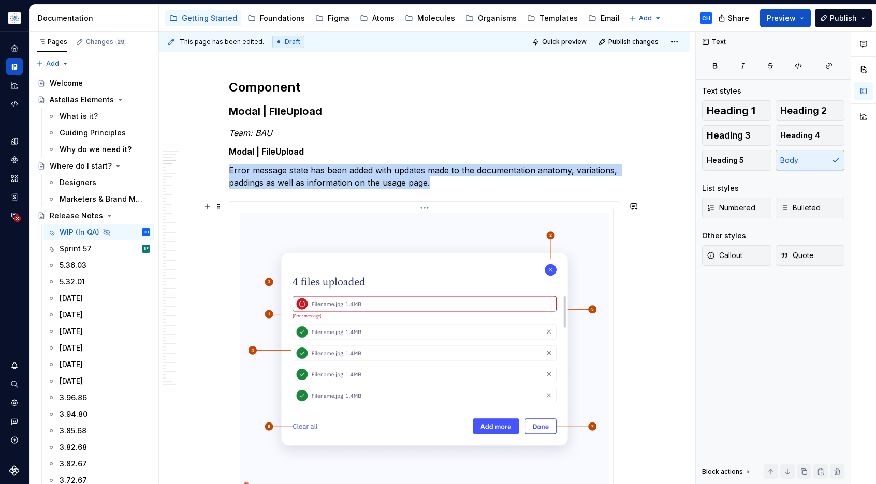
click at [370, 274] on img at bounding box center [424, 353] width 368 height 280
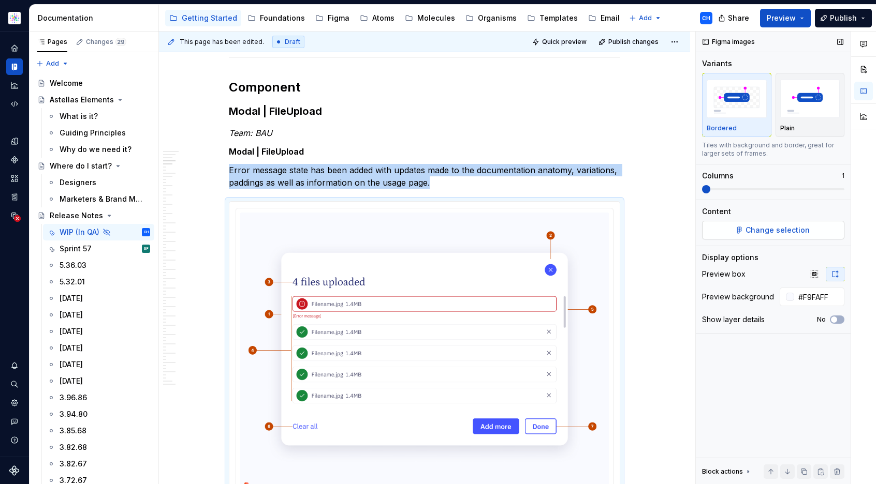
click at [758, 230] on span "Change selection" at bounding box center [777, 230] width 64 height 10
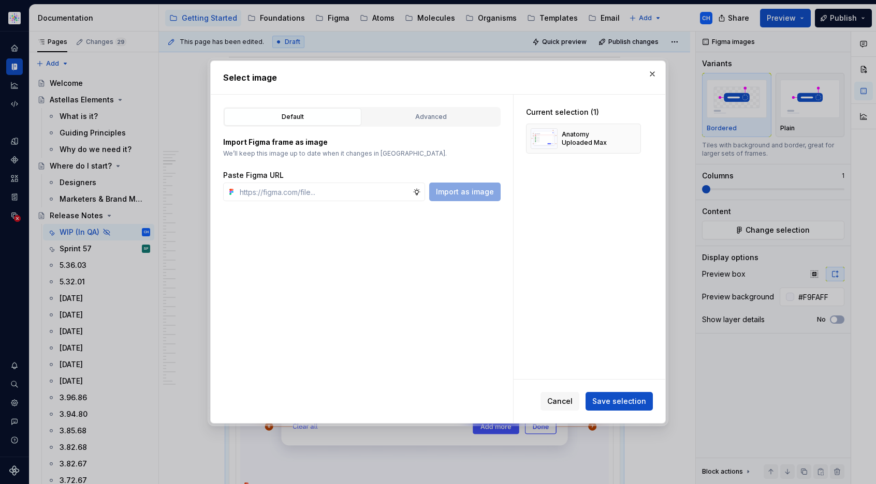
type textarea "*"
type input "https://www.figma.com/design/cB0KIDQbWcRl2BGSwEfTYL/Documentation-Molecule?node…"
type textarea "*"
type input "https://www.figma.com/design/cB0KIDQbWcRl2BGSwEfTYL/Documentation-Molecule?node…"
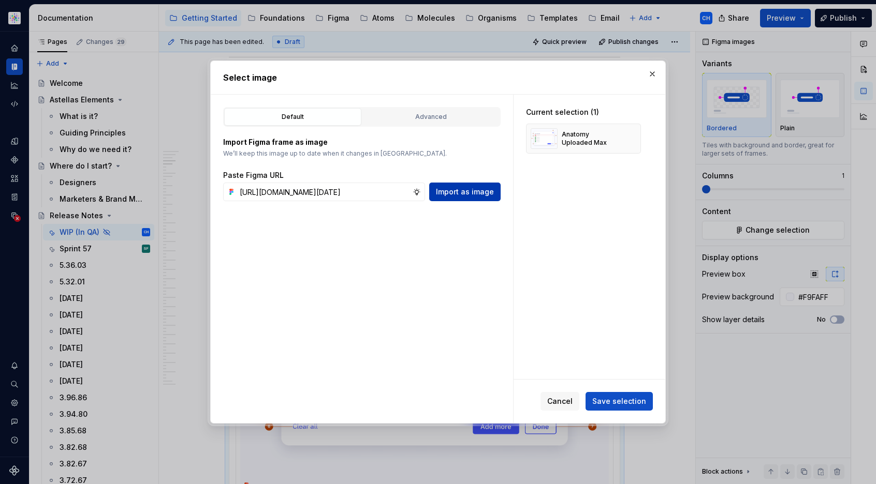
scroll to position [0, 0]
click at [449, 195] on span "Import as image" at bounding box center [465, 192] width 58 height 10
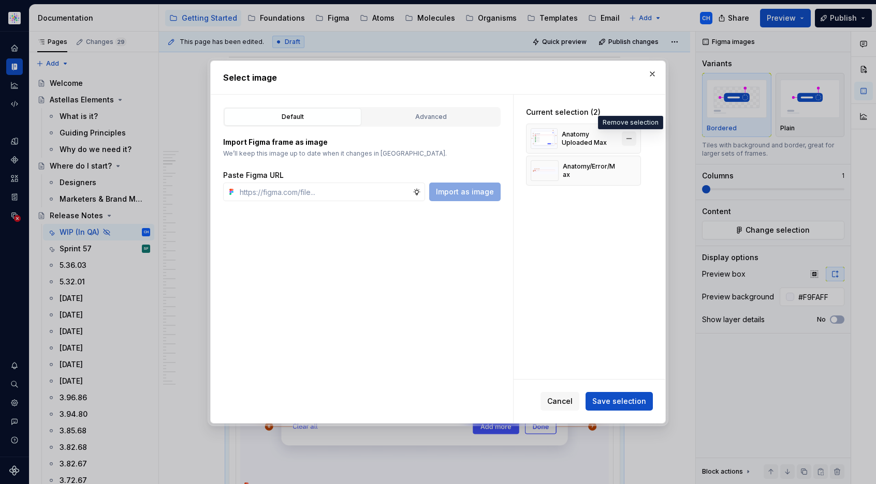
click at [629, 141] on button "button" at bounding box center [628, 138] width 14 height 14
click at [622, 398] on span "Save selection" at bounding box center [619, 401] width 54 height 10
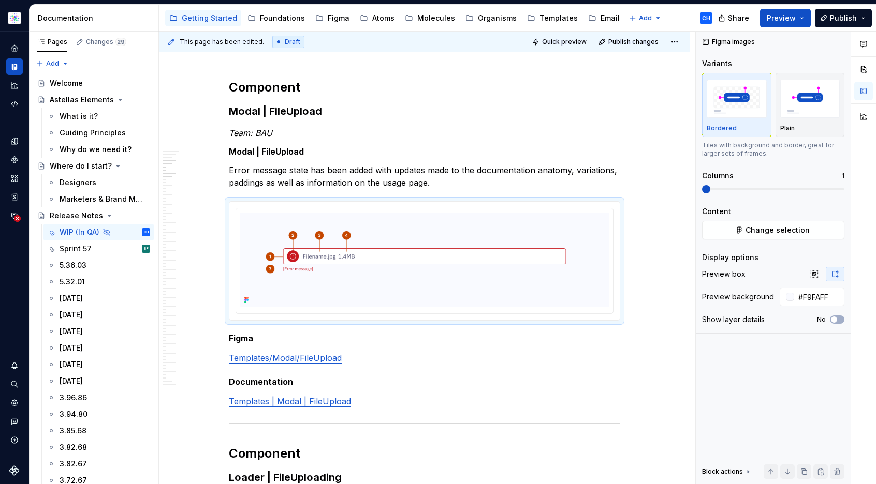
type textarea "*"
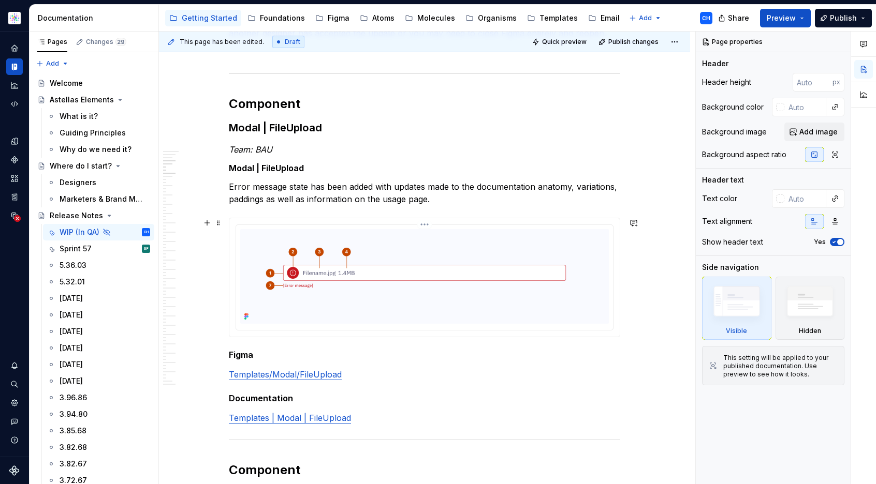
scroll to position [1219, 0]
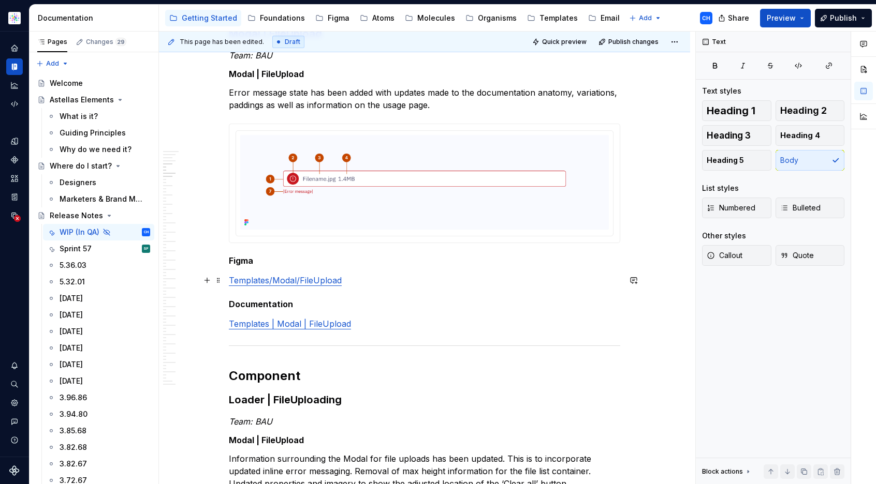
click at [347, 281] on p "Templates/Modal/FileUpload" at bounding box center [424, 280] width 391 height 12
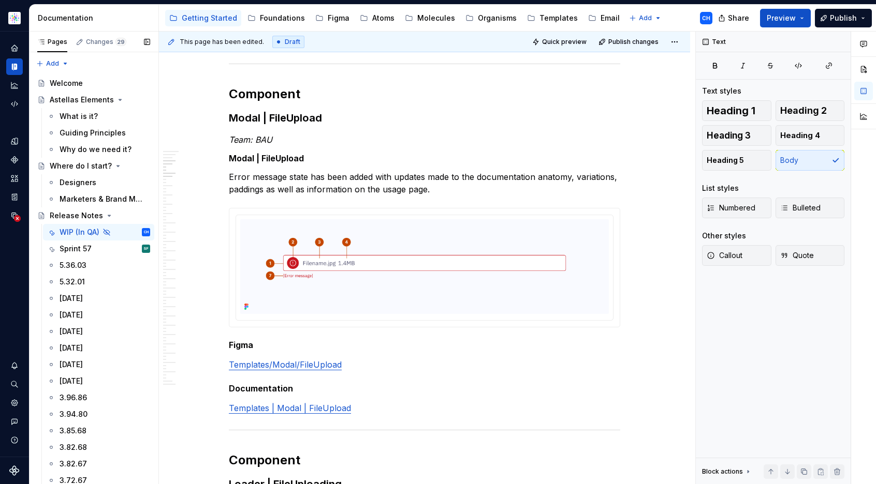
scroll to position [1131, 0]
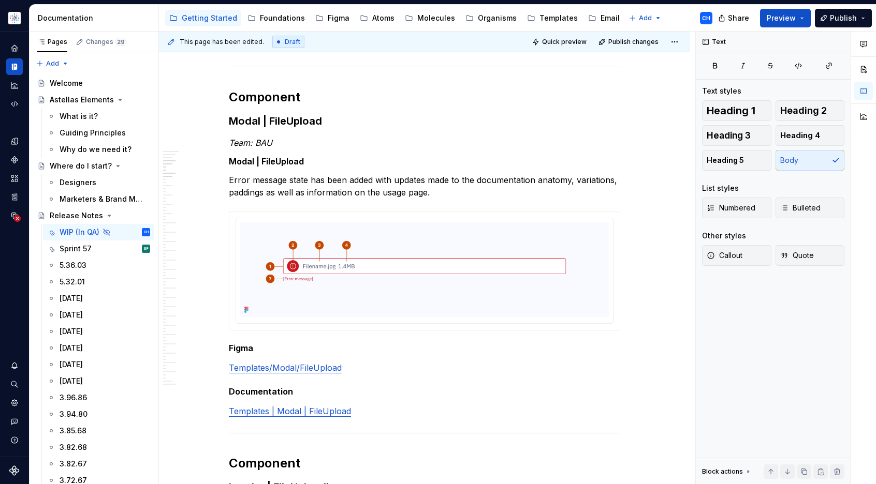
type textarea "*"
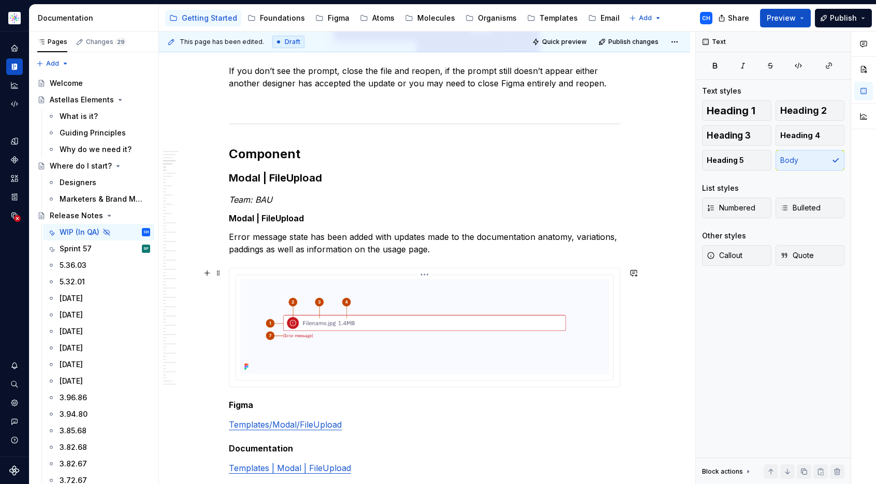
scroll to position [1293, 0]
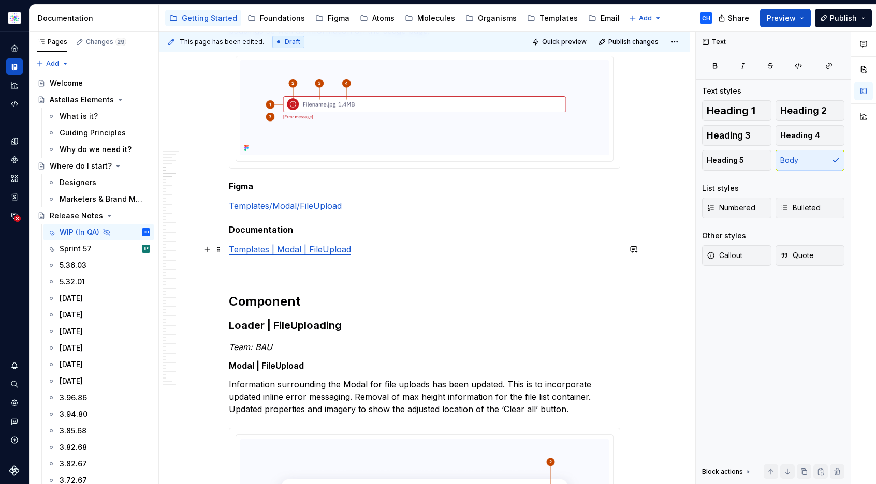
click at [287, 249] on link "Templates | Modal | FileUpload" at bounding box center [290, 249] width 122 height 10
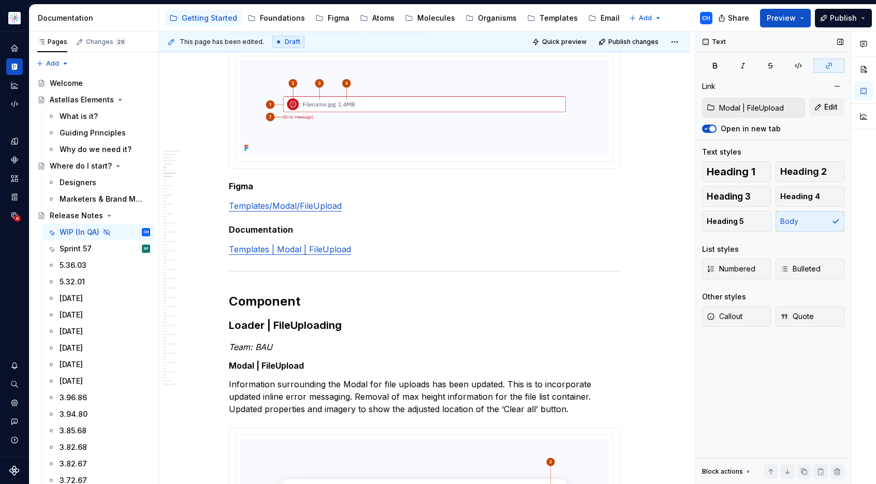
click at [729, 105] on input "Modal | FileUpload" at bounding box center [760, 107] width 90 height 19
click at [822, 106] on button "Edit" at bounding box center [826, 107] width 35 height 19
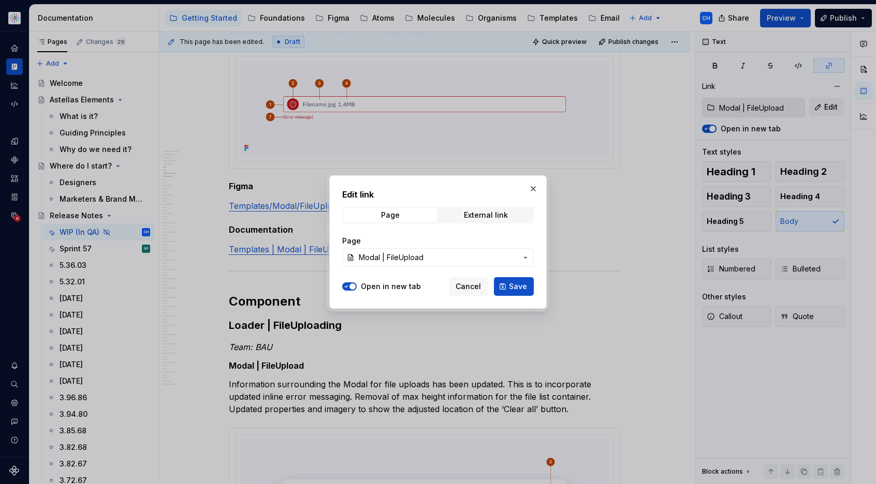
click at [428, 261] on span "Modal | FileUpload" at bounding box center [438, 258] width 158 height 10
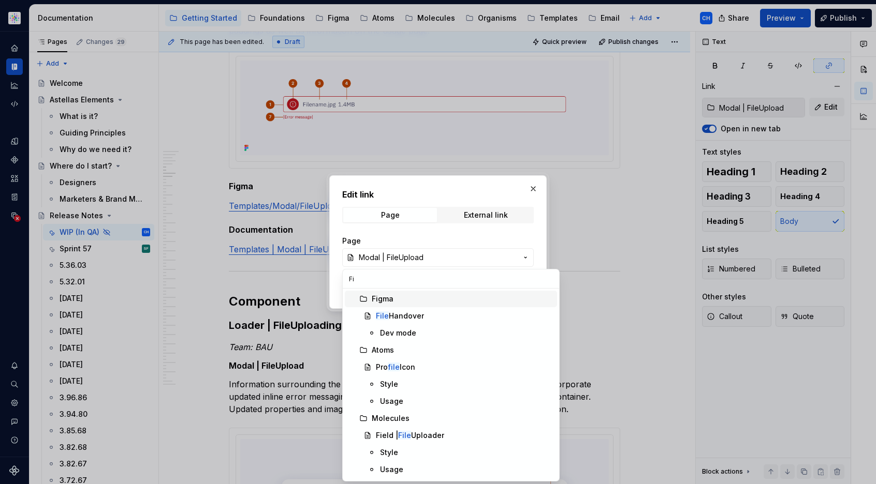
type input "F"
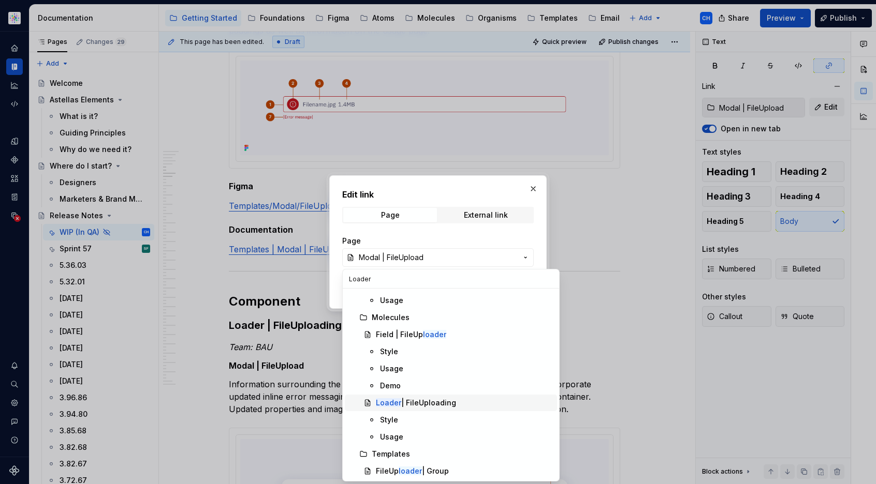
type input "Loader"
click at [426, 402] on div "Loader | FileUploading" at bounding box center [416, 403] width 80 height 10
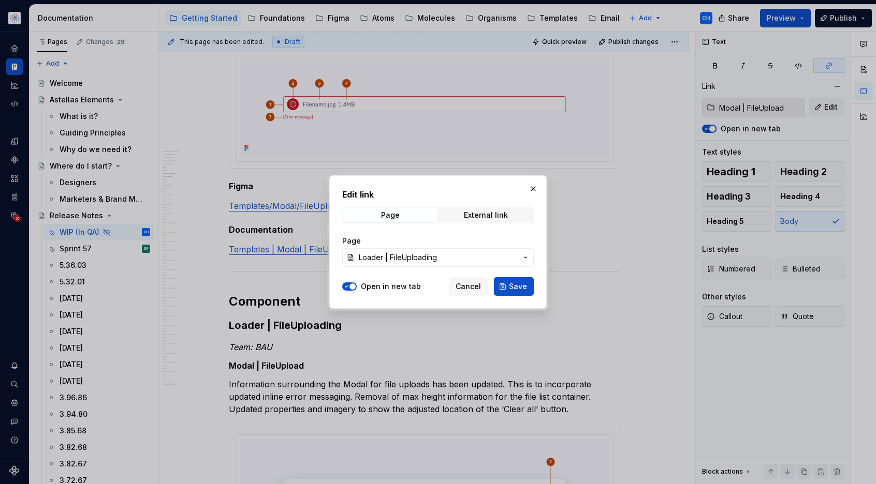
click at [514, 286] on span "Save" at bounding box center [518, 286] width 18 height 10
type input "Loader | FileUploading"
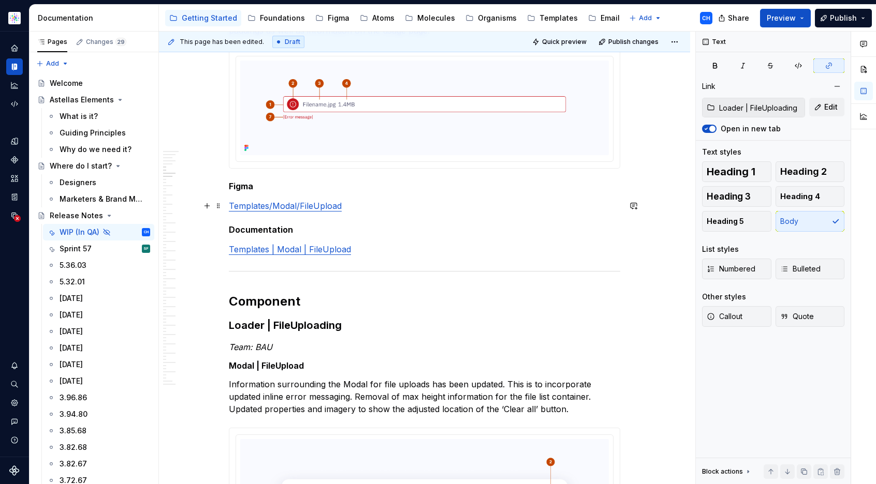
click at [357, 200] on p "Templates/Modal/FileUpload" at bounding box center [424, 206] width 391 height 12
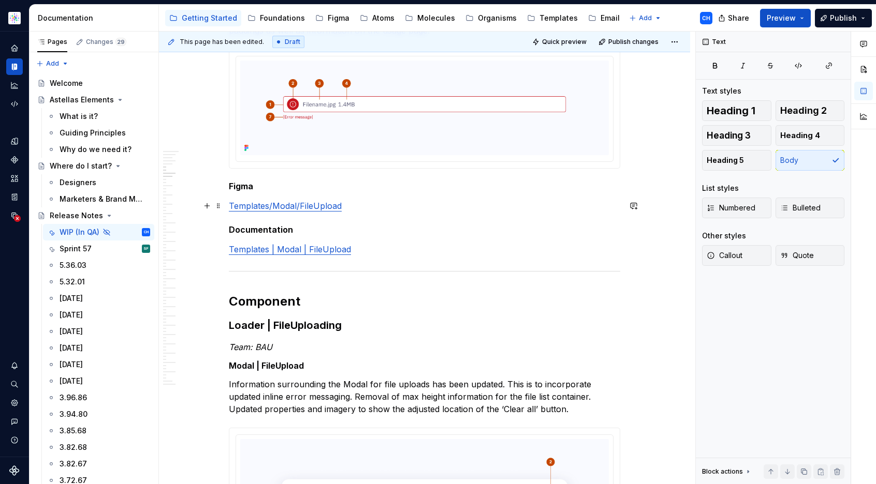
click at [306, 209] on link "Templates/Modal/FileUpload" at bounding box center [285, 206] width 113 height 10
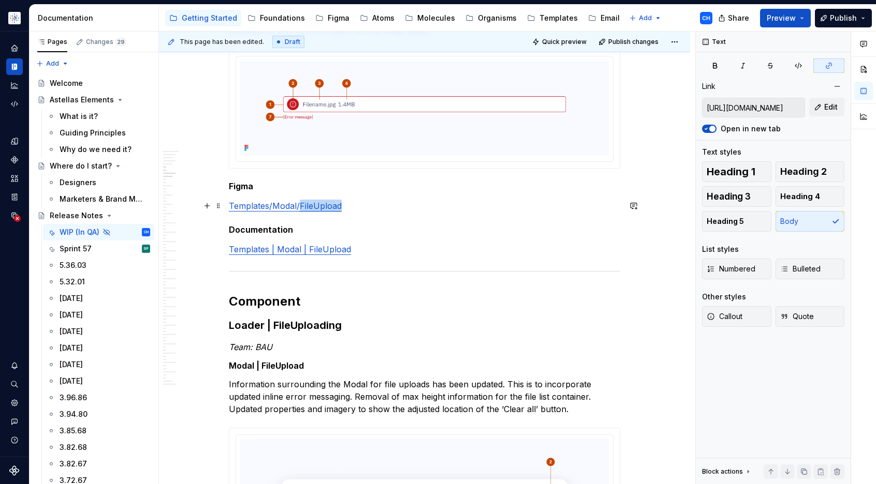
click at [306, 209] on link "Templates/Modal/FileUpload" at bounding box center [285, 206] width 113 height 10
click at [734, 102] on input "https://www.figma.com/design/nO2ZNloY1M9VPO3Iy4AMRl/DS-Templates?m=auto&node-id…" at bounding box center [753, 107] width 102 height 19
click at [820, 102] on button "Edit" at bounding box center [826, 107] width 35 height 19
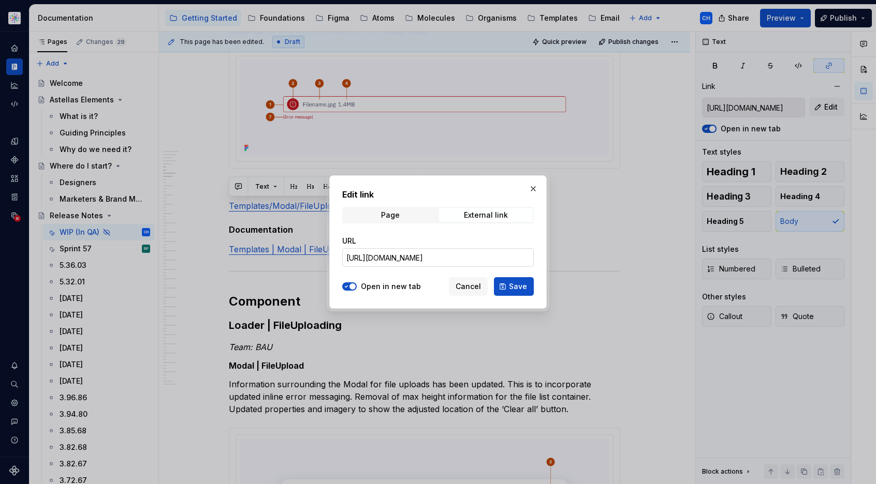
click at [404, 250] on input "https://www.figma.com/design/nO2ZNloY1M9VPO3Iy4AMRl/DS-Templates?m=auto&node-id…" at bounding box center [437, 257] width 191 height 19
click at [402, 259] on input "https://www.figma.com/design/nO2ZNloY1M9VPO3Iy4AMRl/DS-Templates?m=auto&node-id…" at bounding box center [437, 257] width 191 height 19
paste input "DMEKQoBKa10KFSCqrJ3TfO/DS-Molecules?m=auto&node-id=16393-12820&t=vGdC8te5GeEzw3…"
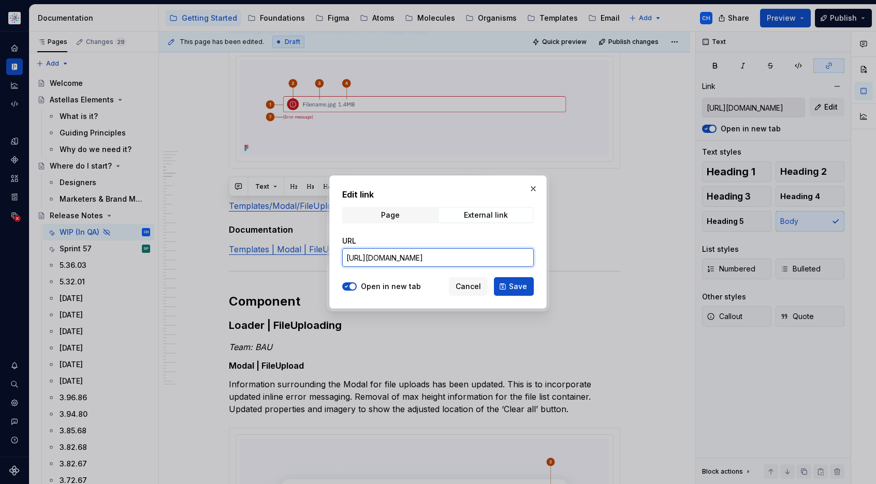
scroll to position [0, 272]
type input "https://www.figma.com/design/DMEKQoBKa10KFSCqrJ3TfO/DS-Molecules?m=auto&node-id…"
click at [515, 284] on span "Save" at bounding box center [518, 286] width 18 height 10
type input "https://www.figma.com/design/DMEKQoBKa10KFSCqrJ3TfO/DS-Molecules?m=auto&node-id…"
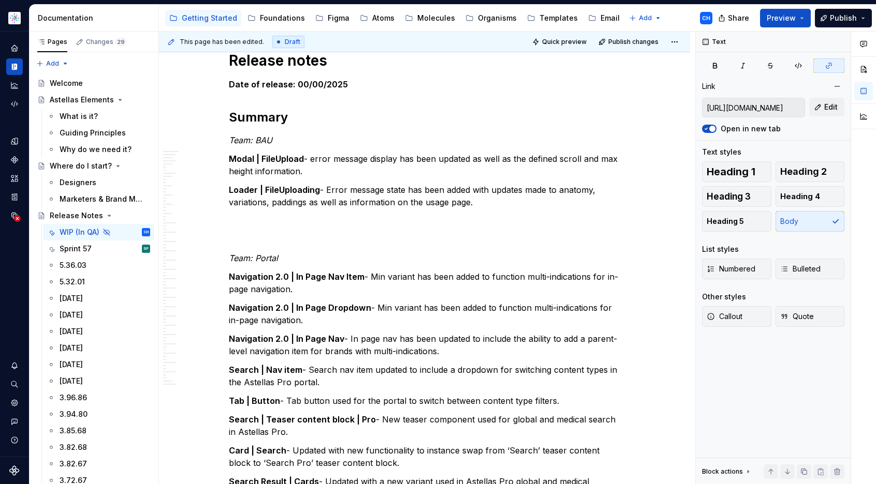
scroll to position [0, 0]
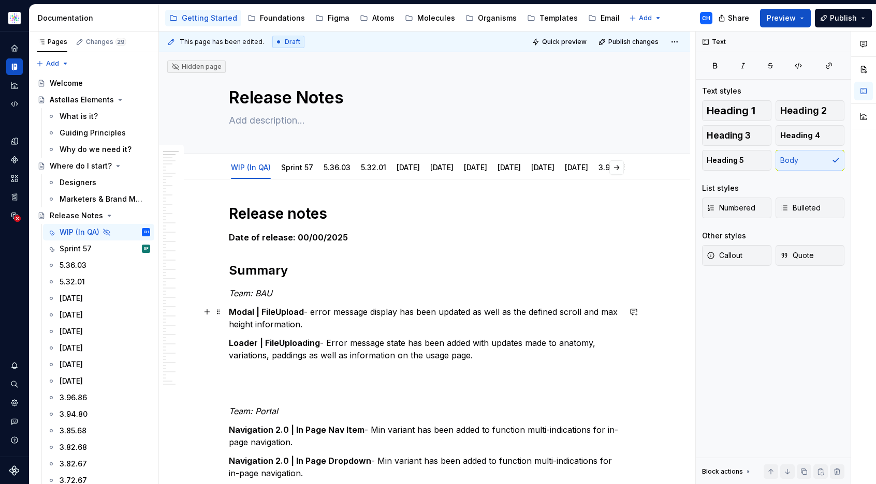
click at [335, 322] on p "Modal | FileUpload - error message display has been updated as well as the defi…" at bounding box center [424, 318] width 391 height 25
click at [360, 339] on p "Loader | FileUploading - Error message state has been added with updates made t…" at bounding box center [424, 349] width 391 height 25
click at [462, 358] on p "Loader | FileUploading - Error message state has been added with updates made t…" at bounding box center [424, 349] width 391 height 25
click at [472, 353] on p "Loader | FileUploading - Error message state has been added with updates made t…" at bounding box center [424, 349] width 391 height 25
click at [374, 345] on p "Loader | FileUploading - Error message state has been added with updates made t…" at bounding box center [424, 349] width 391 height 25
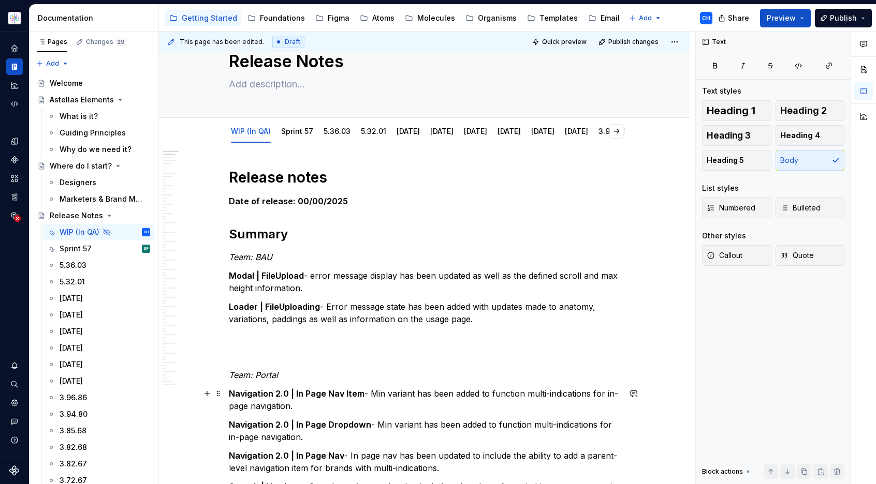
scroll to position [92, 0]
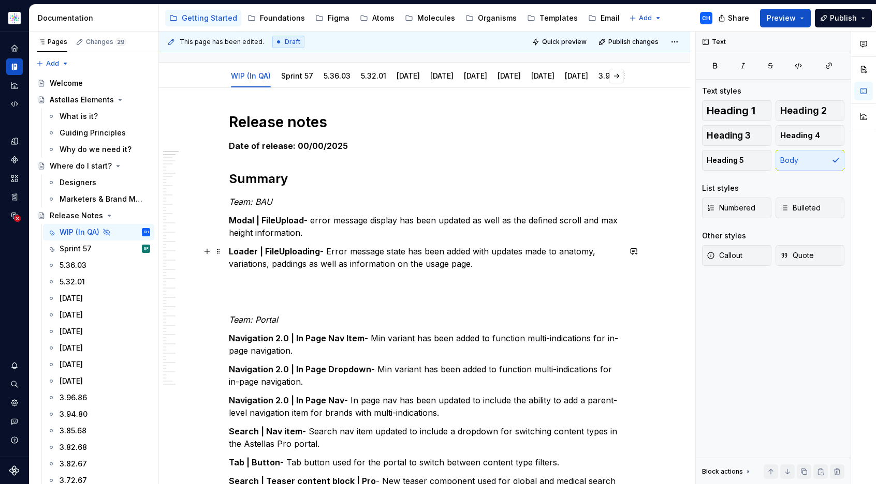
drag, startPoint x: 450, startPoint y: 268, endPoint x: 467, endPoint y: 265, distance: 17.4
click at [450, 268] on p "Loader | FileUploading - Error message state has been added with updates made t…" at bounding box center [424, 257] width 391 height 25
click at [467, 265] on p "Loader | FileUploading - Error message state has been added with updates made t…" at bounding box center [424, 257] width 391 height 25
click at [479, 267] on p "Loader | FileUploading - Error message state has been added with updates made t…" at bounding box center [424, 257] width 391 height 25
type textarea "*"
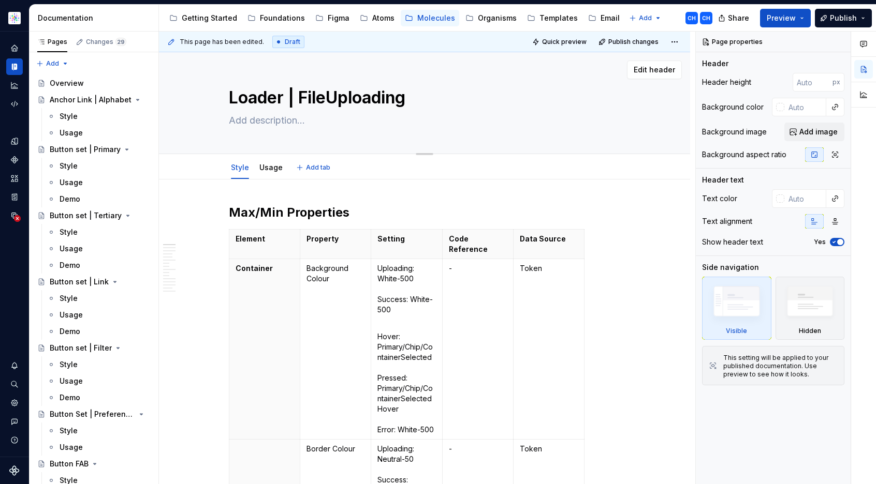
click at [283, 98] on textarea "Loader | FileUploading" at bounding box center [422, 97] width 391 height 25
type textarea "*"
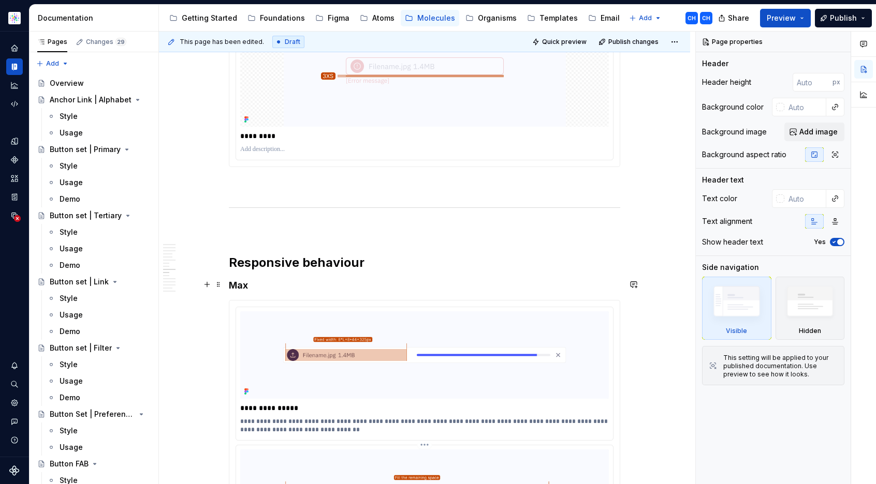
scroll to position [4165, 0]
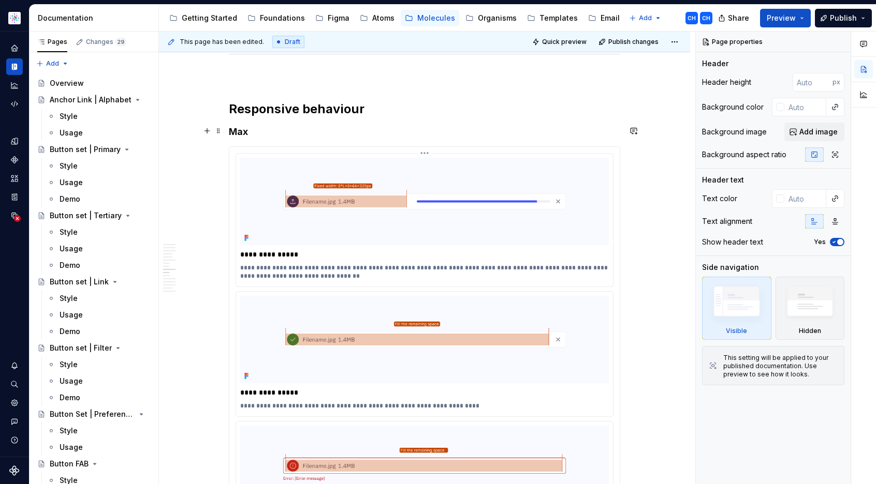
scroll to position [4264, 0]
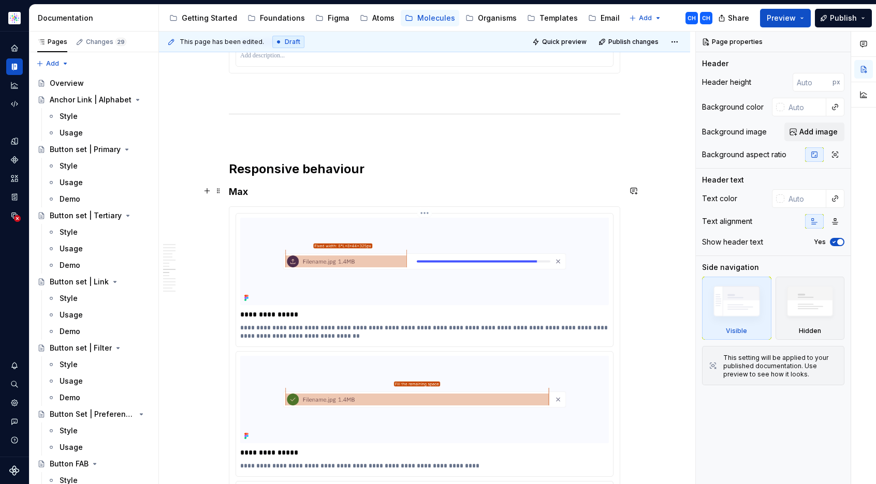
click at [423, 192] on html "Astellas Elements CH Dataset Core Documentation Accessibility guide for tree Pa…" at bounding box center [438, 242] width 876 height 484
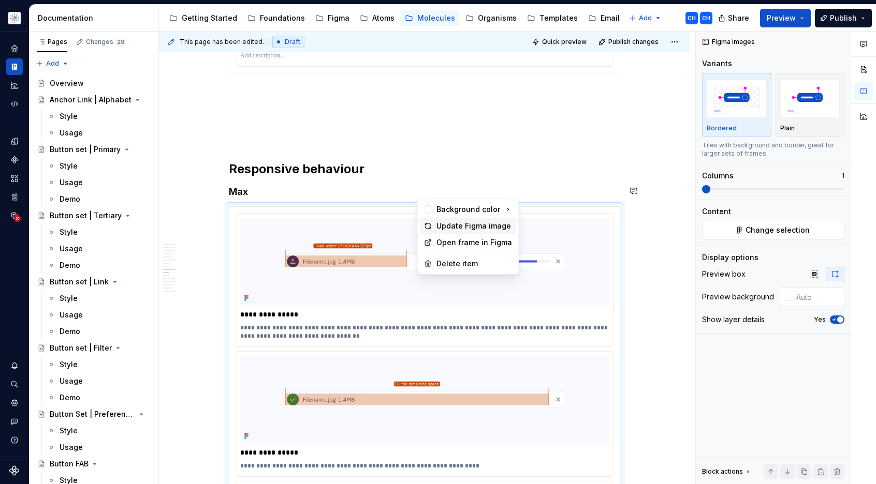
click at [440, 226] on div "Update Figma image" at bounding box center [474, 226] width 76 height 10
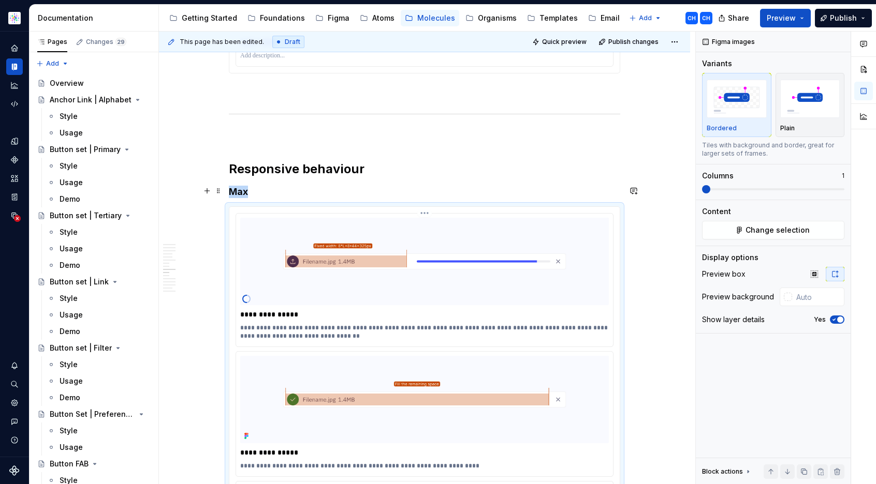
click at [289, 324] on p "**********" at bounding box center [424, 332] width 368 height 17
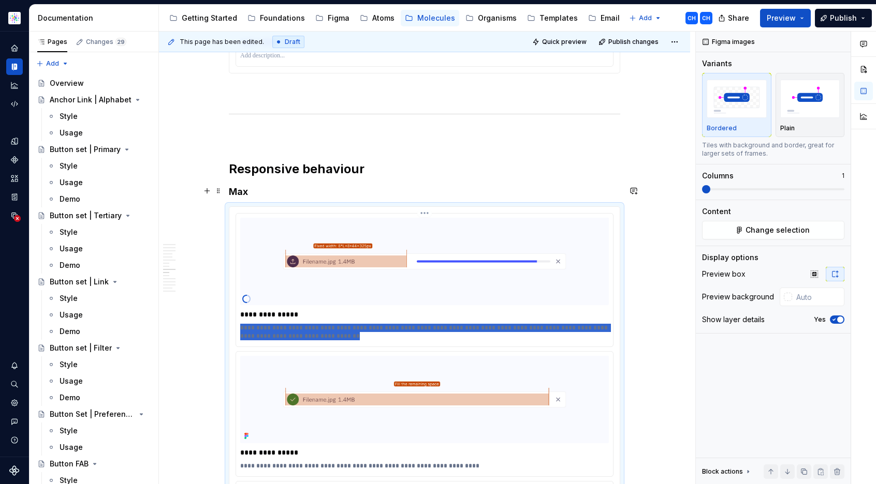
click at [289, 324] on p "**********" at bounding box center [424, 332] width 368 height 17
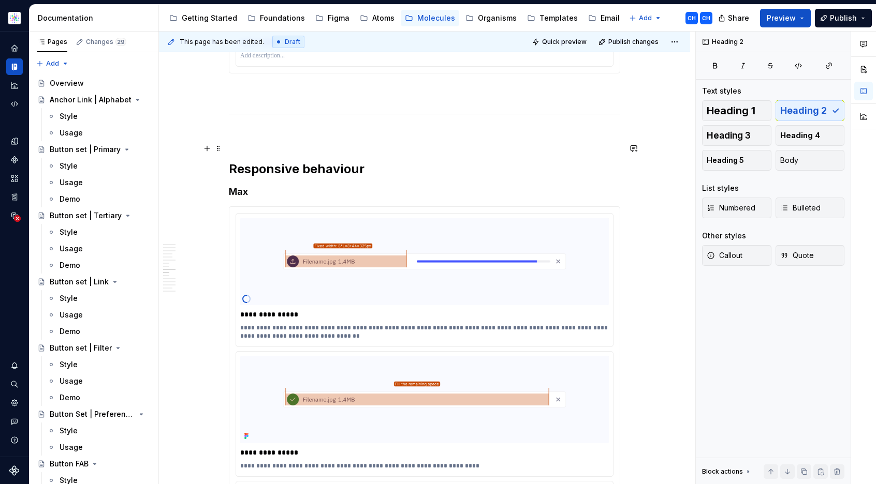
click at [459, 161] on h2 "Responsive behaviour" at bounding box center [424, 169] width 391 height 17
click at [423, 192] on html "Astellas Elements CH Dataset Core Documentation Accessibility guide for tree Pa…" at bounding box center [438, 242] width 876 height 484
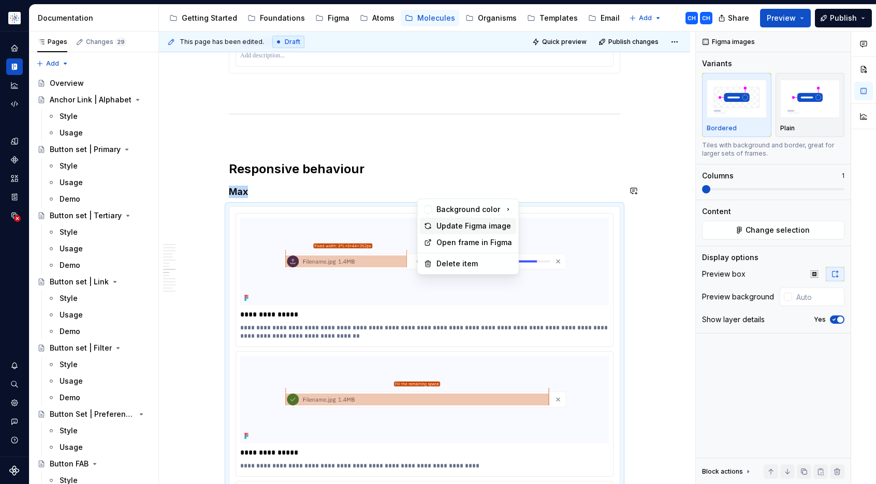
click at [438, 224] on div "Update Figma image" at bounding box center [474, 226] width 76 height 10
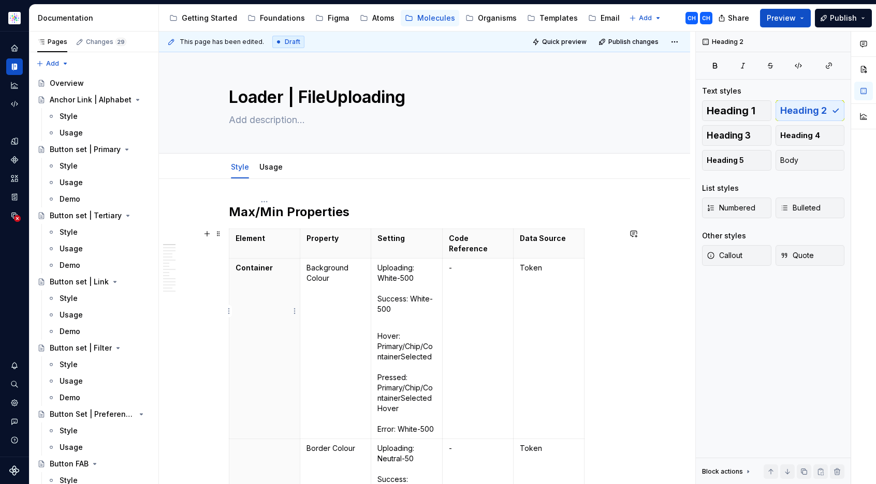
scroll to position [0, 0]
click at [265, 173] on div "Usage" at bounding box center [270, 167] width 23 height 12
click at [269, 168] on link "Usage" at bounding box center [270, 167] width 23 height 9
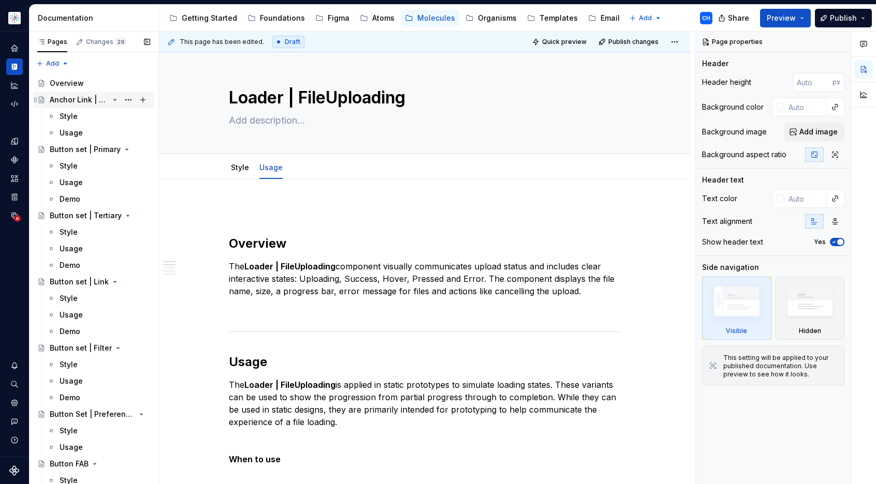
type textarea "*"
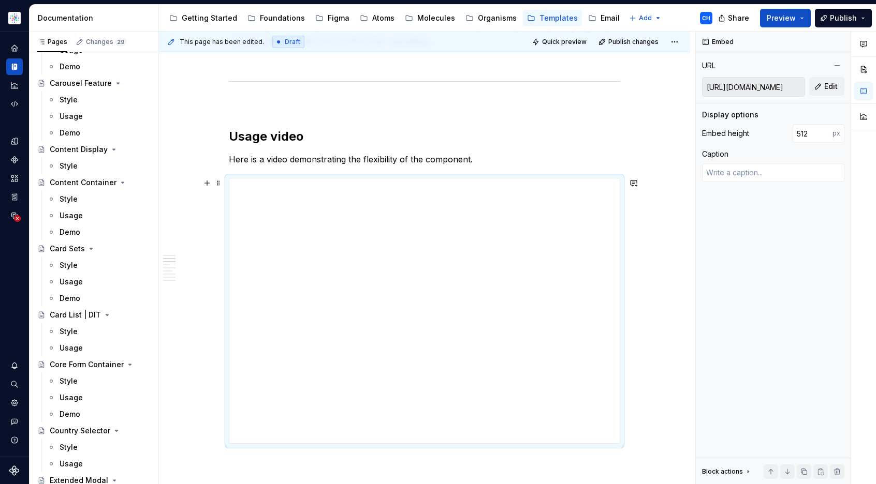
scroll to position [83, 0]
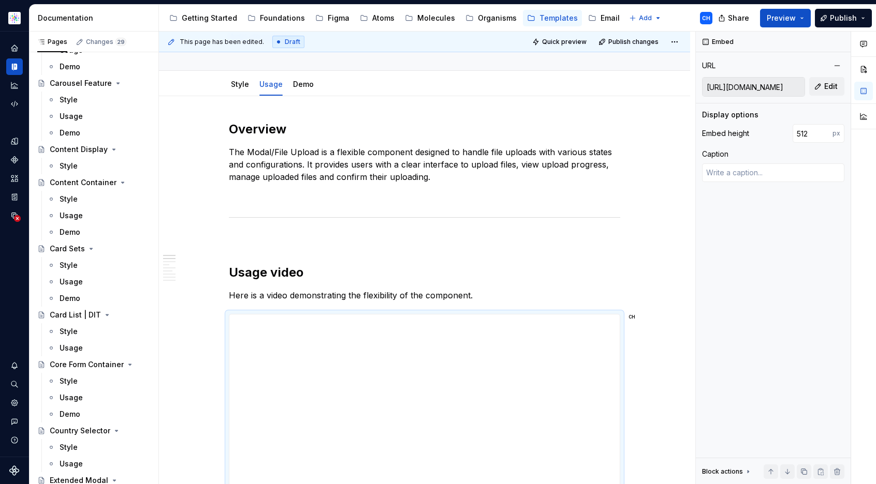
type textarea "*"
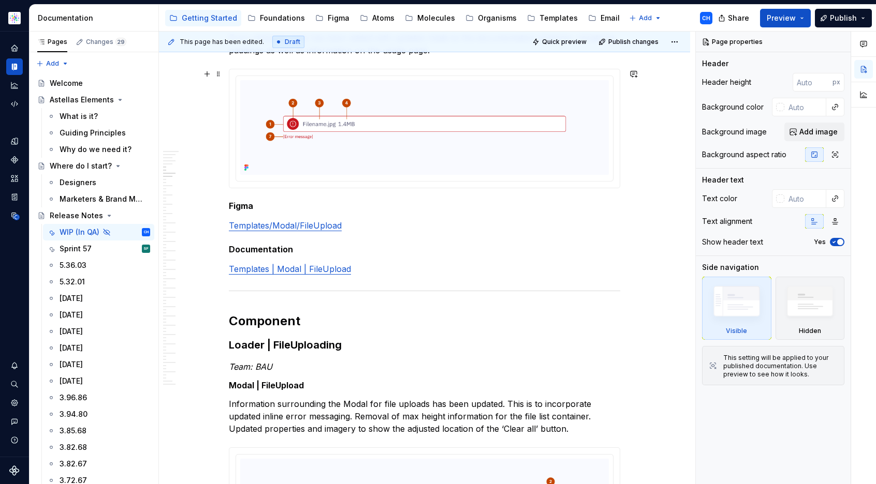
scroll to position [1183, 0]
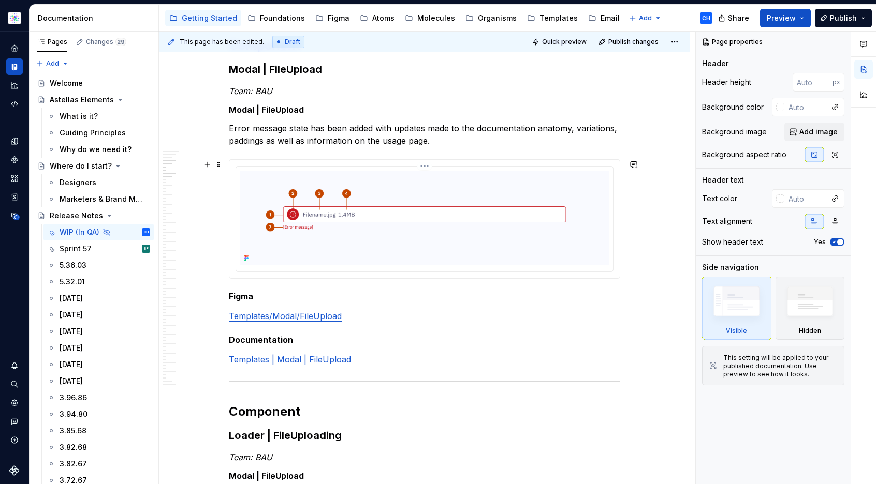
click at [348, 229] on img at bounding box center [424, 218] width 368 height 95
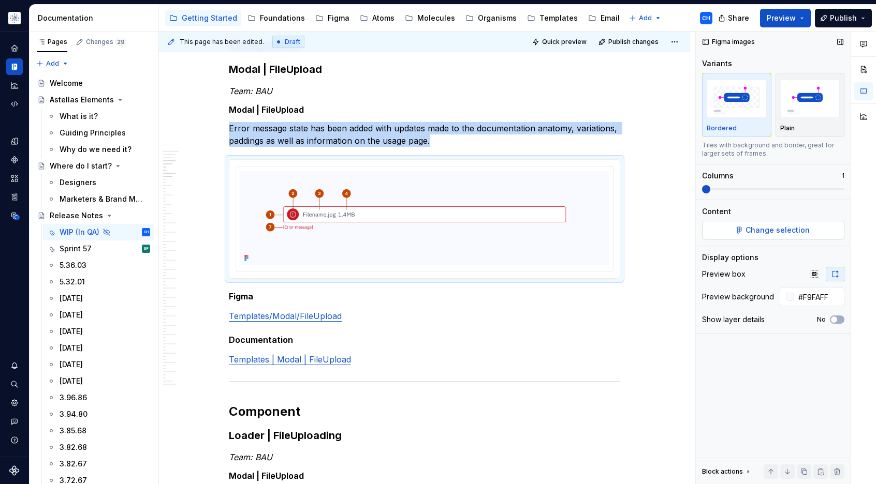
click at [747, 230] on span "Change selection" at bounding box center [777, 230] width 64 height 10
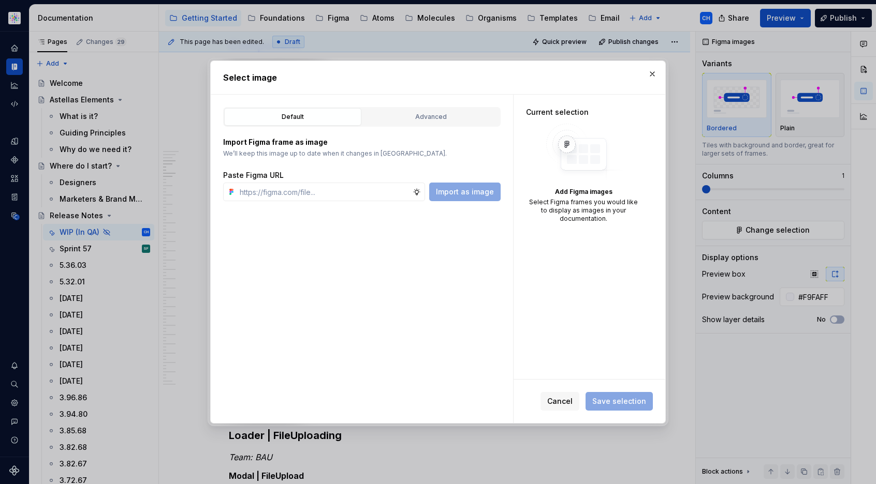
type textarea "*"
click at [564, 405] on span "Cancel" at bounding box center [559, 401] width 25 height 10
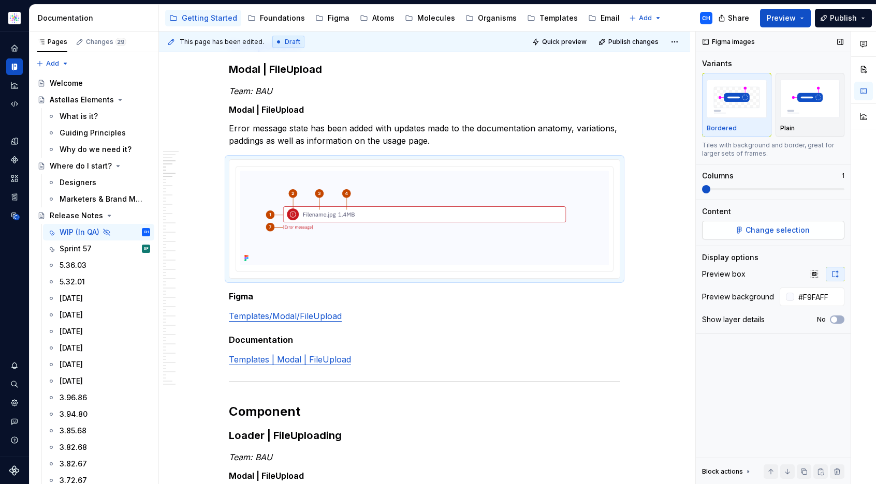
click at [737, 233] on button "Change selection" at bounding box center [773, 230] width 142 height 19
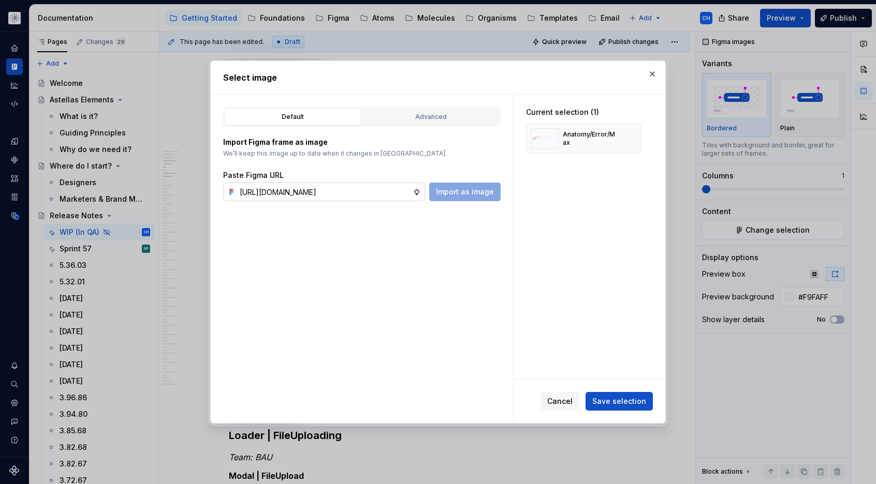
scroll to position [0, 285]
type input "https://www.figma.com/design/cB0KIDQbWcRl2BGSwEfTYL/Documentation-Molecule?node…"
click at [438, 192] on span "Import as image" at bounding box center [465, 192] width 58 height 10
click at [631, 140] on button "button" at bounding box center [628, 138] width 14 height 14
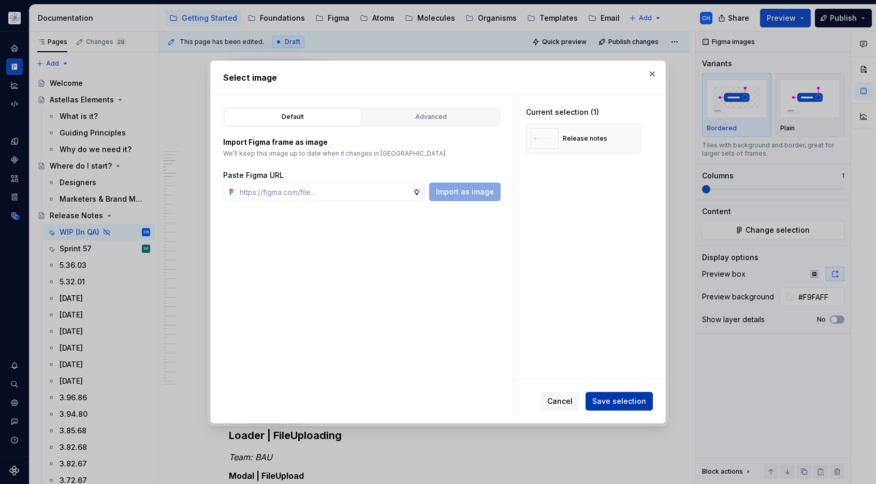
click at [607, 403] on span "Save selection" at bounding box center [619, 401] width 54 height 10
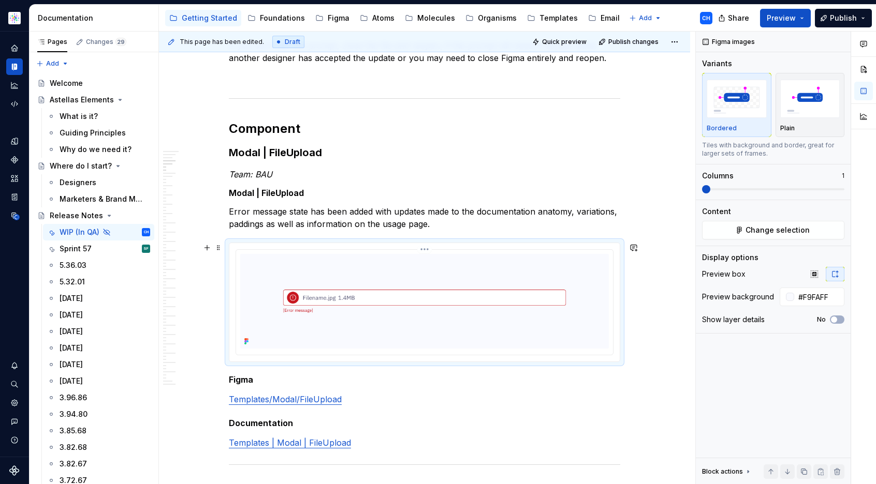
scroll to position [1020, 0]
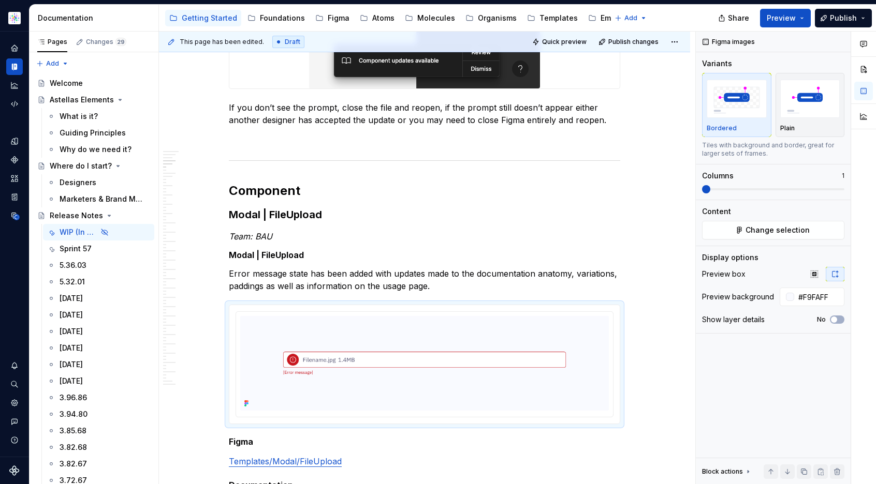
type textarea "*"
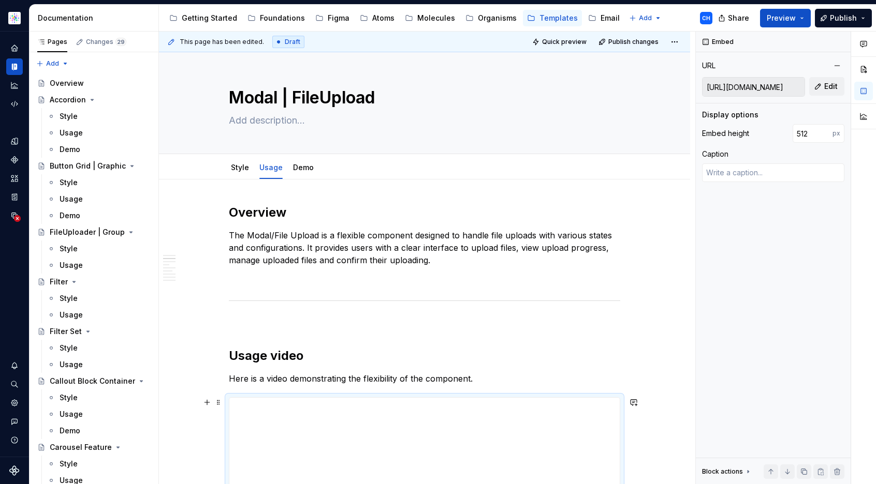
scroll to position [228, 0]
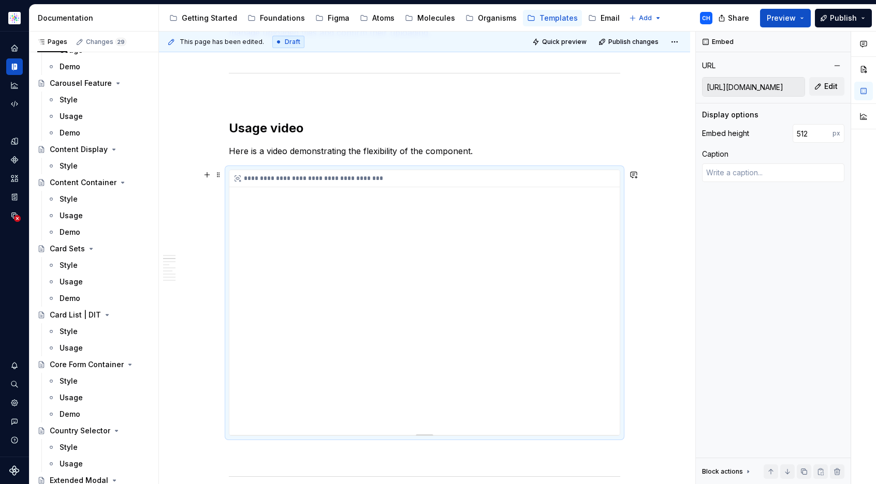
click at [248, 412] on div "**********" at bounding box center [424, 302] width 390 height 265
click at [422, 329] on div "**********" at bounding box center [424, 302] width 390 height 265
click at [292, 265] on div "**********" at bounding box center [424, 302] width 390 height 265
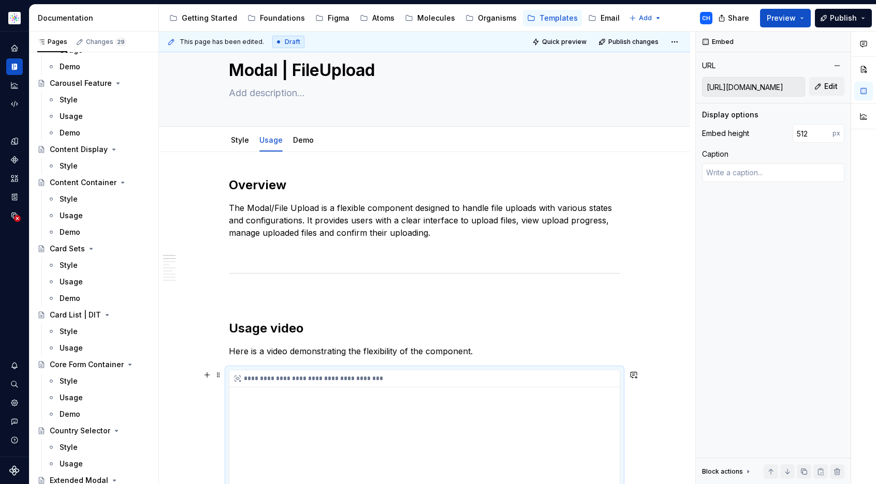
scroll to position [0, 0]
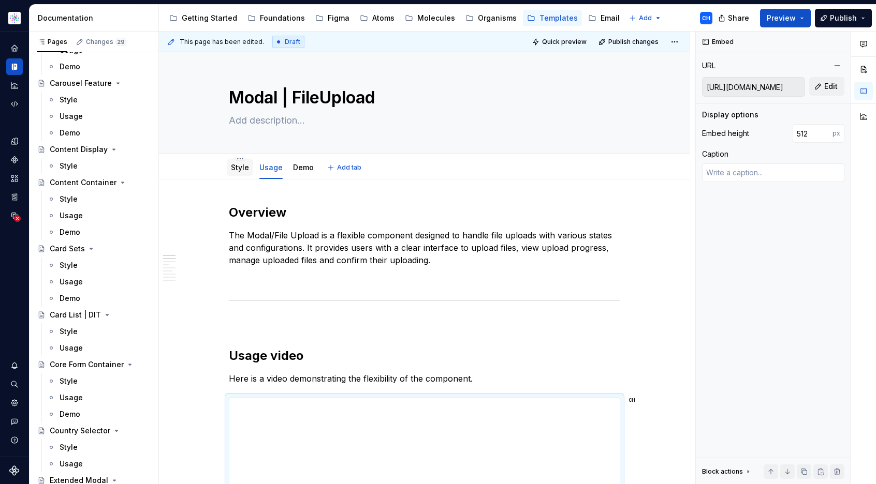
click at [232, 172] on div "Style" at bounding box center [240, 167] width 18 height 10
click at [235, 167] on link "Style" at bounding box center [240, 167] width 18 height 9
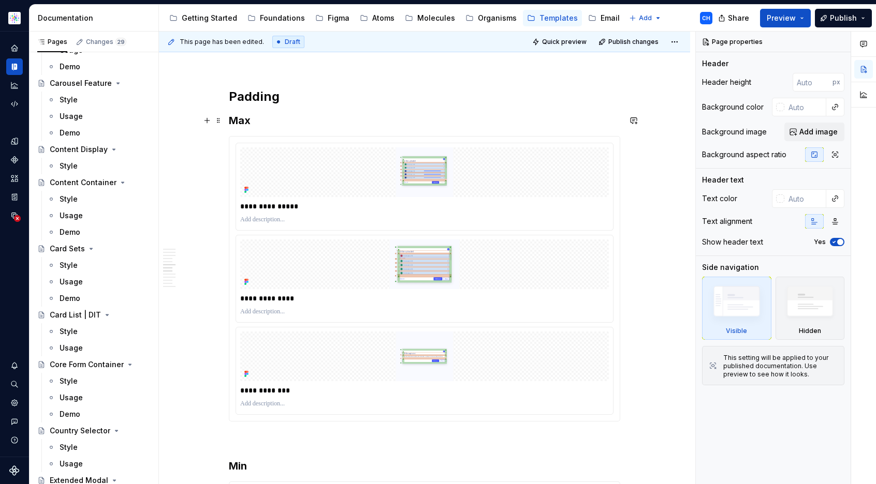
scroll to position [2864, 0]
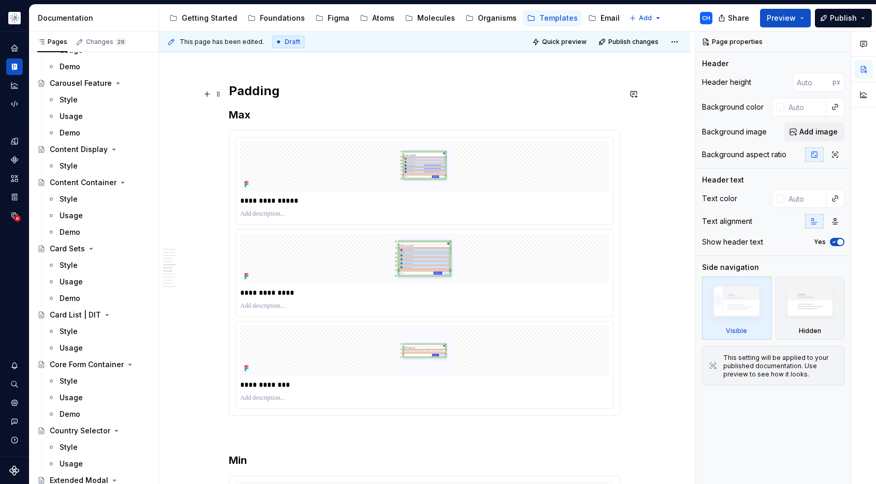
click at [343, 108] on h3 "Max" at bounding box center [424, 115] width 391 height 14
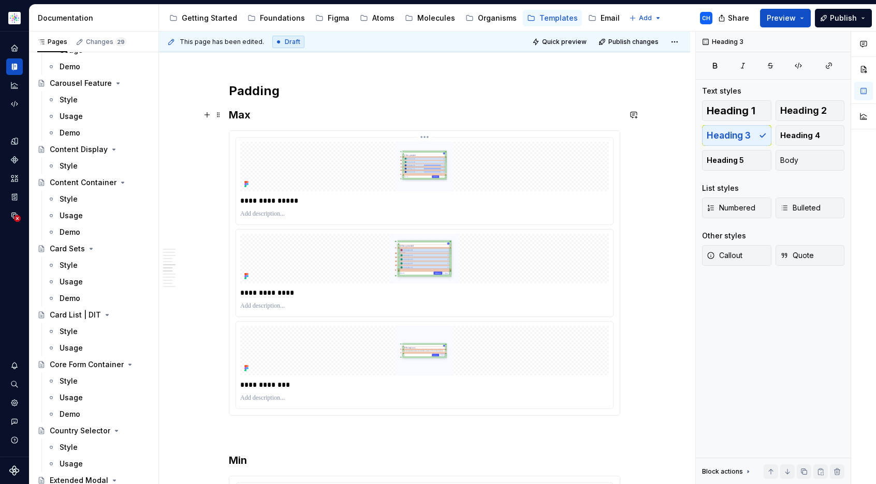
click at [345, 142] on img at bounding box center [424, 167] width 368 height 50
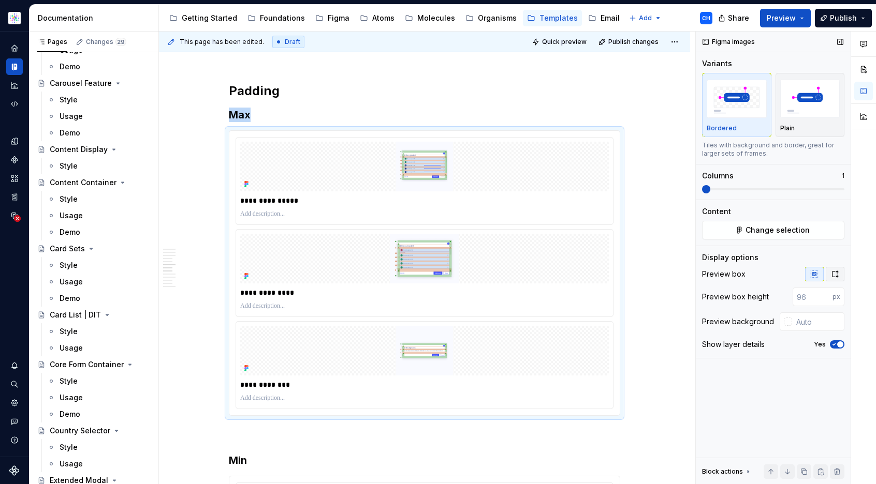
click at [836, 273] on icon "button" at bounding box center [835, 274] width 8 height 8
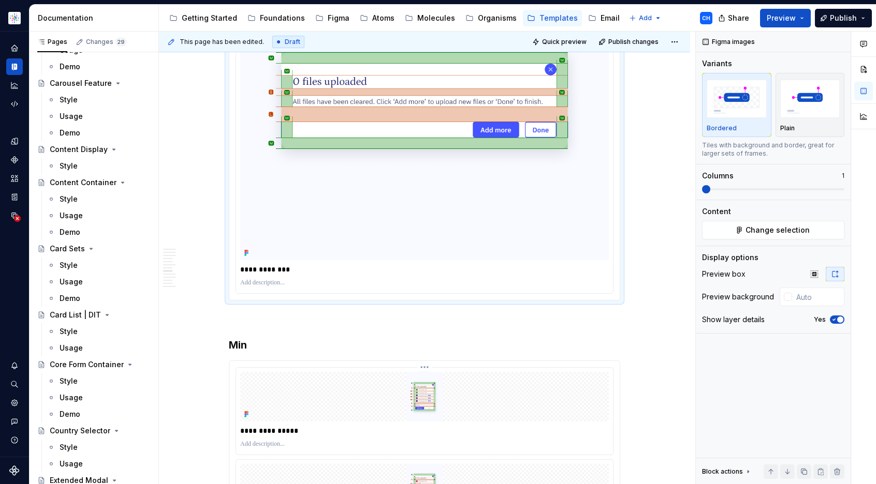
scroll to position [3954, 0]
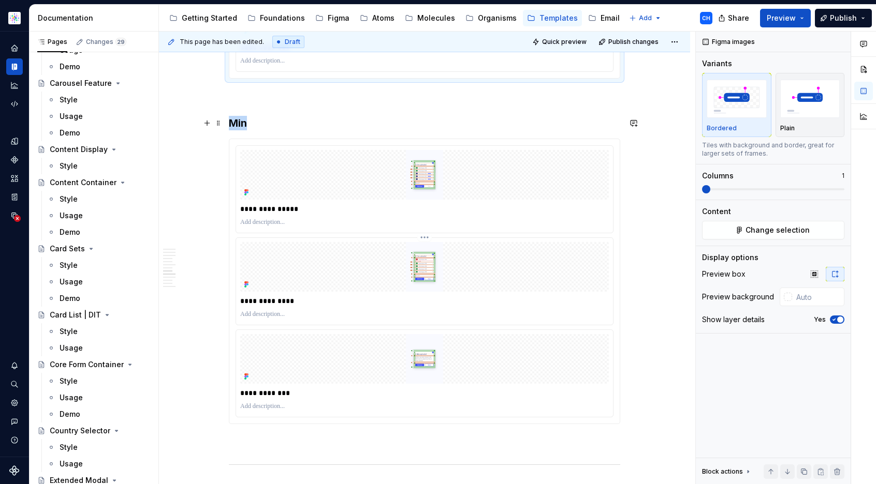
click at [364, 269] on img at bounding box center [424, 267] width 295 height 50
click at [365, 255] on img at bounding box center [424, 267] width 295 height 50
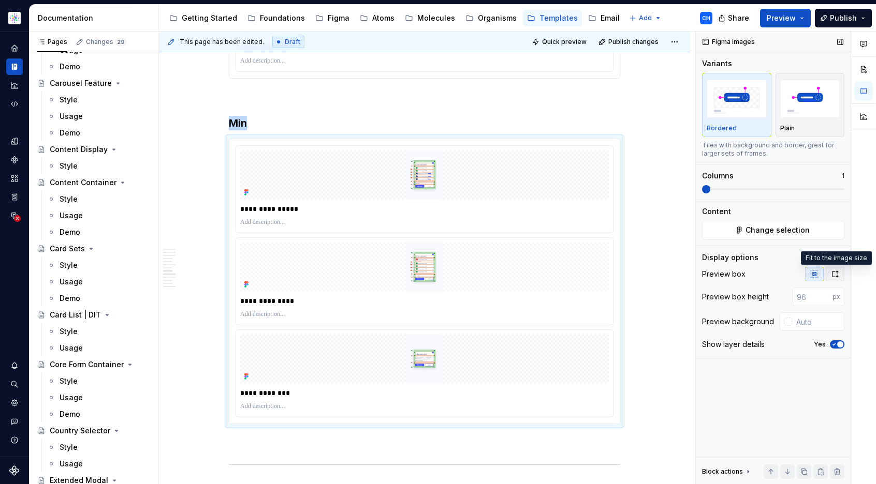
click at [840, 276] on button "button" at bounding box center [834, 274] width 19 height 14
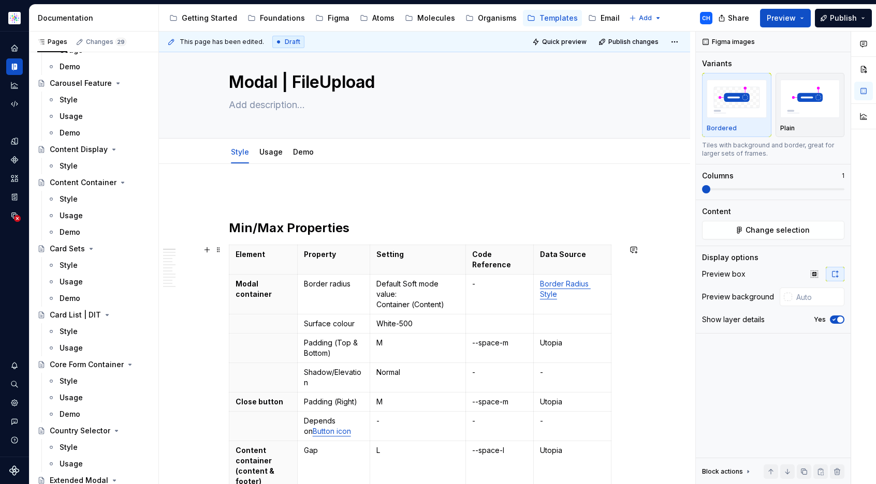
scroll to position [0, 0]
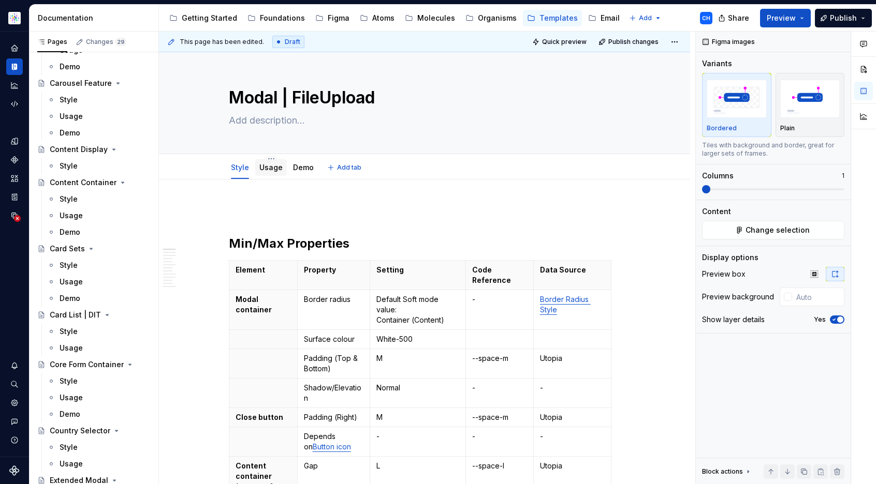
click at [270, 170] on link "Usage" at bounding box center [270, 167] width 23 height 9
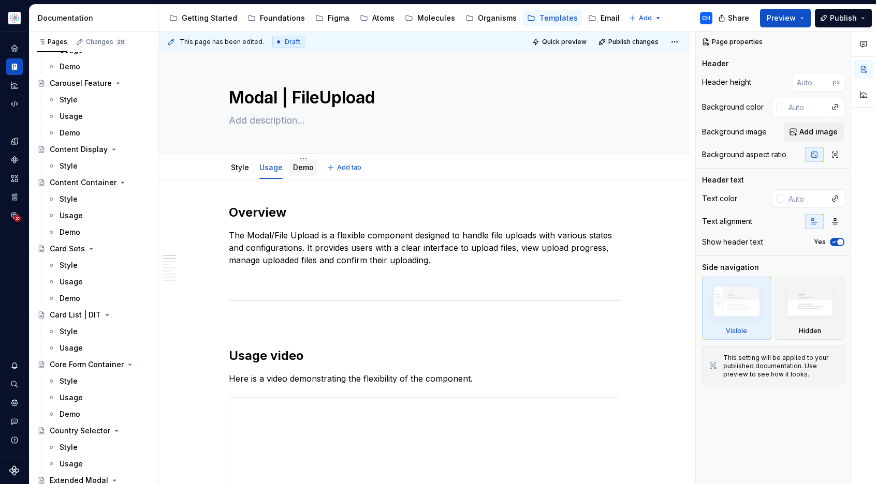
click at [294, 170] on link "Demo" at bounding box center [303, 167] width 21 height 9
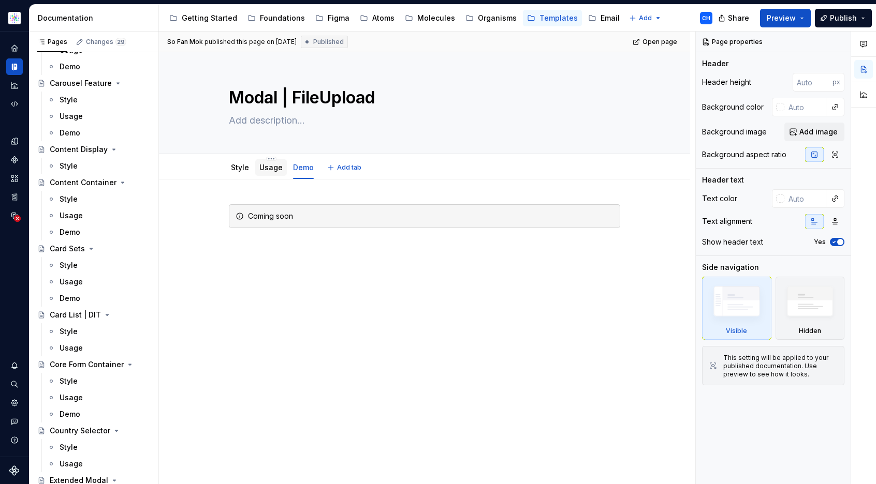
click at [270, 169] on link "Usage" at bounding box center [270, 167] width 23 height 9
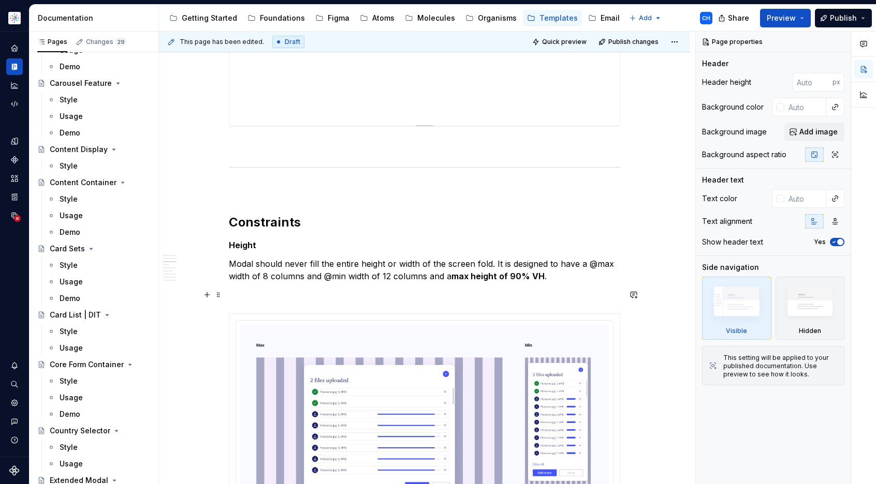
scroll to position [622, 0]
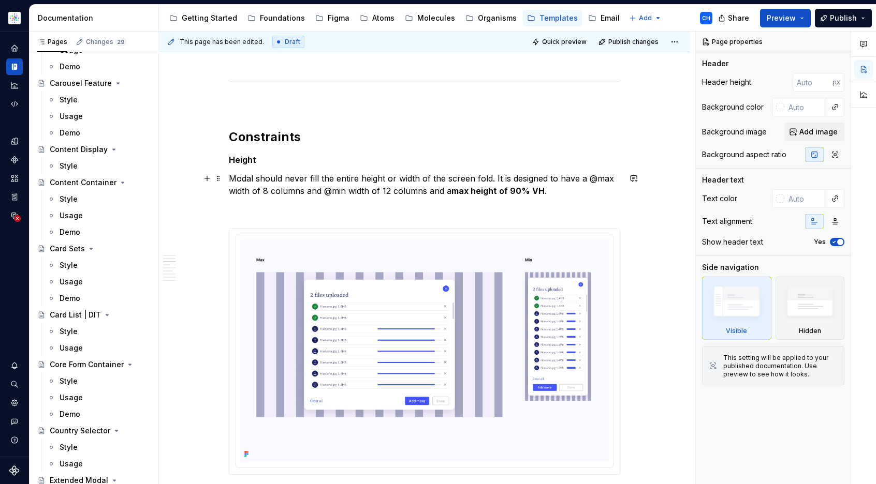
click at [322, 182] on p "Modal should never fill the entire height or width of the screen fold. It is de…" at bounding box center [424, 184] width 391 height 25
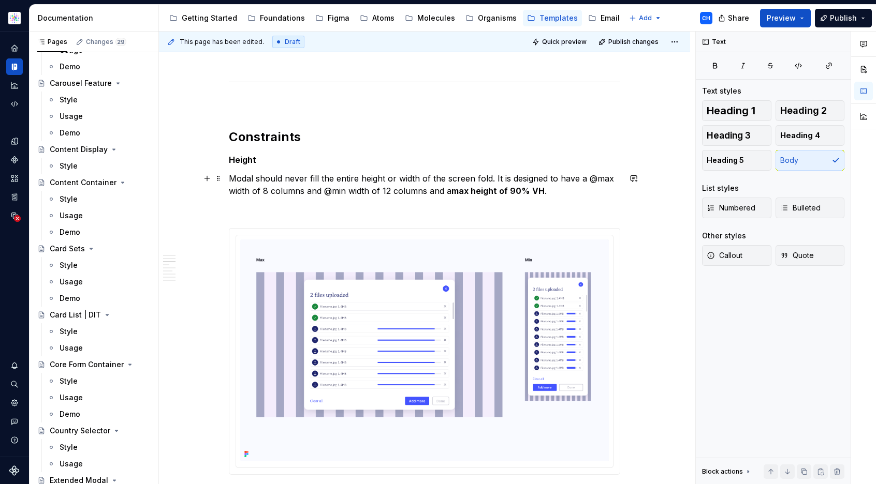
click at [318, 173] on p "Modal should never fill the entire height or width of the screen fold. It is de…" at bounding box center [424, 184] width 391 height 25
click at [310, 181] on p "Modal should never fill the entire height or width of the screen fold. It is de…" at bounding box center [424, 184] width 391 height 25
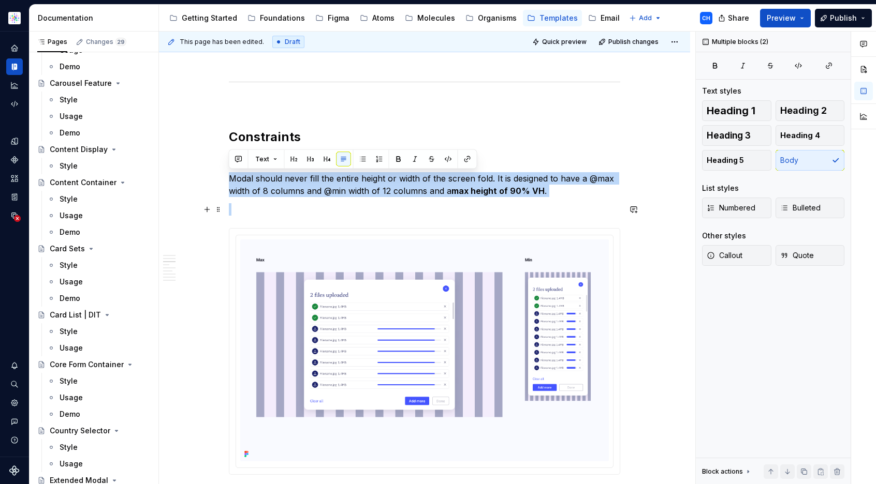
drag, startPoint x: 231, startPoint y: 175, endPoint x: 597, endPoint y: 209, distance: 367.4
copy p "Modal should never fill the entire height or width of the screen fold. It is de…"
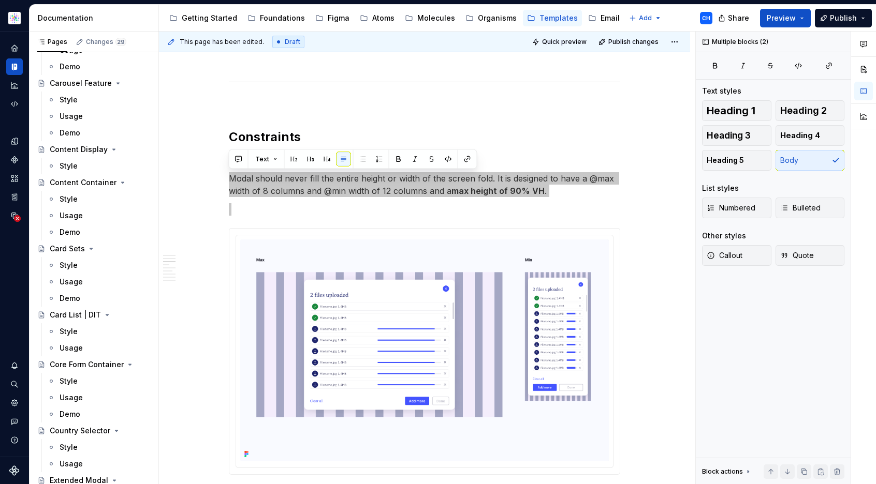
type textarea "*"
